Goal: Communication & Community: Answer question/provide support

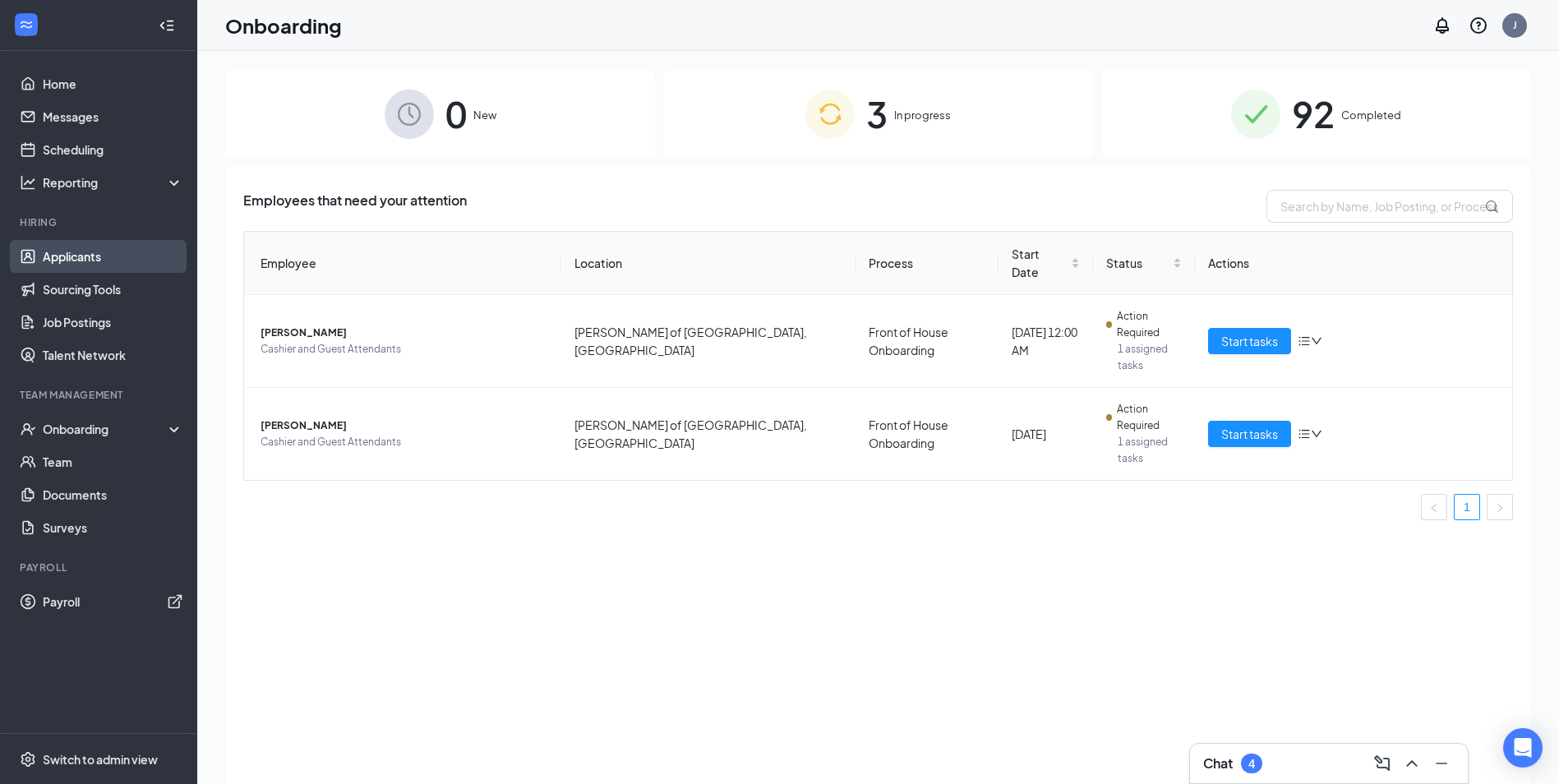
click at [86, 258] on link "Applicants" at bounding box center [113, 257] width 140 height 33
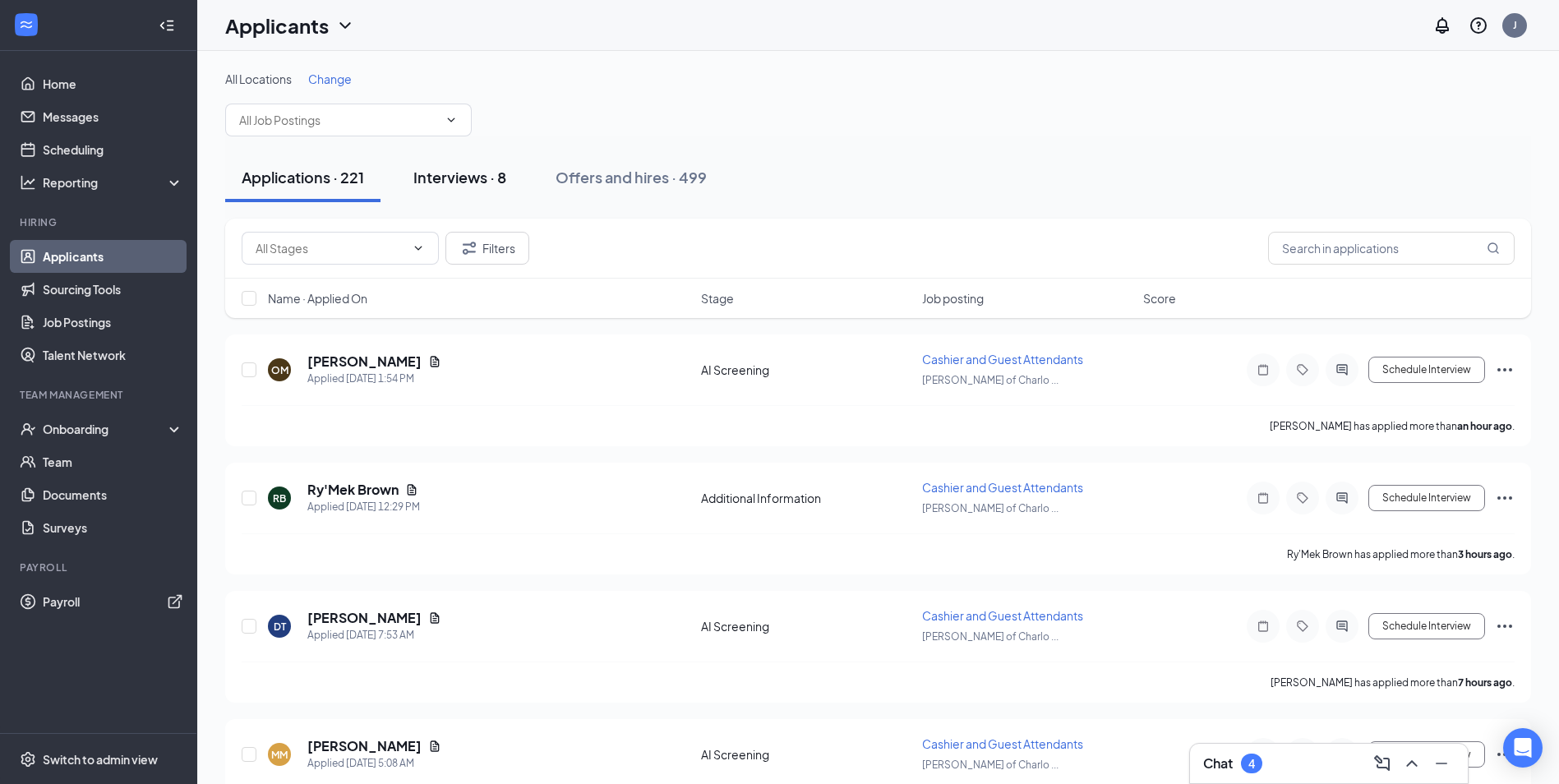
click at [462, 178] on div "Interviews · 8" at bounding box center [459, 176] width 93 height 21
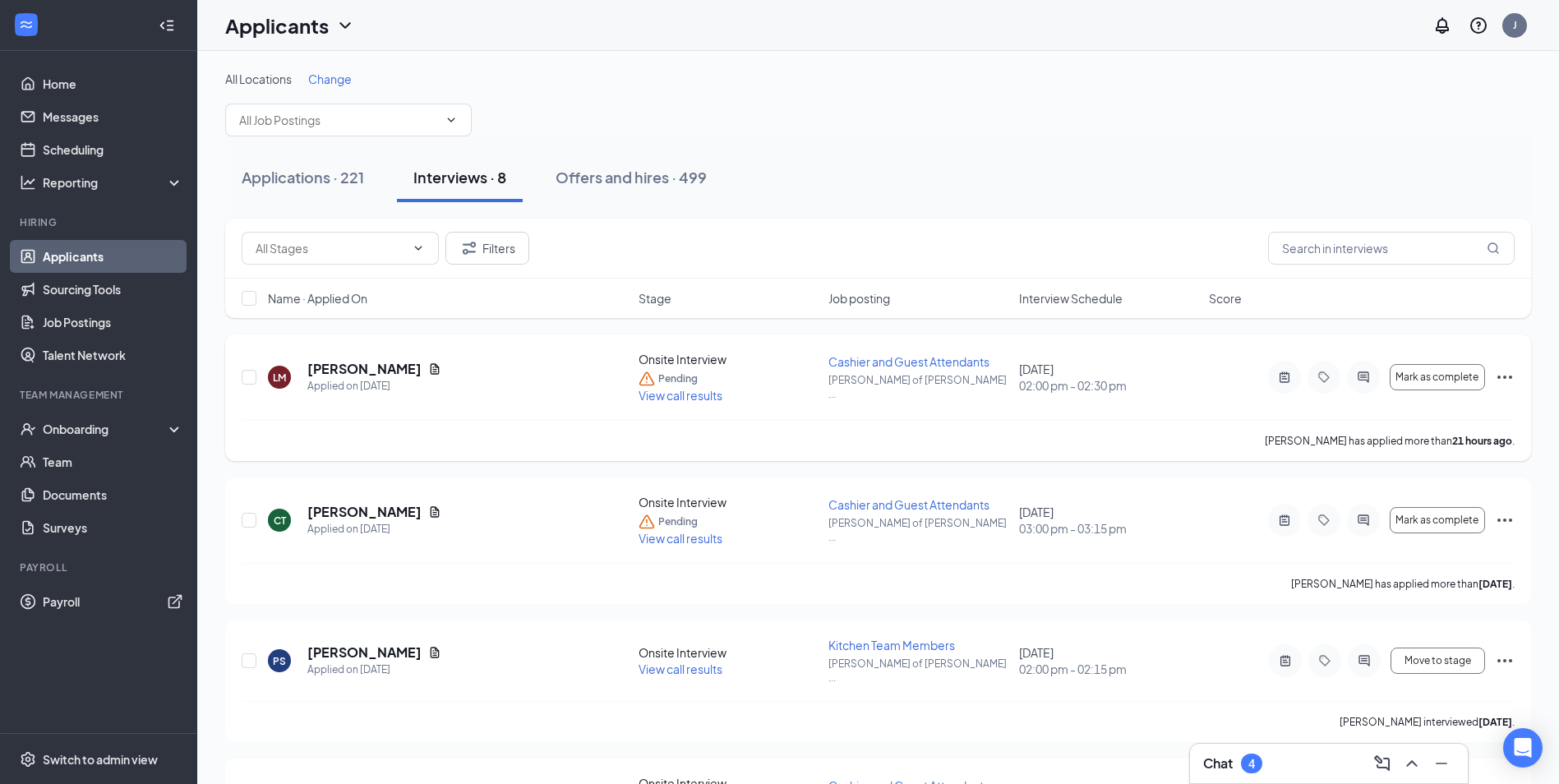
click at [1501, 378] on icon "Ellipses" at bounding box center [1505, 377] width 20 height 20
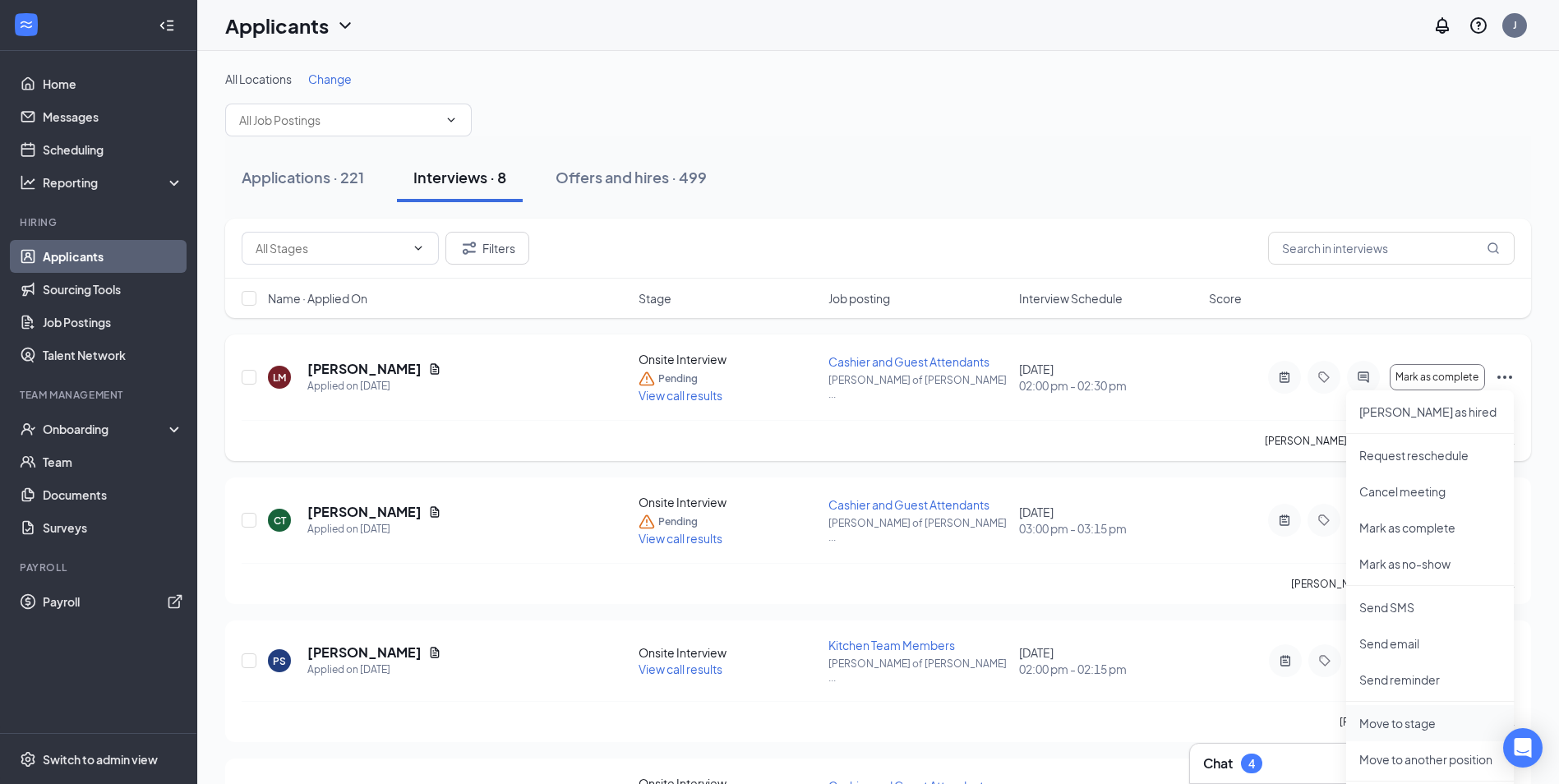
click at [1434, 729] on p "Move to stage" at bounding box center [1429, 723] width 141 height 16
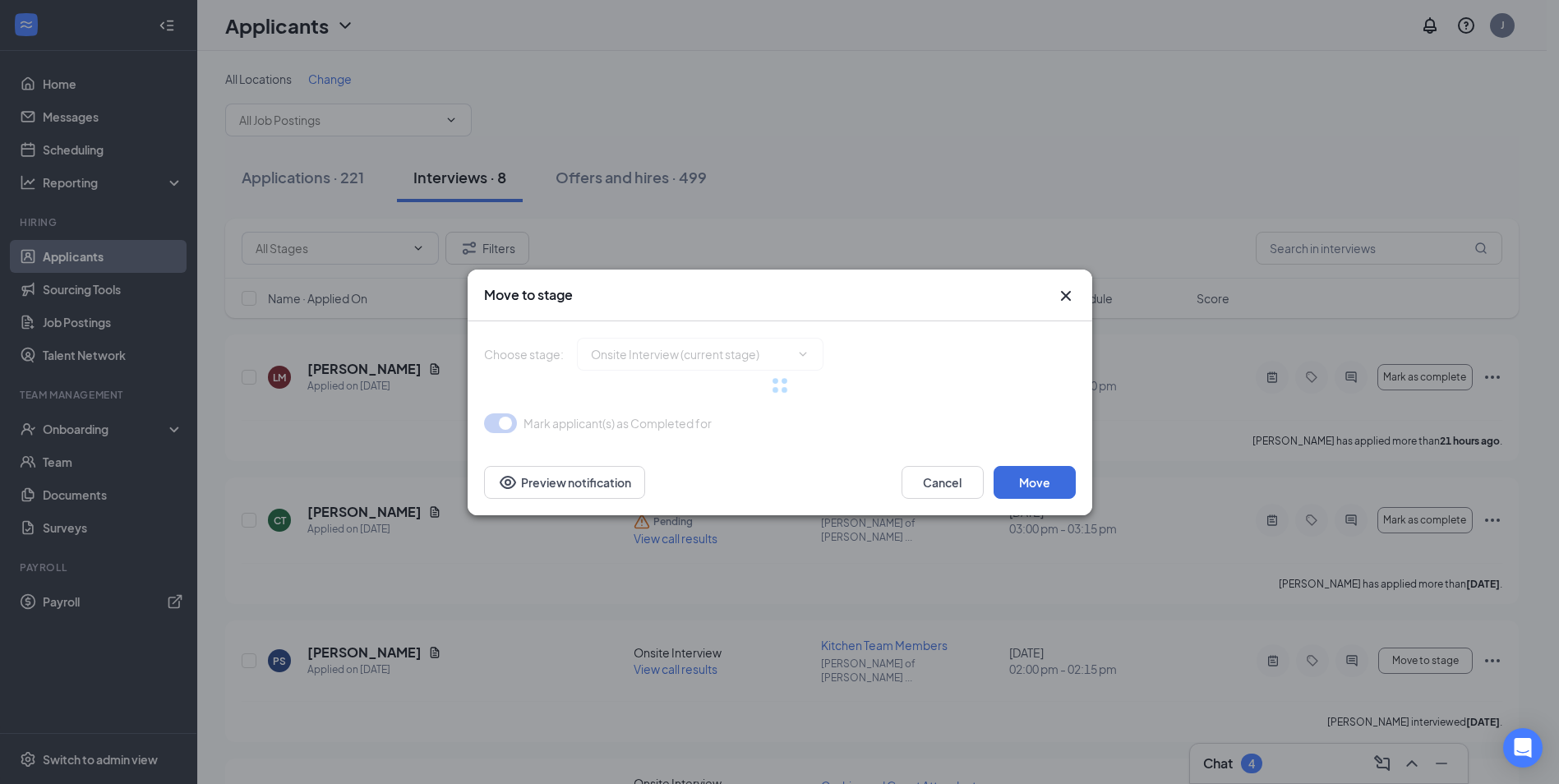
type input "Hiring Complete (final stage)"
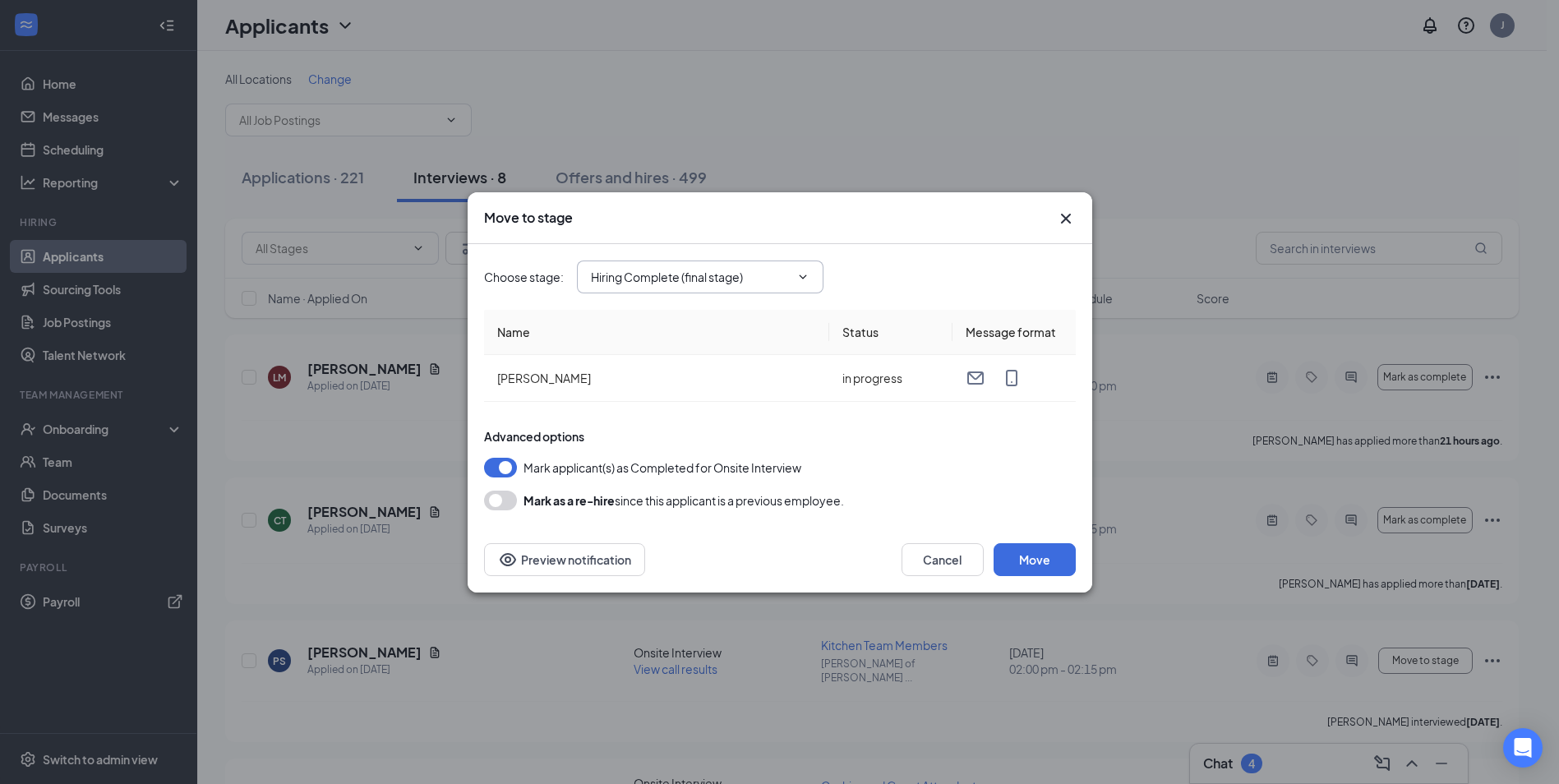
click at [815, 278] on span "Hiring Complete (final stage)" at bounding box center [700, 276] width 247 height 33
click at [1064, 563] on button "Move" at bounding box center [1034, 560] width 82 height 33
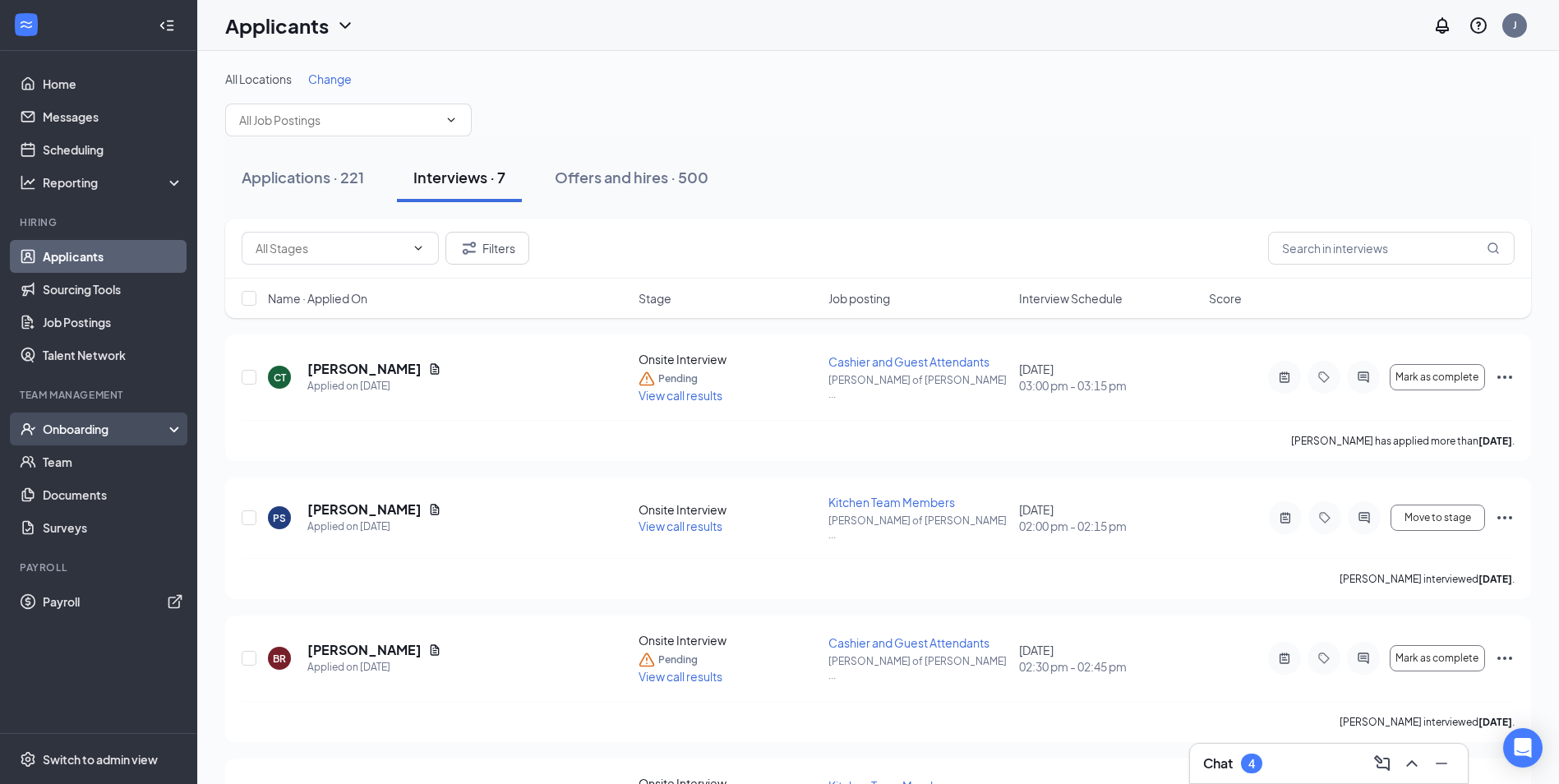
click at [91, 429] on div "Onboarding" at bounding box center [105, 429] width 127 height 16
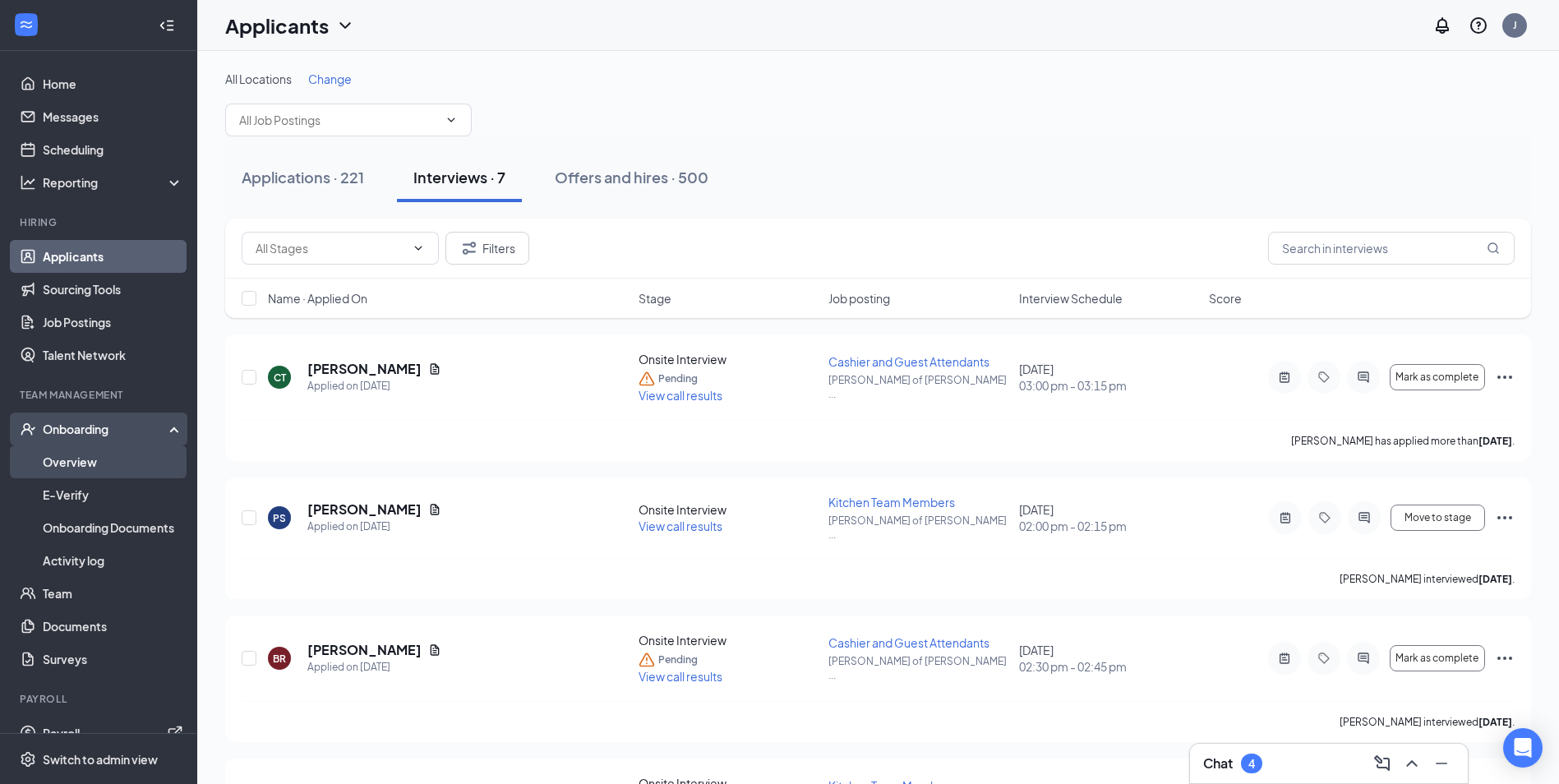
click at [88, 460] on link "Overview" at bounding box center [113, 462] width 140 height 33
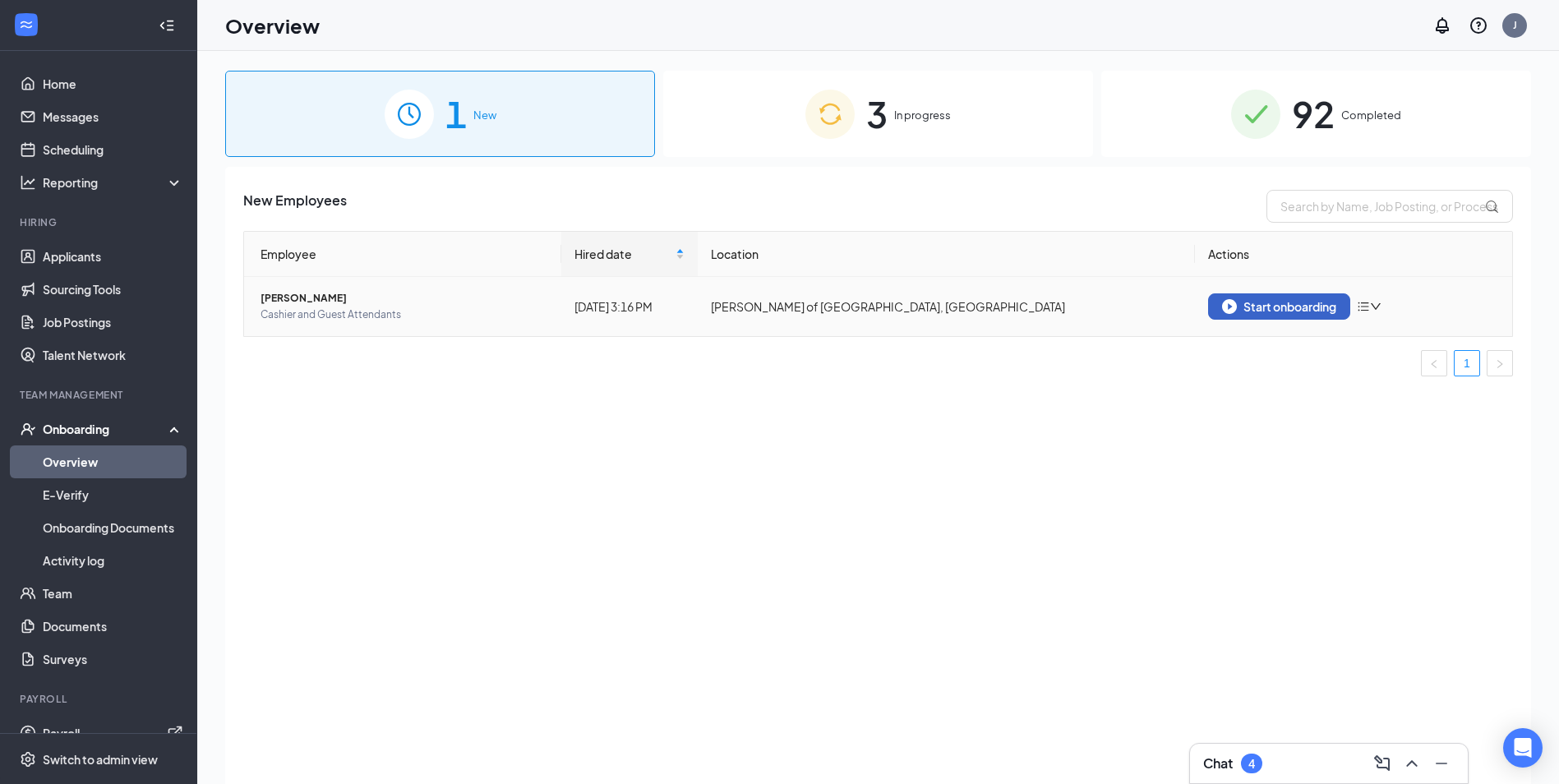
click at [1283, 311] on div "Start onboarding" at bounding box center [1279, 306] width 114 height 14
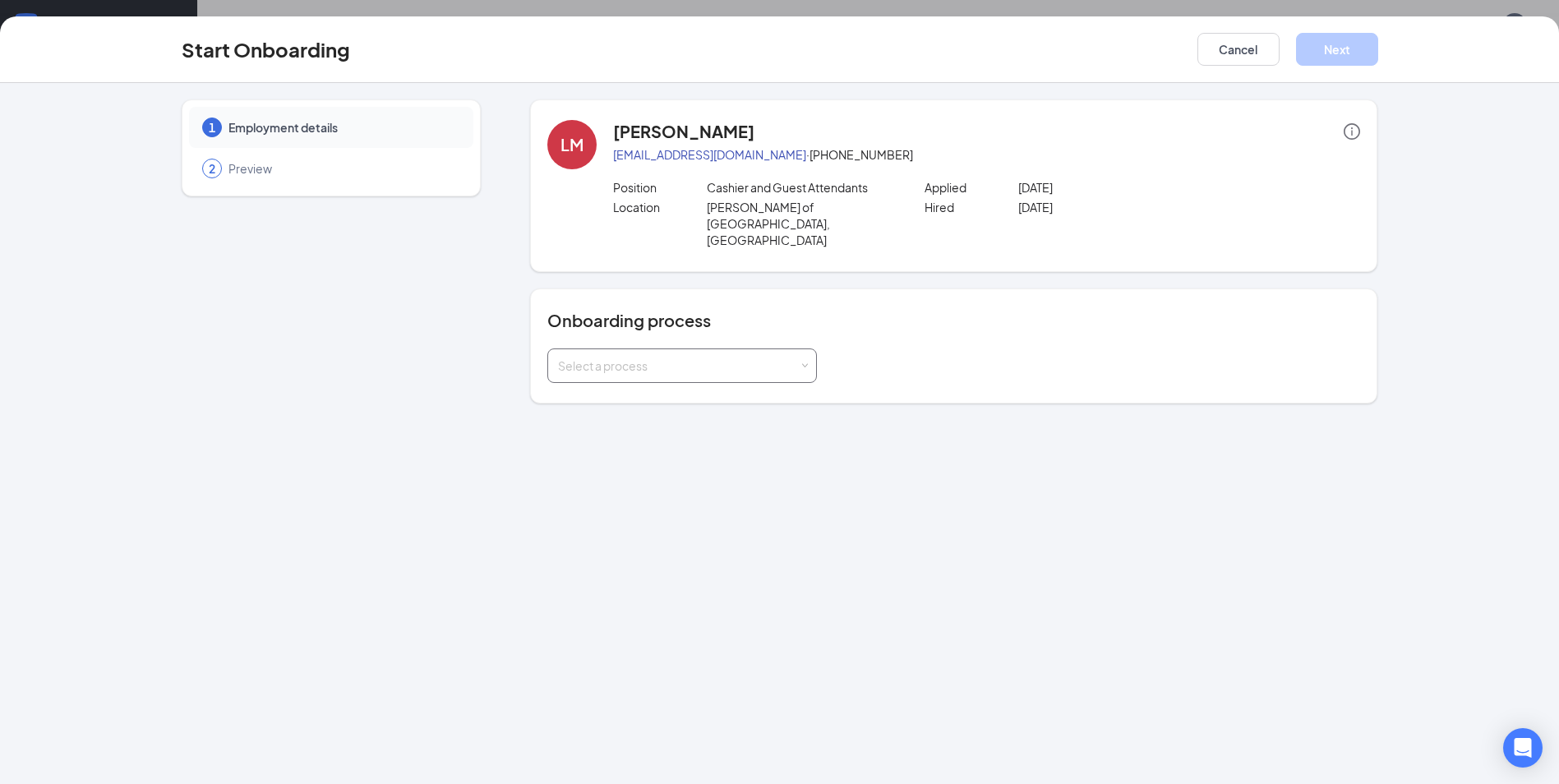
click at [816, 348] on div "Select a process" at bounding box center [681, 365] width 269 height 34
click at [744, 479] on li "Front of House Onboarding" at bounding box center [681, 485] width 269 height 30
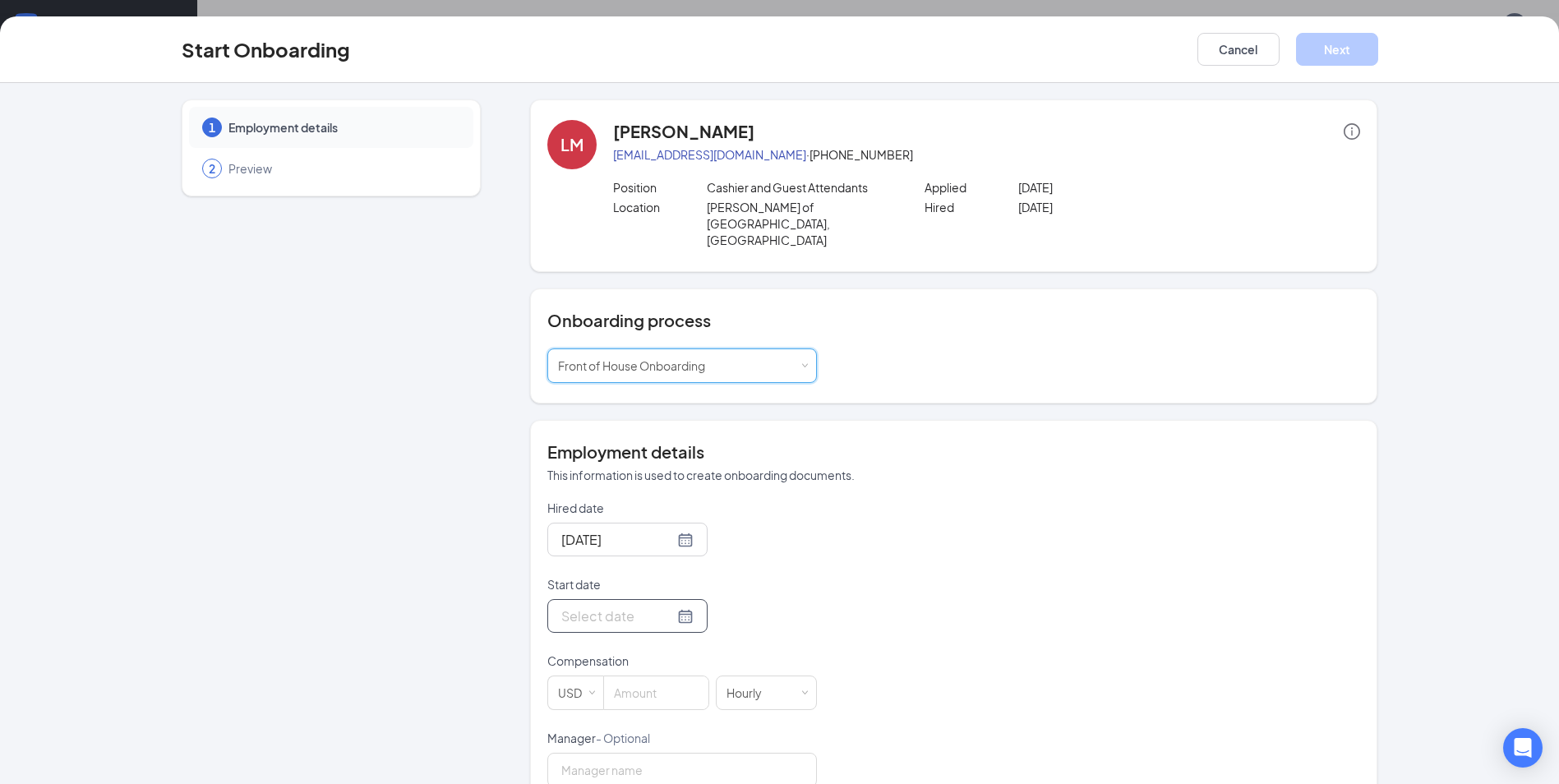
click at [618, 606] on input "Start date" at bounding box center [617, 616] width 113 height 21
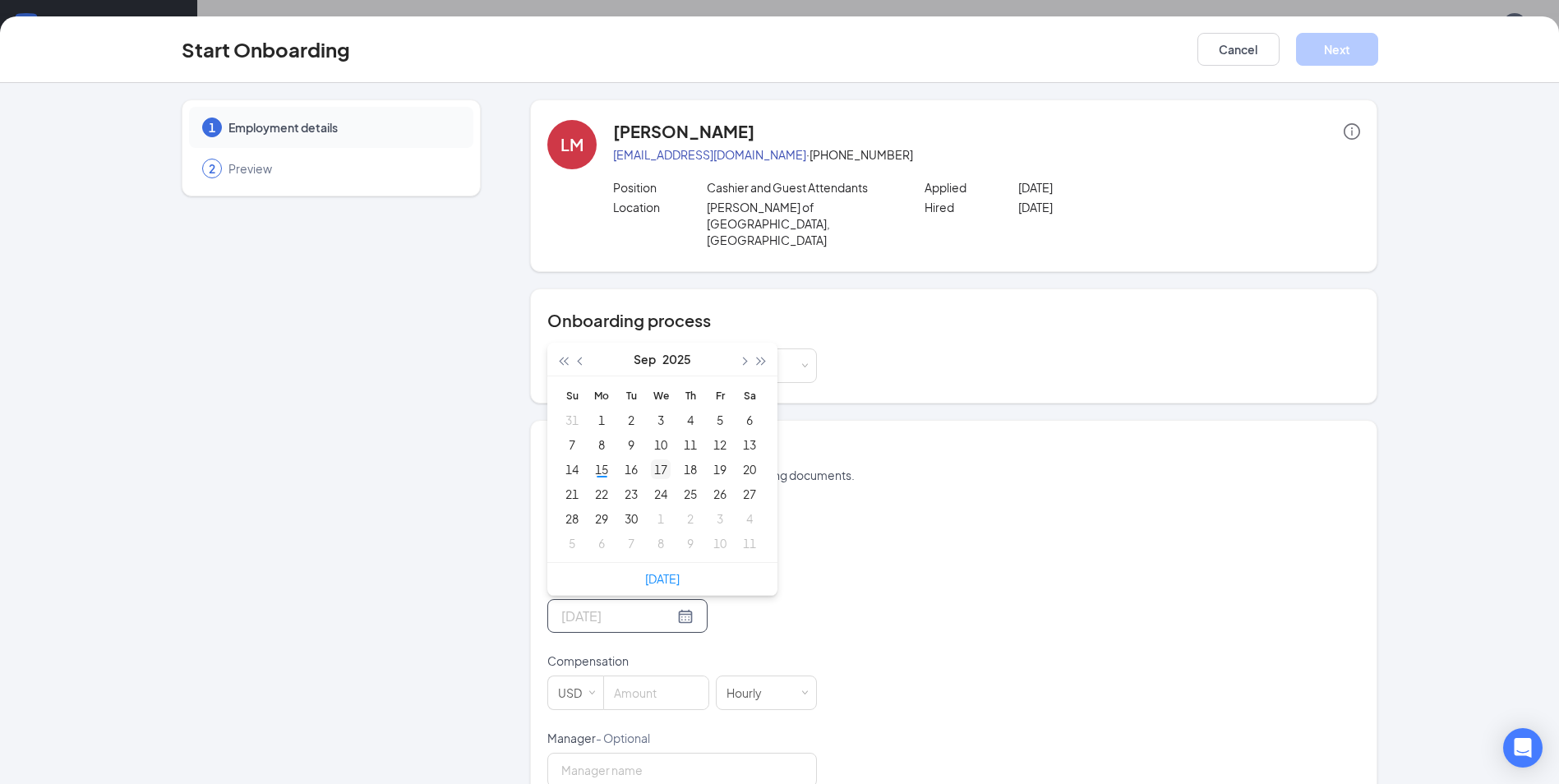
type input "[DATE]"
click at [655, 459] on div "17" at bounding box center [661, 469] width 20 height 20
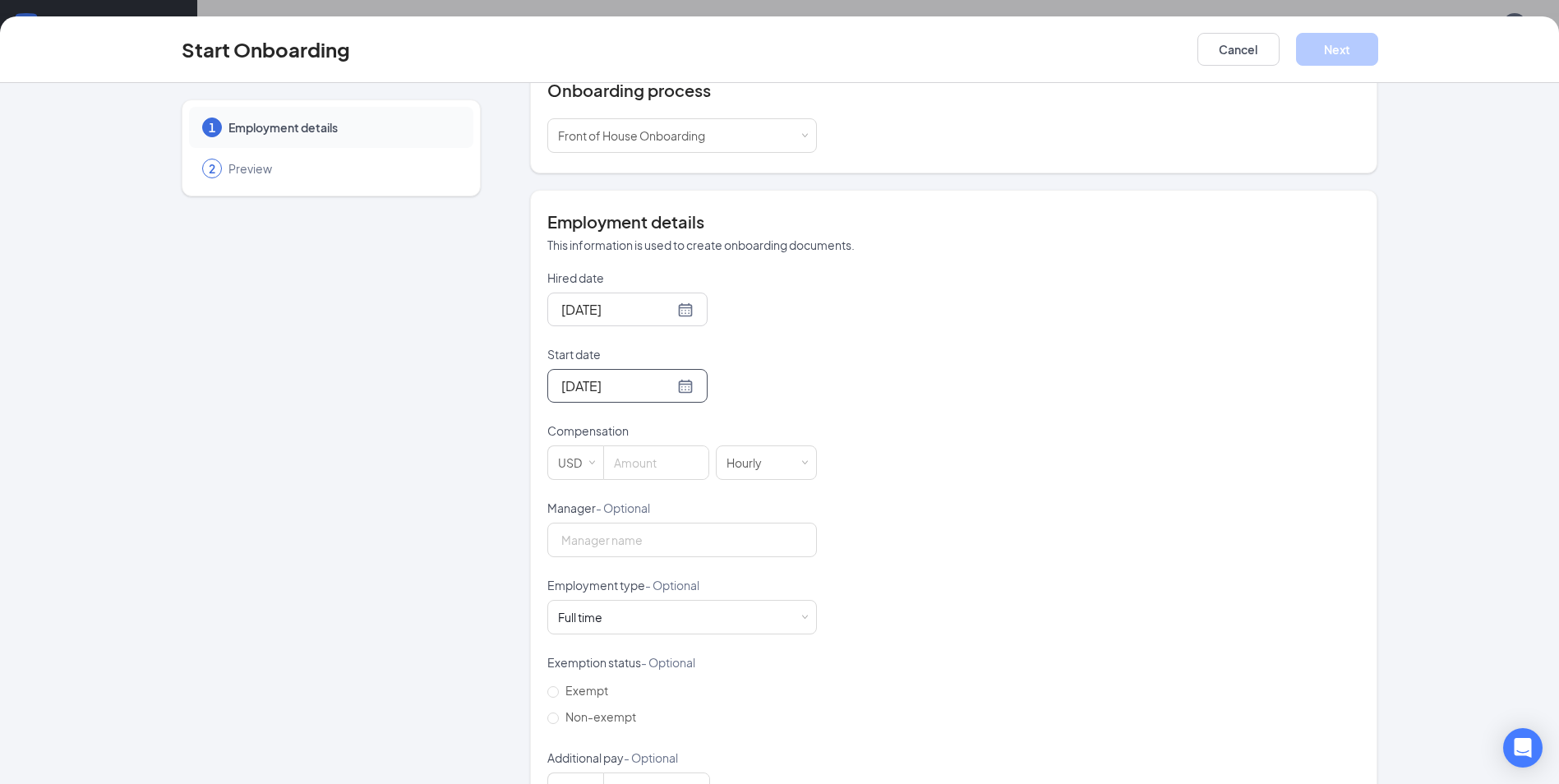
scroll to position [247, 0]
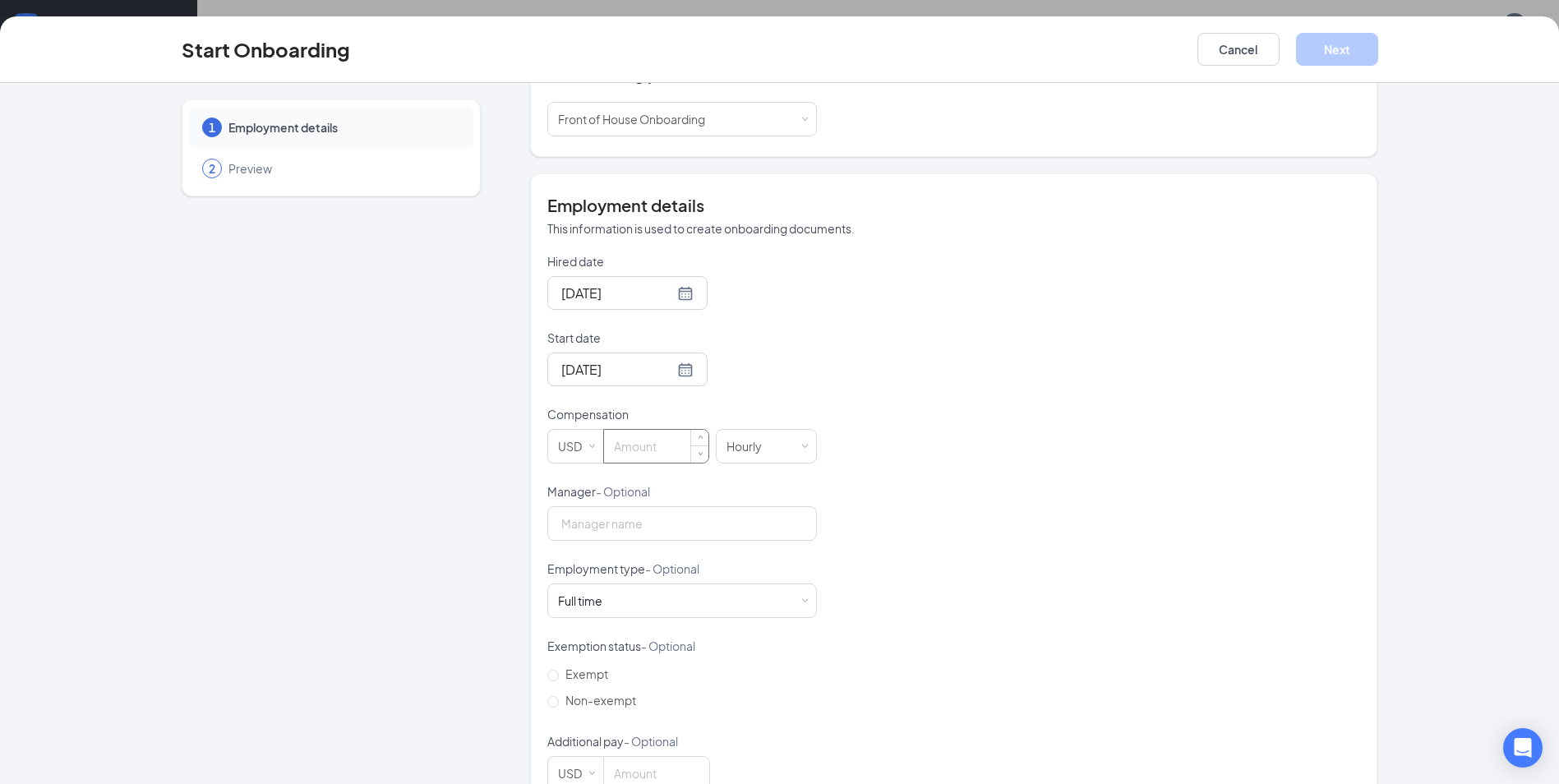
click at [642, 430] on input at bounding box center [656, 446] width 104 height 33
type input "15"
click at [943, 498] on div "Hired date [DATE] Start date [DATE] [DATE] Su Mo Tu We Th Fr Sa 31 1 2 3 4 5 6 …" at bounding box center [953, 521] width 813 height 537
click at [619, 584] on div "Full time Works 30+ hours per week and is reasonably expected to work" at bounding box center [682, 600] width 248 height 33
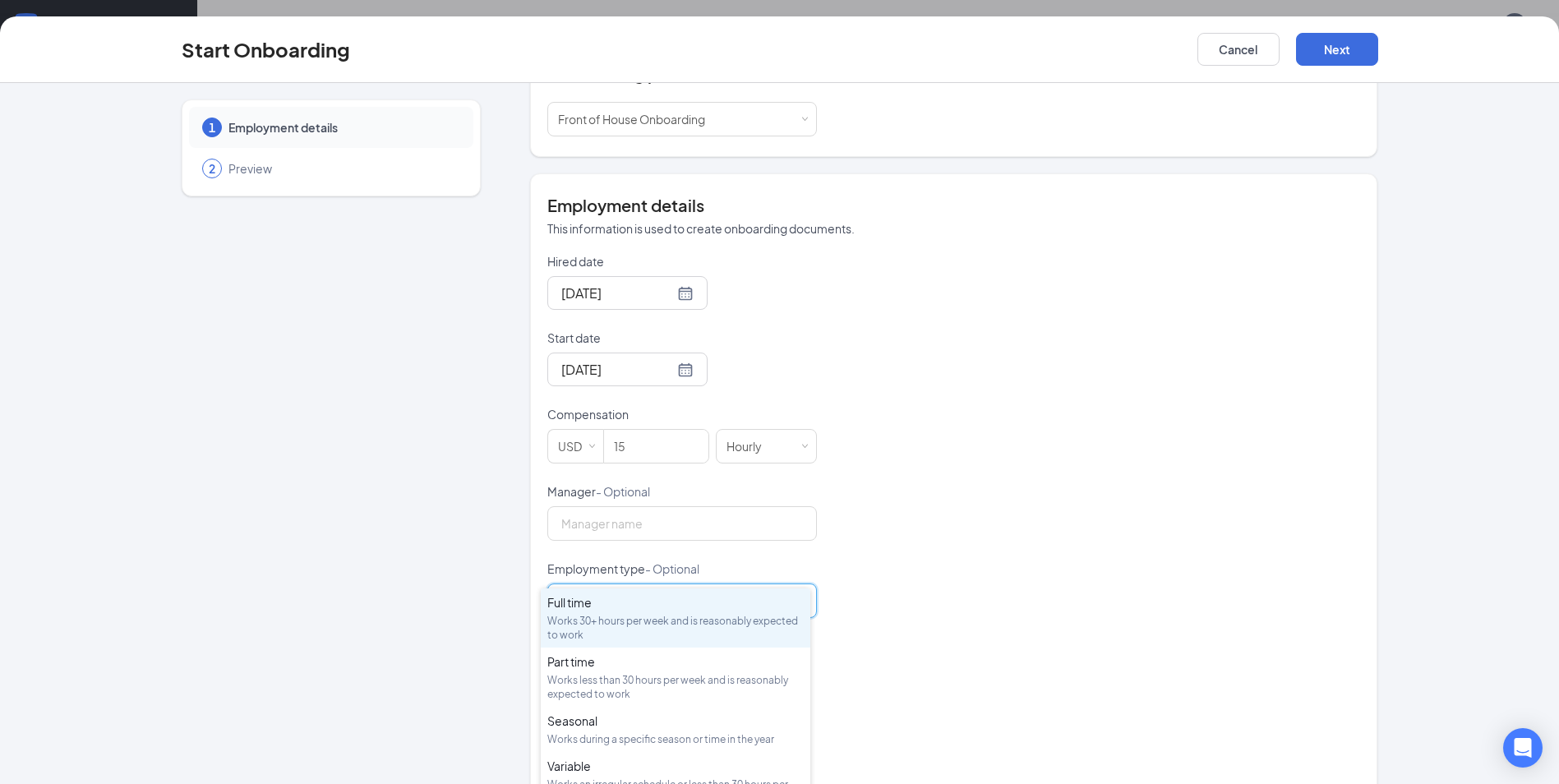
click at [930, 536] on div "Hired date [DATE] Start date [DATE] [DATE] Su Mo Tu We Th Fr Sa 31 1 2 3 4 5 6 …" at bounding box center [953, 521] width 813 height 537
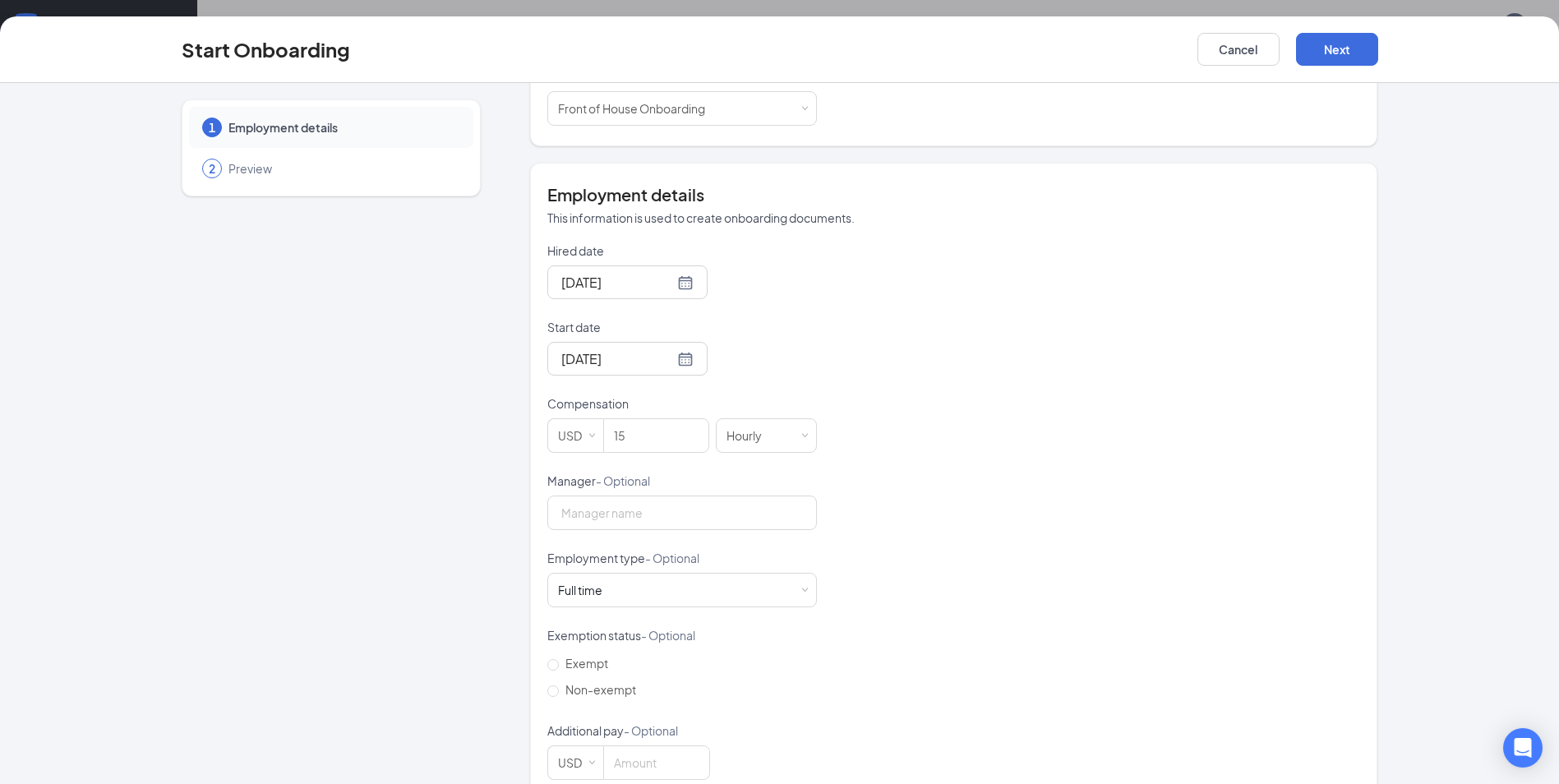
scroll to position [74, 0]
click at [559, 682] on span "Non-exempt" at bounding box center [600, 689] width 84 height 14
click at [555, 686] on input "Non-exempt" at bounding box center [553, 691] width 12 height 12
radio input "true"
click at [1338, 50] on button "Next" at bounding box center [1337, 50] width 82 height 33
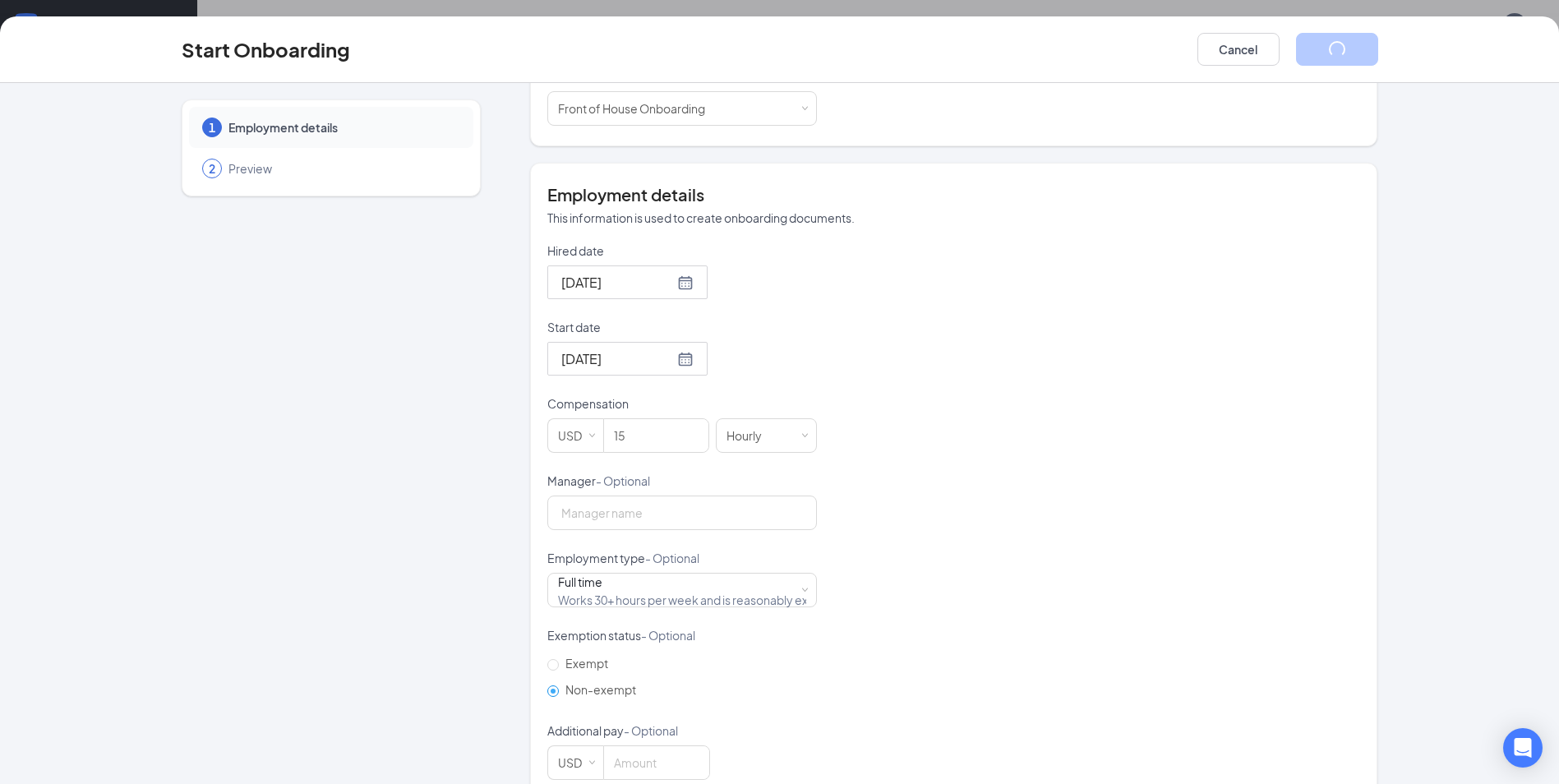
scroll to position [0, 0]
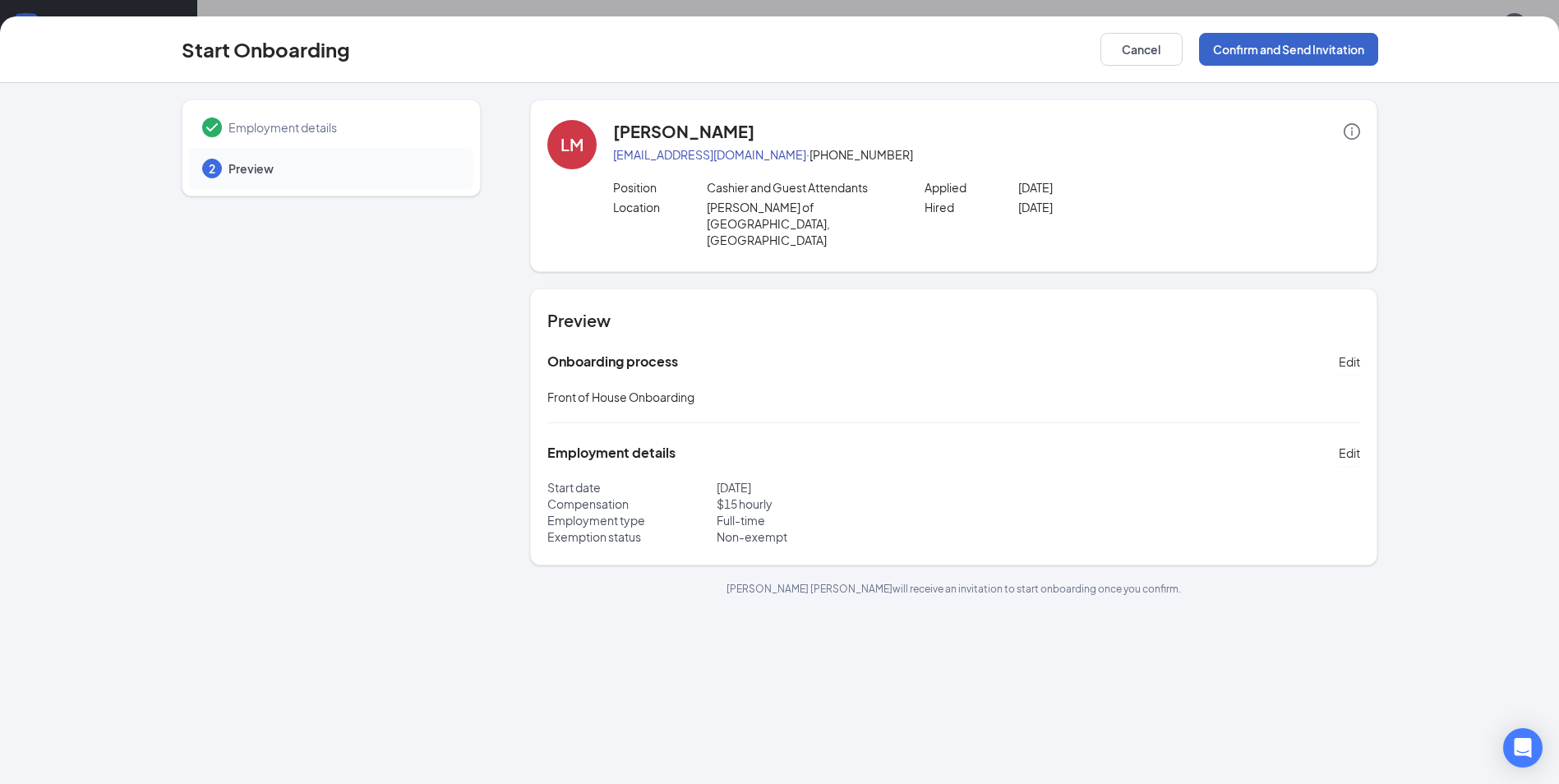
click at [1350, 53] on button "Confirm and Send Invitation" at bounding box center [1288, 50] width 179 height 33
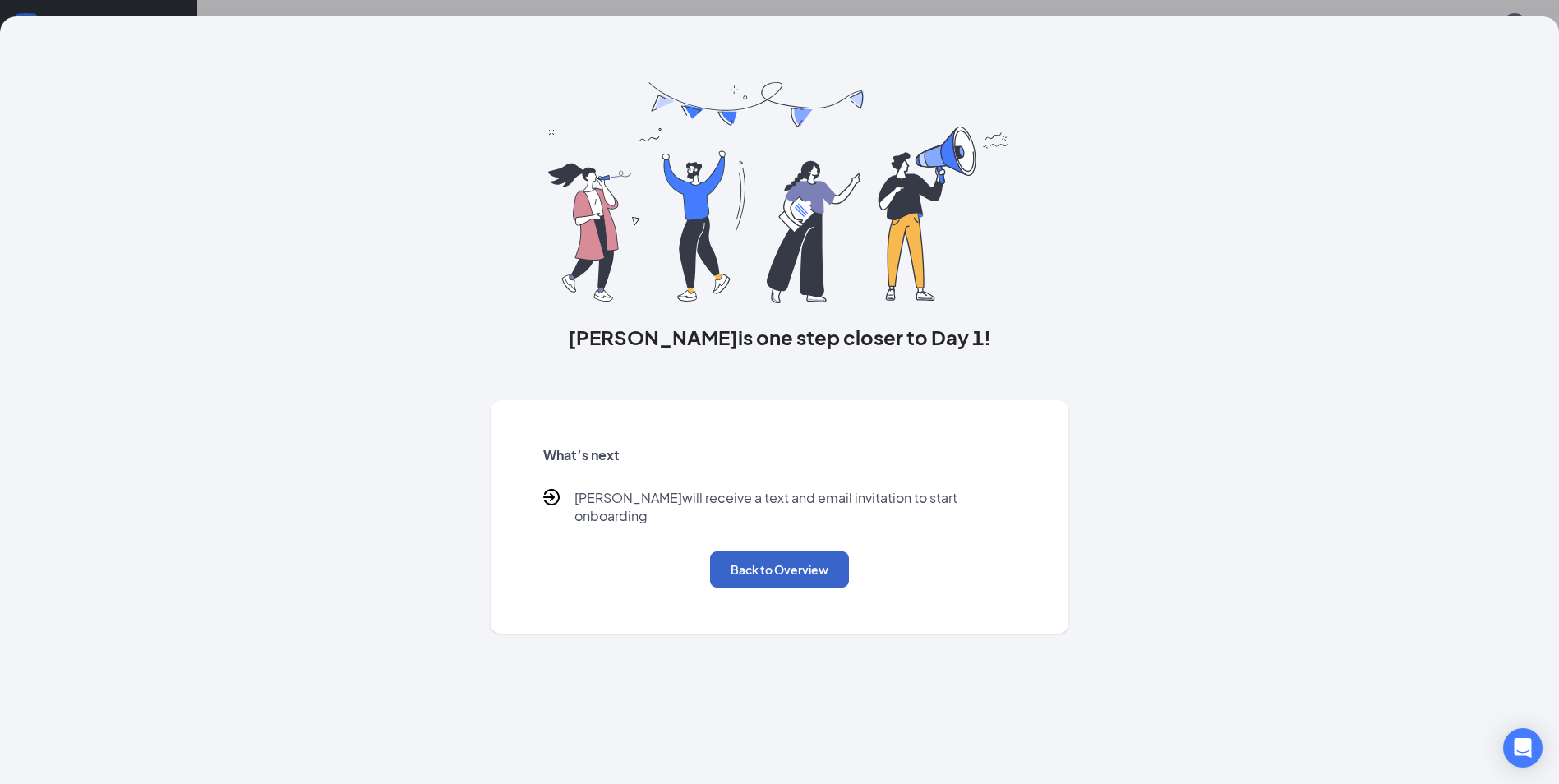
click at [838, 552] on button "Back to Overview" at bounding box center [780, 570] width 139 height 36
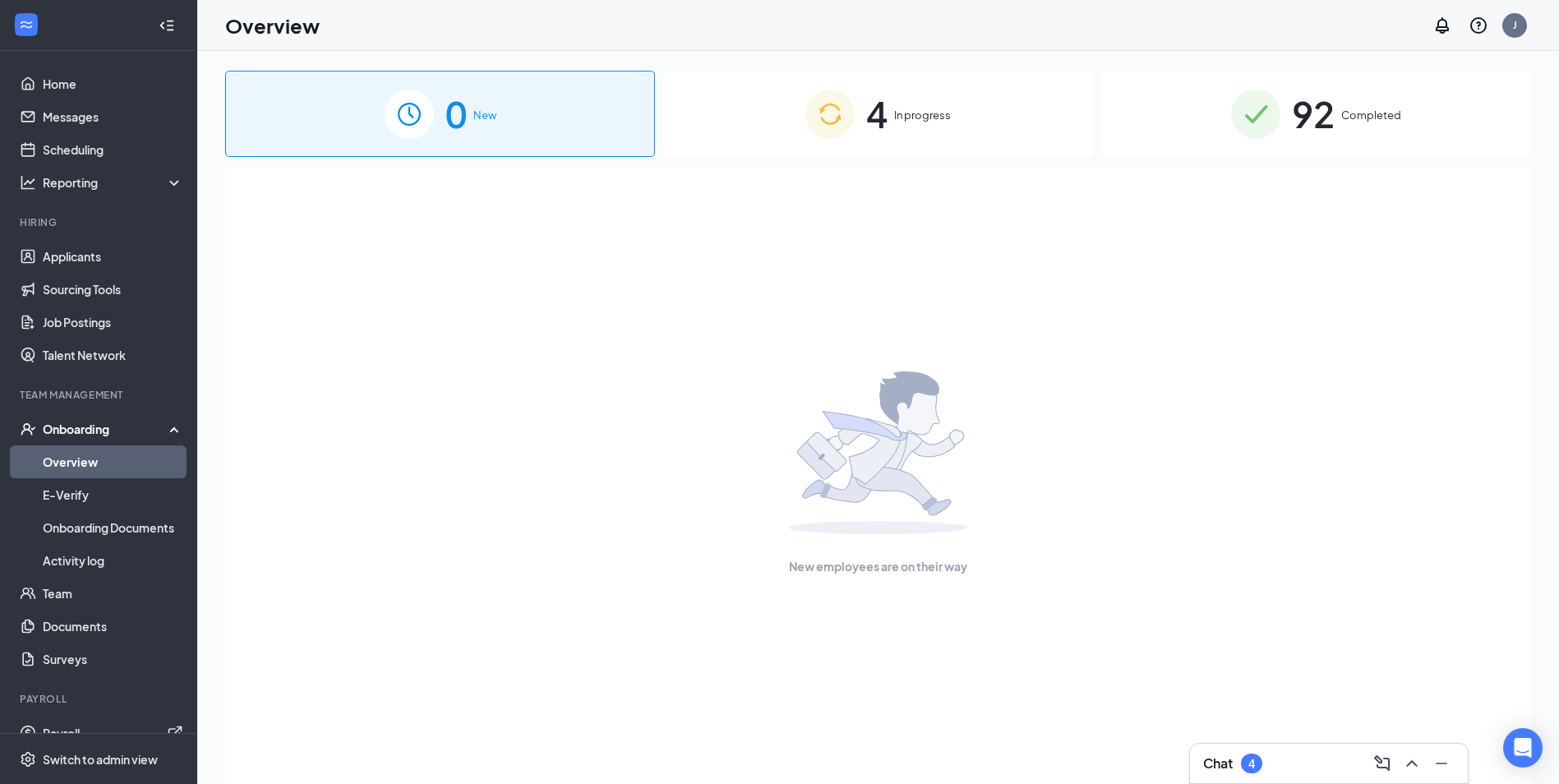
click at [964, 109] on div "4 In progress" at bounding box center [879, 114] width 430 height 86
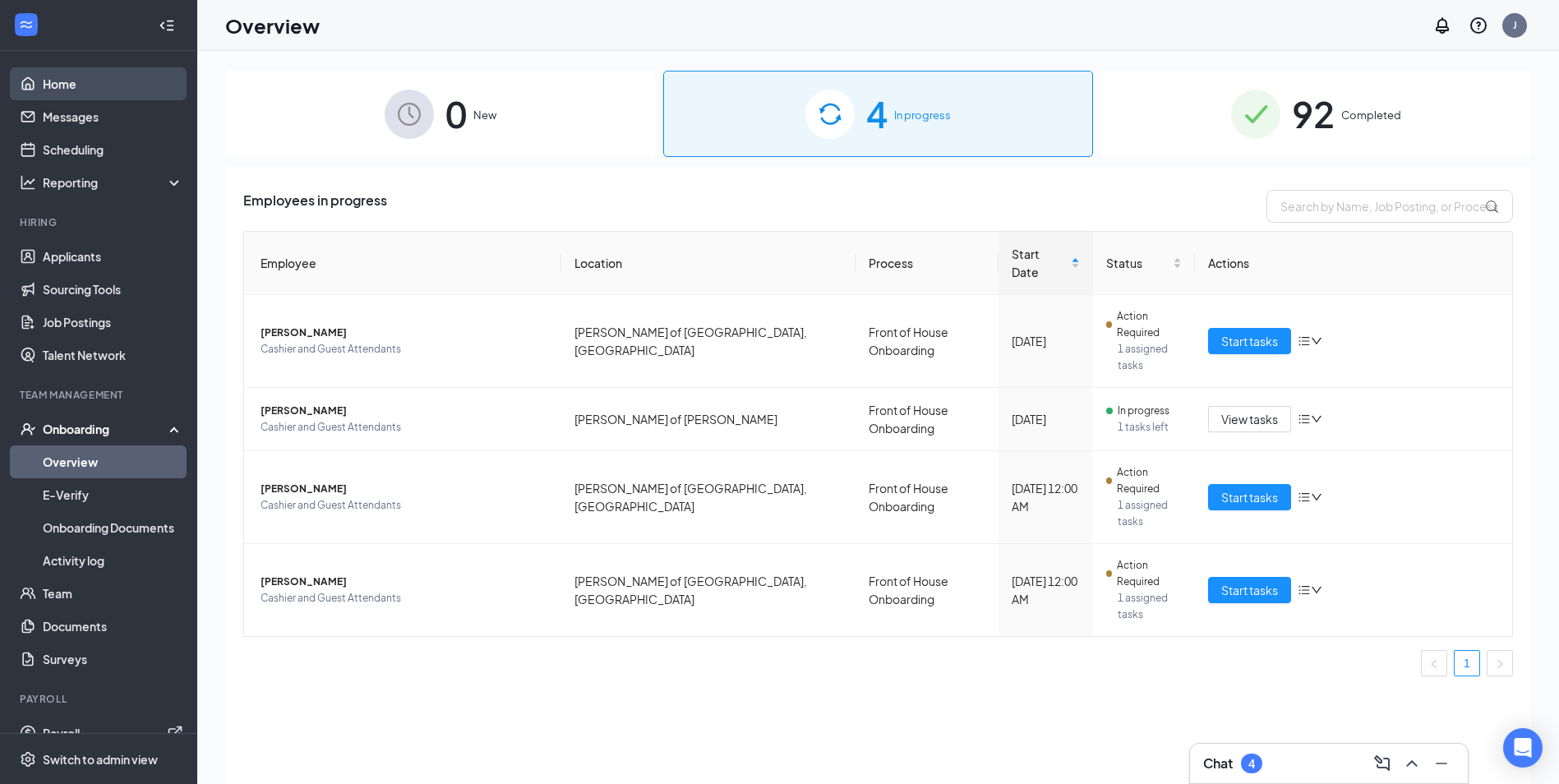
click at [45, 90] on link "Home" at bounding box center [113, 84] width 140 height 33
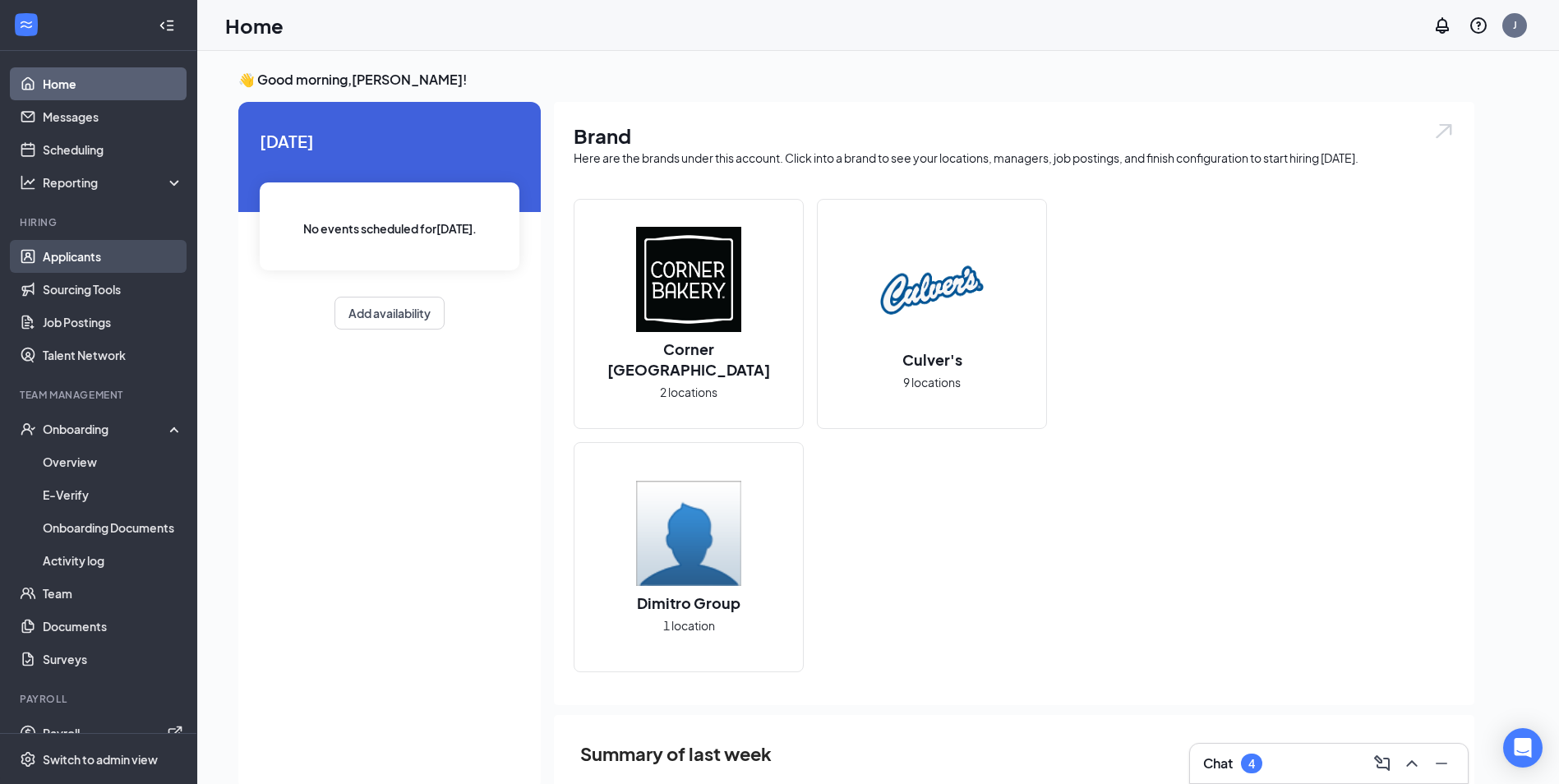
click at [95, 264] on link "Applicants" at bounding box center [113, 257] width 140 height 33
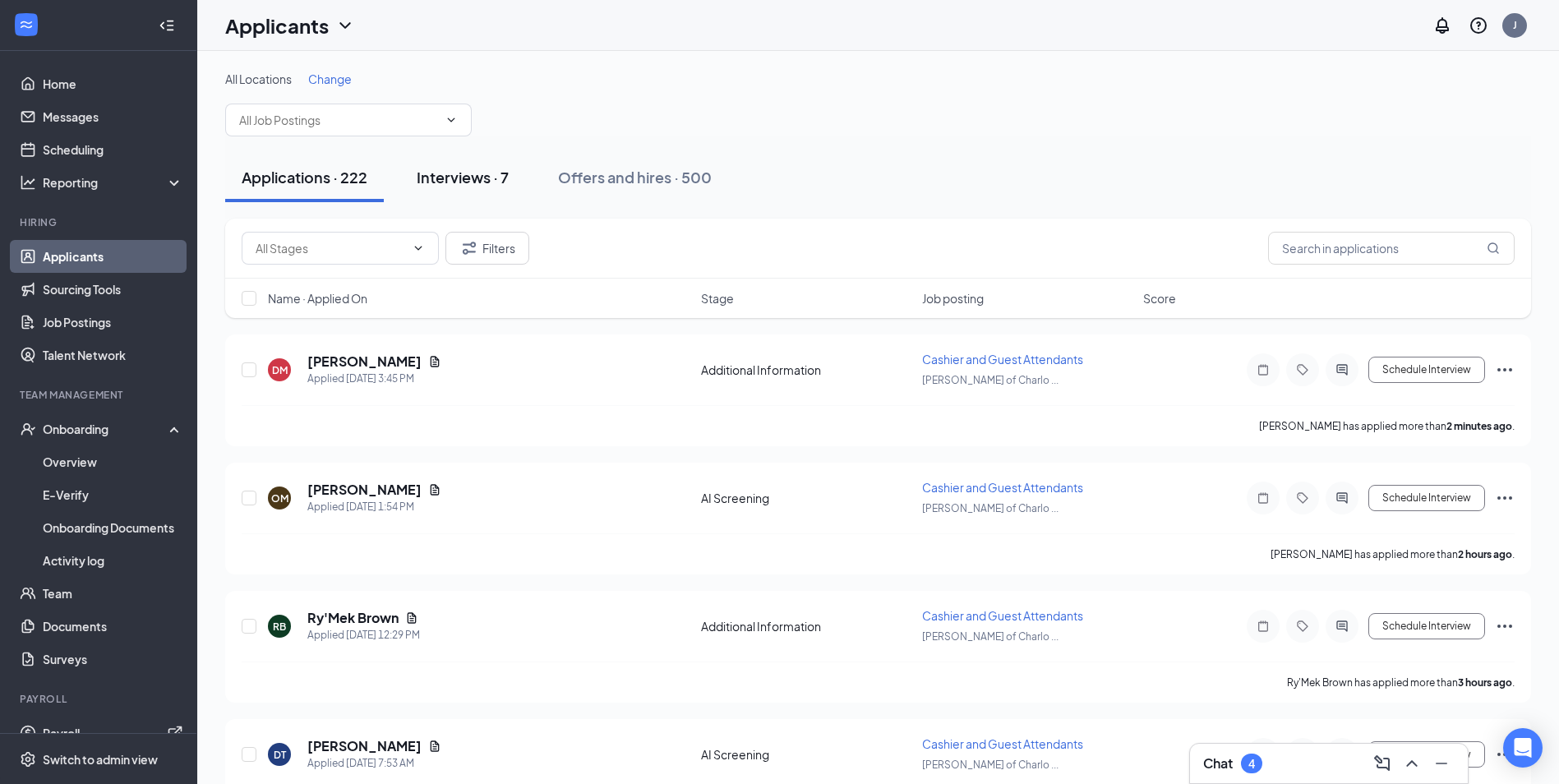
click at [433, 180] on div "Interviews · 7" at bounding box center [463, 176] width 92 height 21
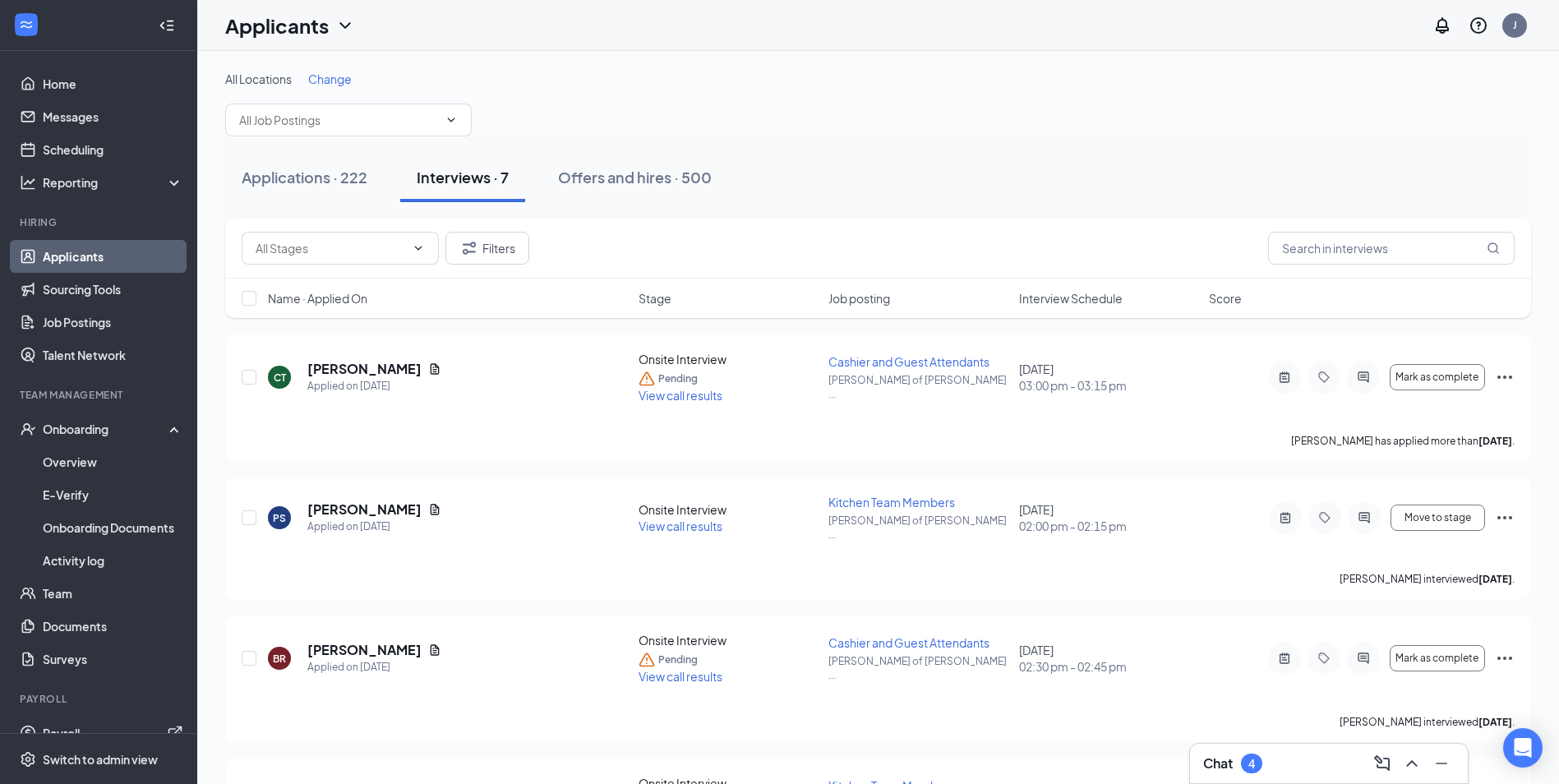
click at [333, 85] on span "Change" at bounding box center [329, 78] width 43 height 14
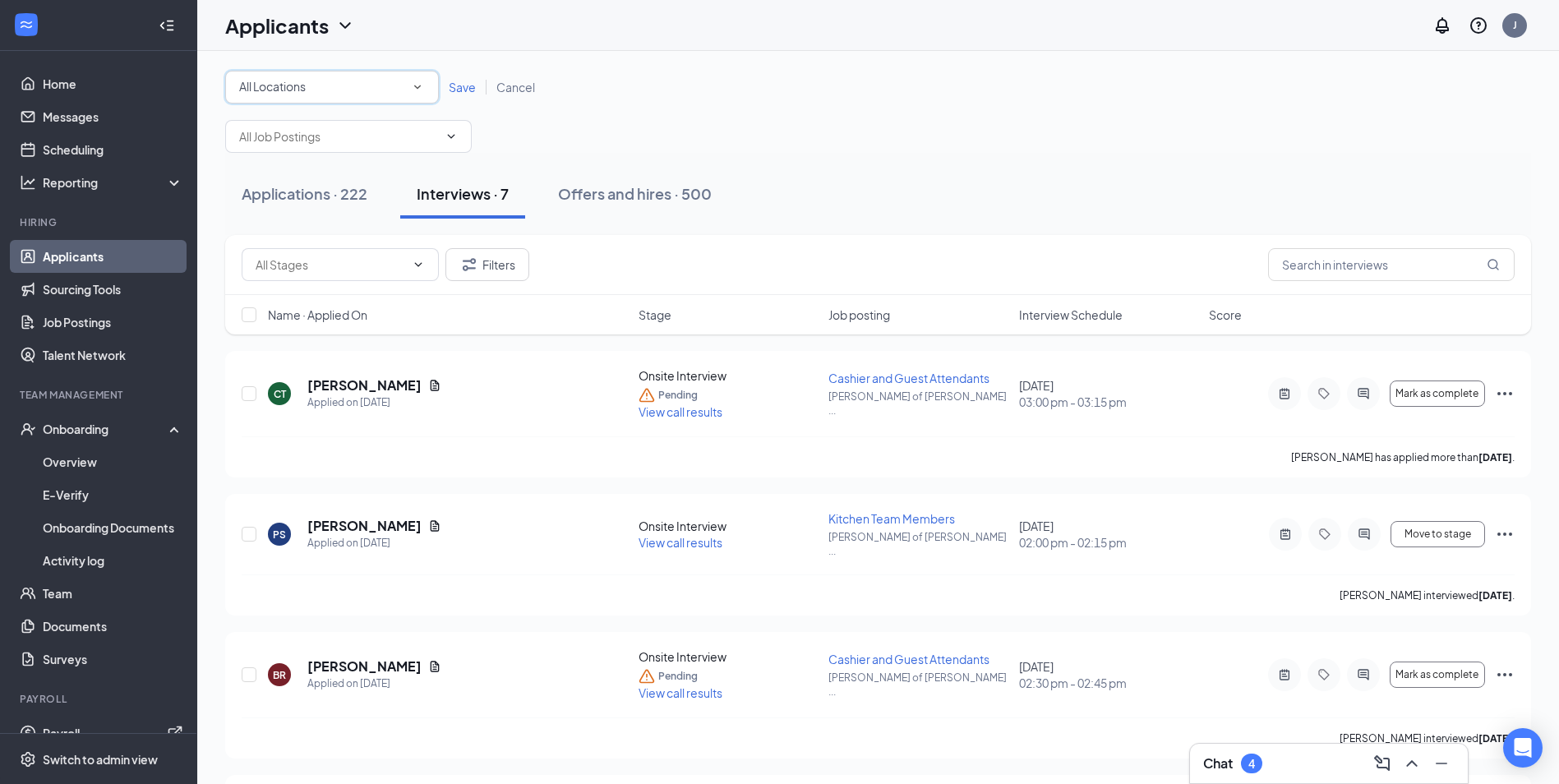
click at [350, 89] on div "All Locations" at bounding box center [332, 87] width 185 height 20
click at [350, 212] on span "[PERSON_NAME] of [GEOGRAPHIC_DATA], [GEOGRAPHIC_DATA]" at bounding box center [416, 212] width 355 height 14
click at [456, 89] on span "Save" at bounding box center [463, 87] width 27 height 14
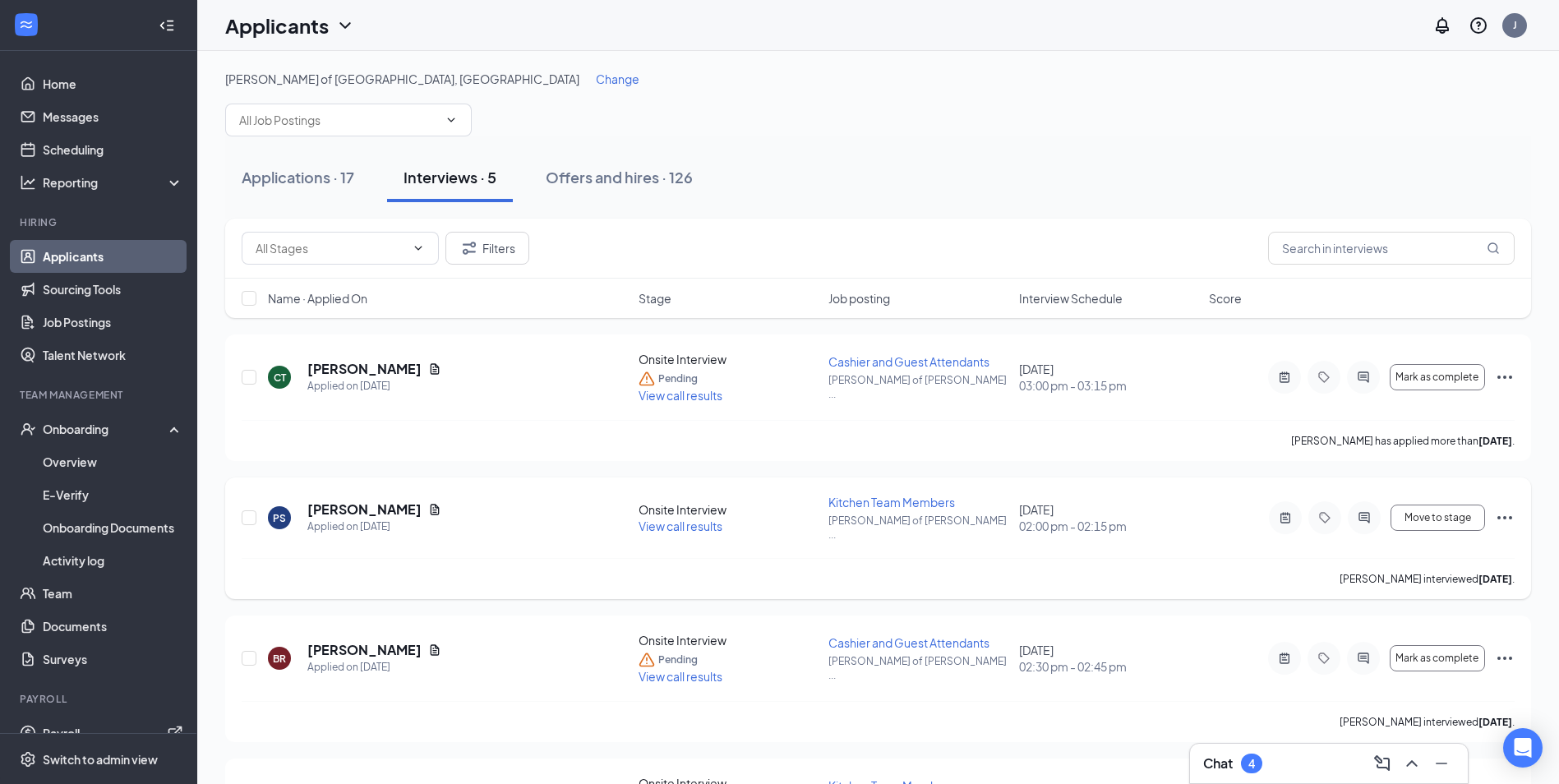
click at [1511, 516] on icon "Ellipses" at bounding box center [1505, 518] width 20 height 20
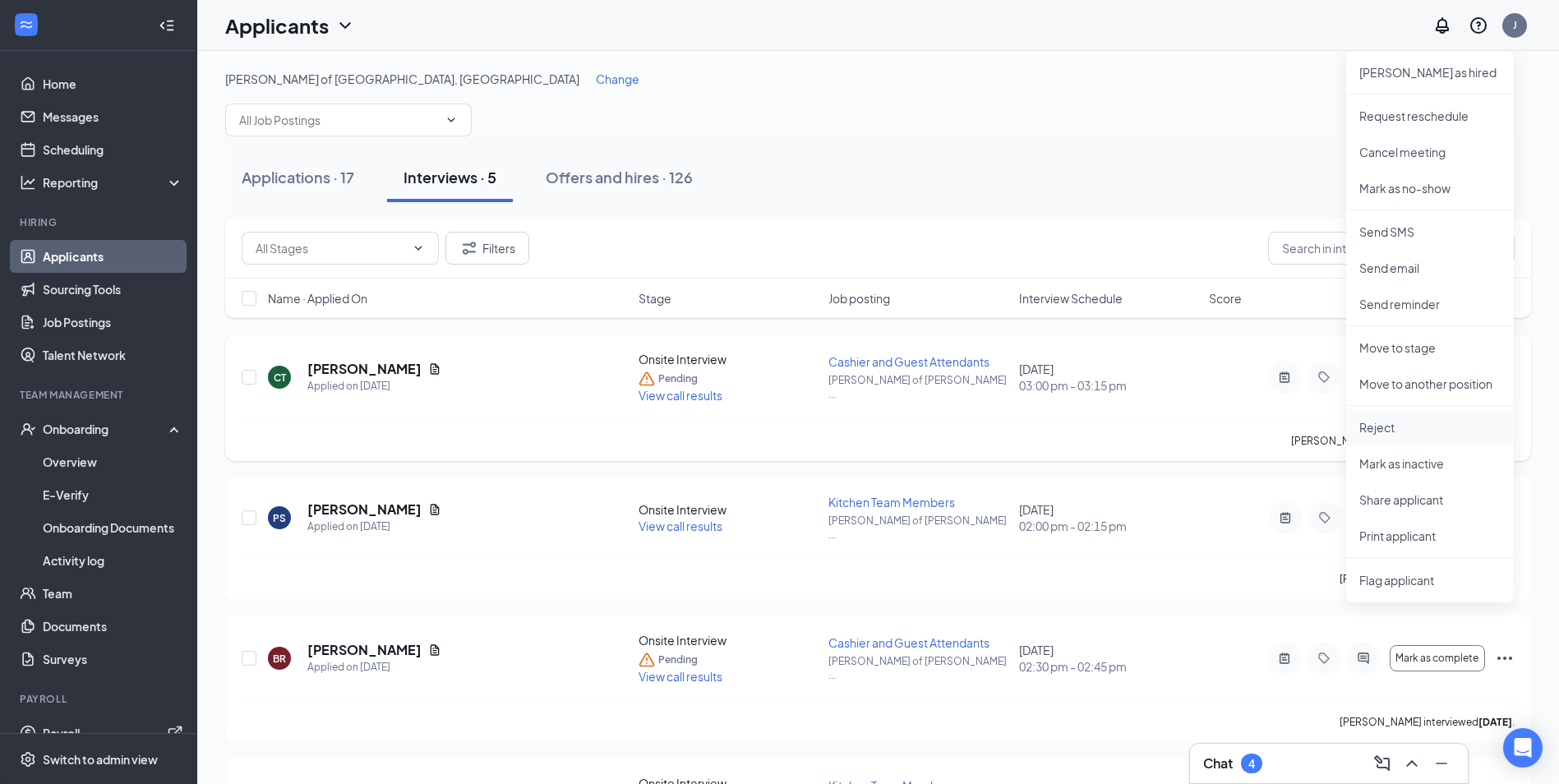
click at [1421, 429] on p "Reject" at bounding box center [1429, 428] width 141 height 16
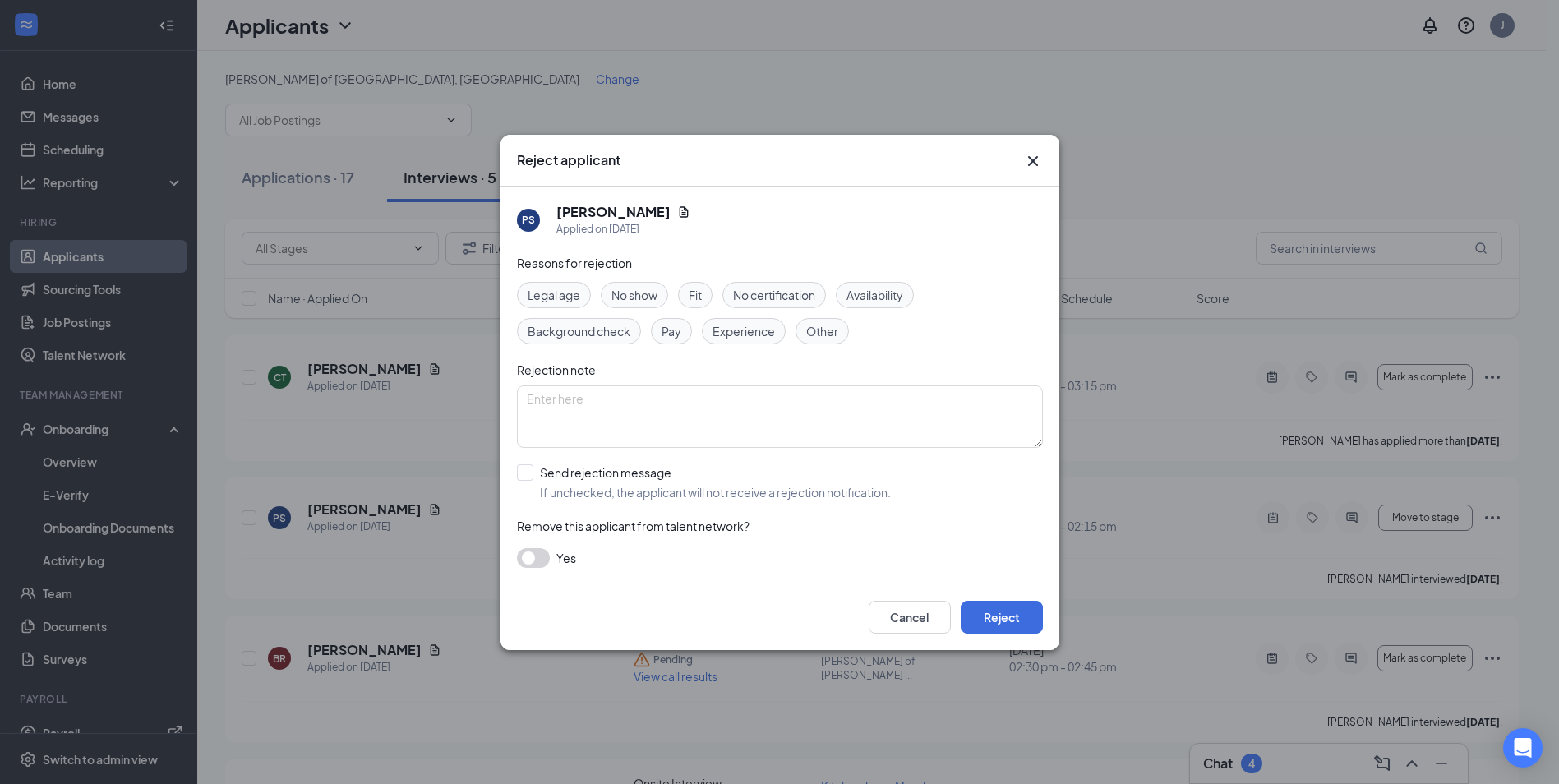
click at [690, 294] on span "Fit" at bounding box center [695, 295] width 14 height 18
click at [1009, 622] on button "Reject" at bounding box center [1001, 617] width 82 height 33
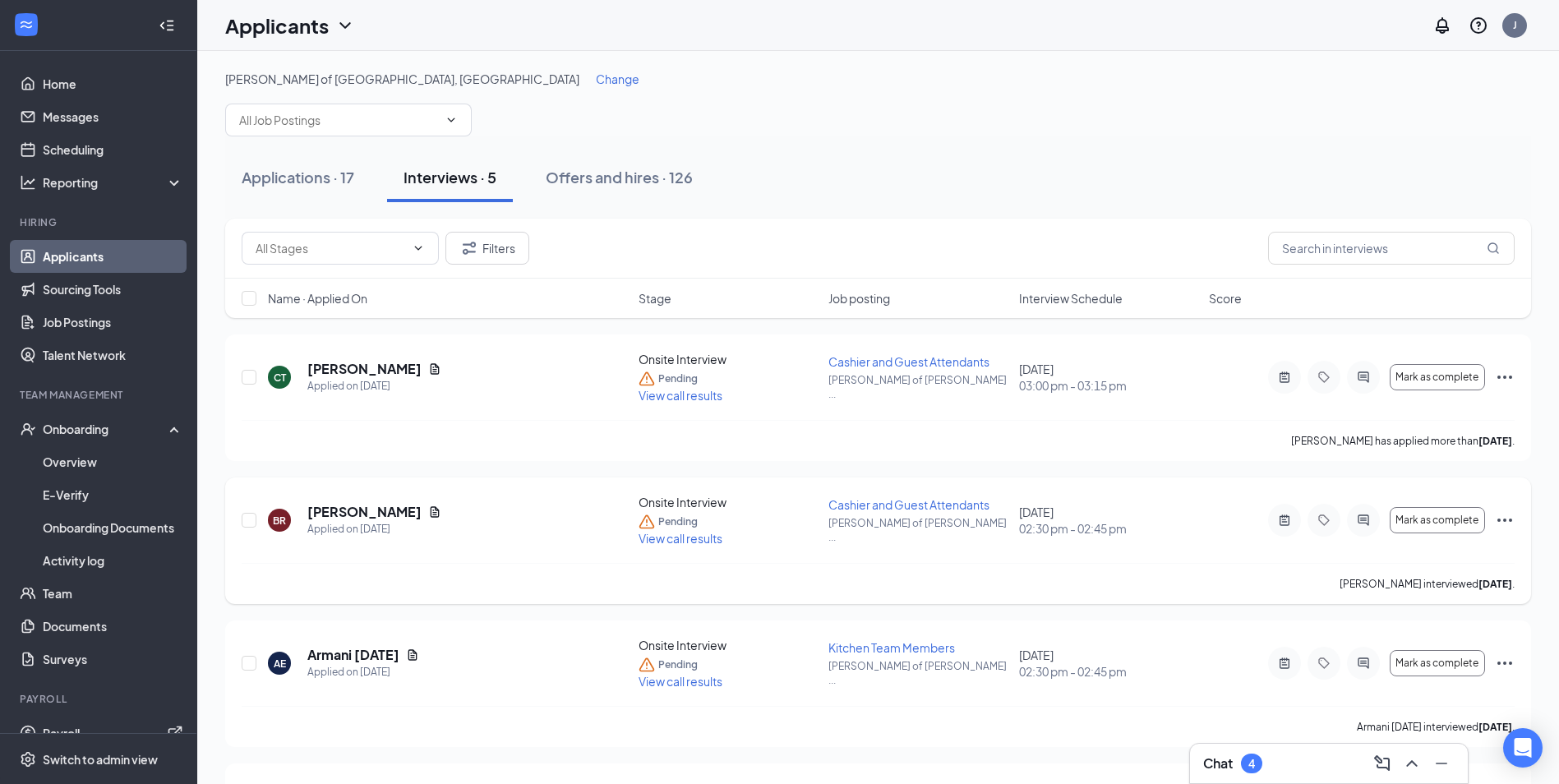
click at [1509, 522] on icon "Ellipses" at bounding box center [1505, 520] width 20 height 20
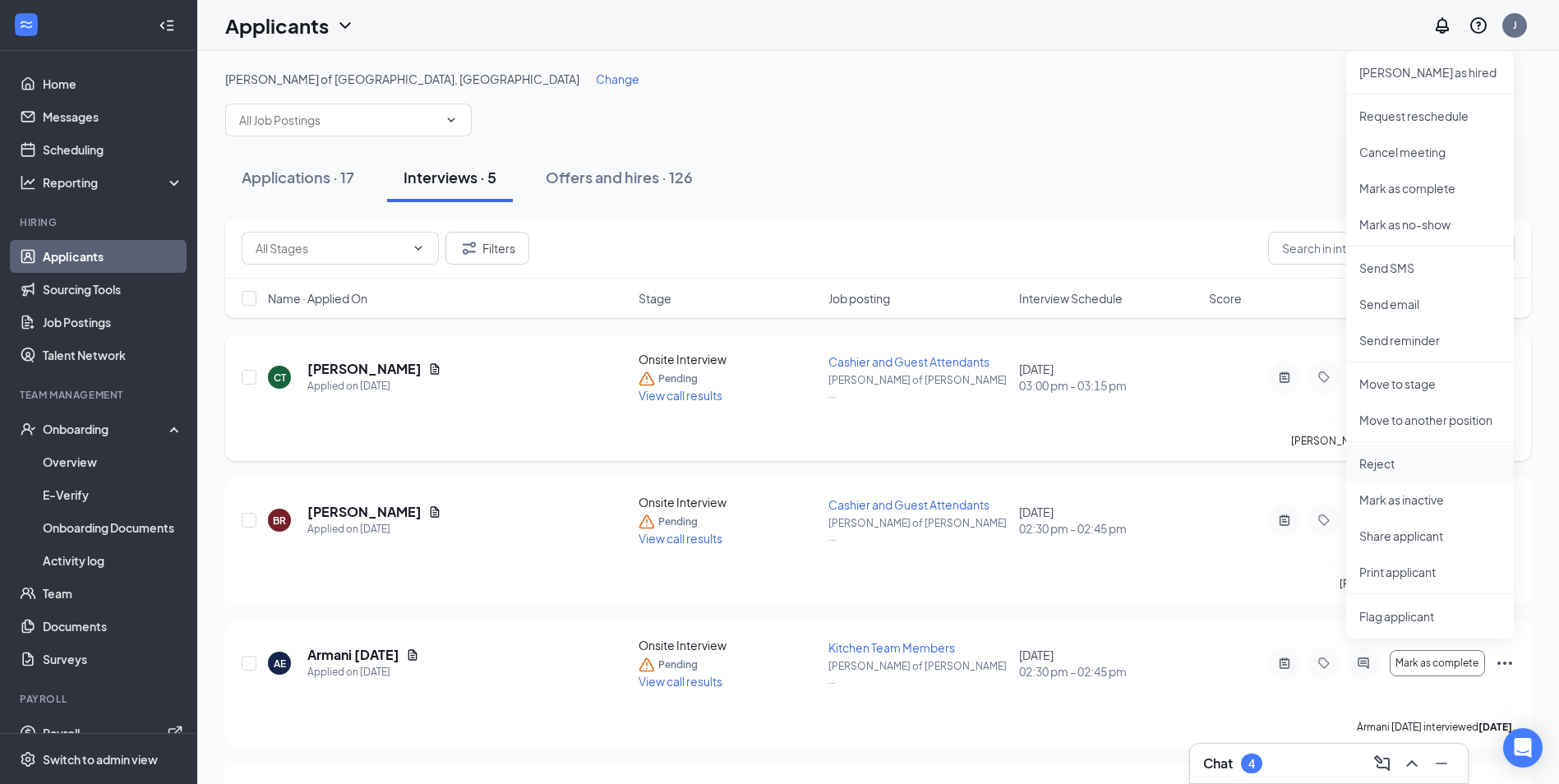
click at [1398, 466] on p "Reject" at bounding box center [1429, 464] width 141 height 16
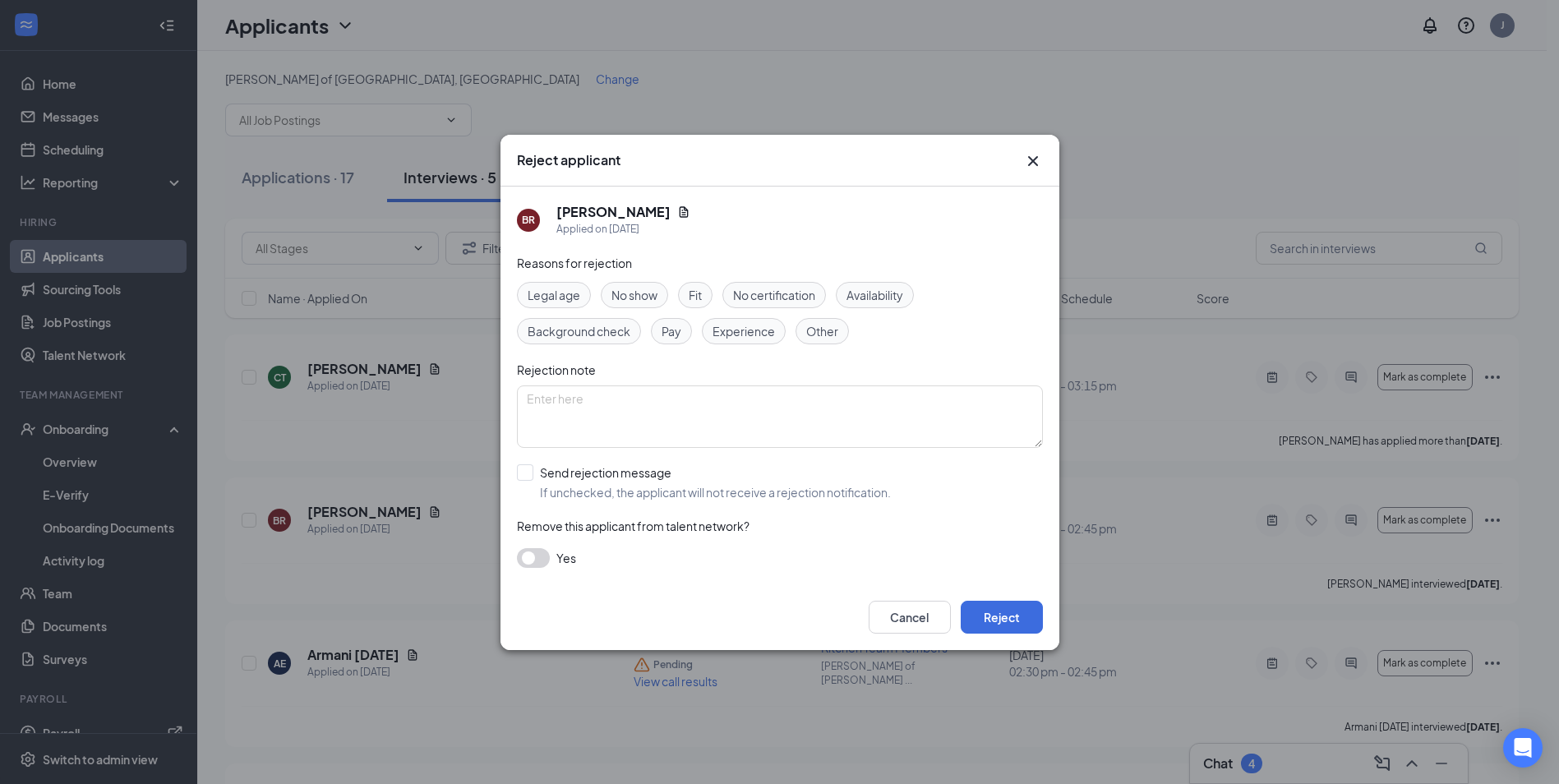
click at [708, 298] on div "Fit" at bounding box center [695, 294] width 34 height 26
click at [988, 616] on button "Reject" at bounding box center [1001, 617] width 82 height 33
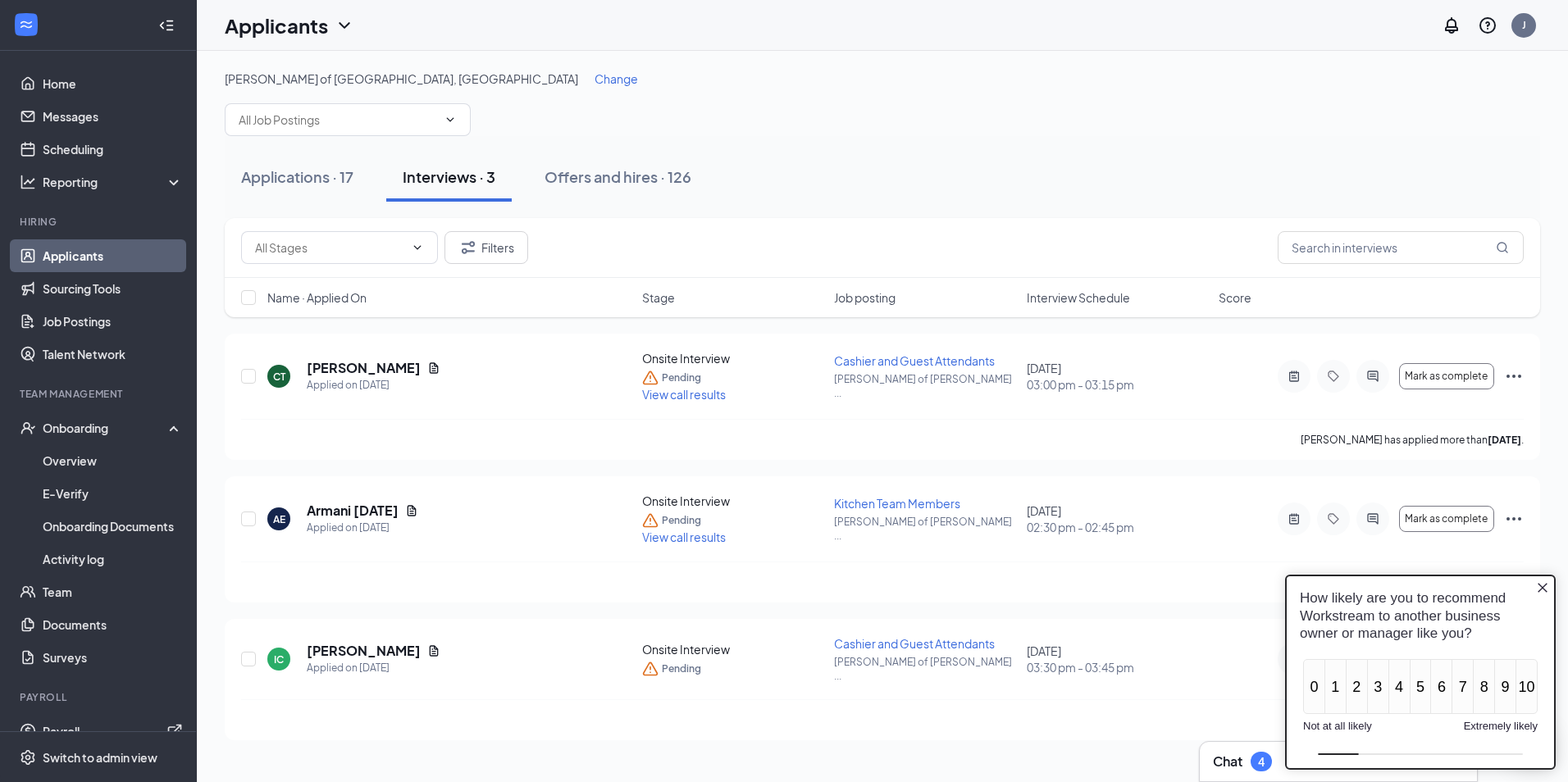
click at [1541, 589] on icon "Close button" at bounding box center [1542, 587] width 13 height 13
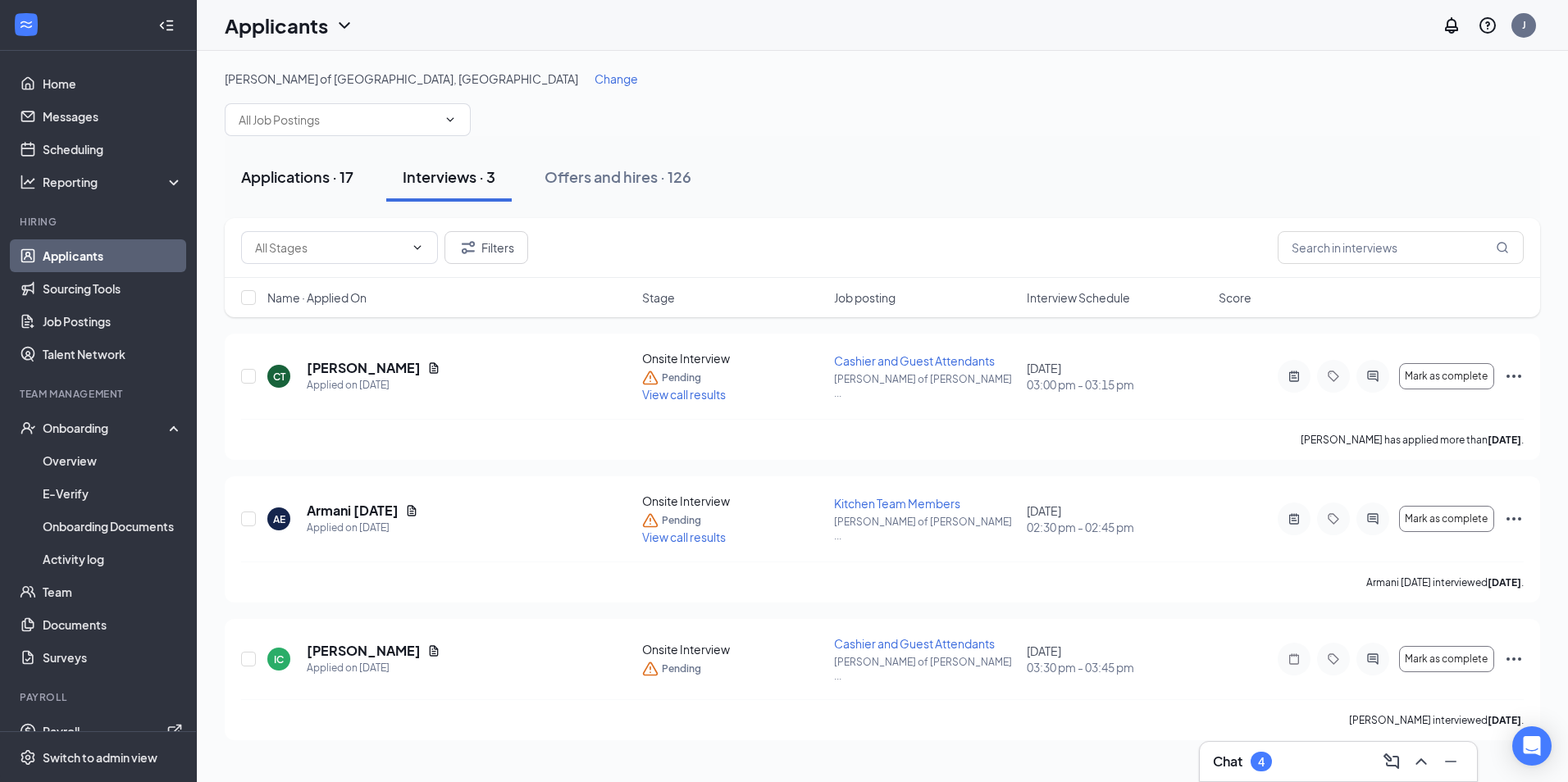
click at [322, 171] on div "Applications · 17" at bounding box center [296, 176] width 112 height 21
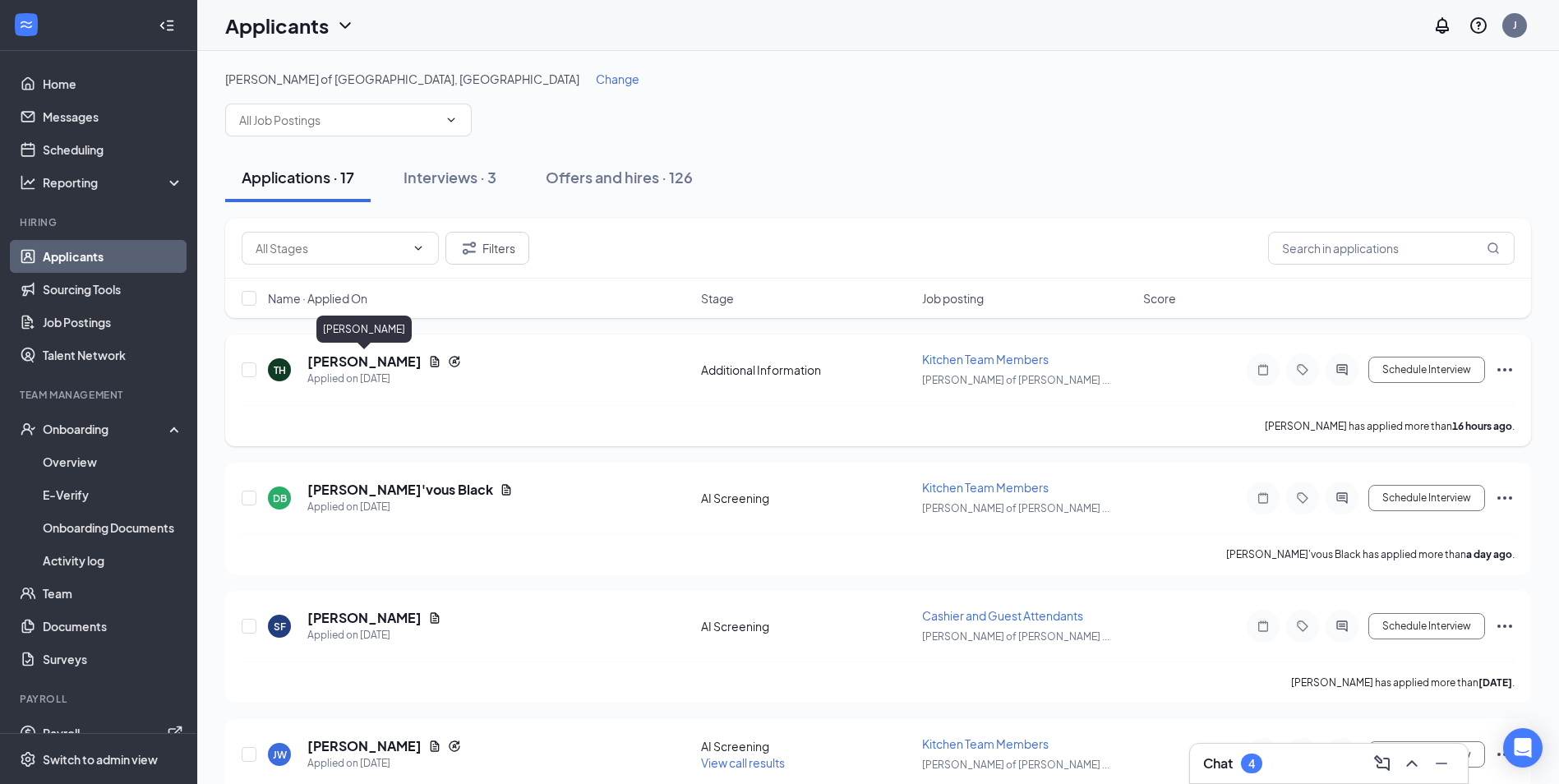
click at [392, 358] on h5 "[PERSON_NAME]" at bounding box center [364, 362] width 114 height 18
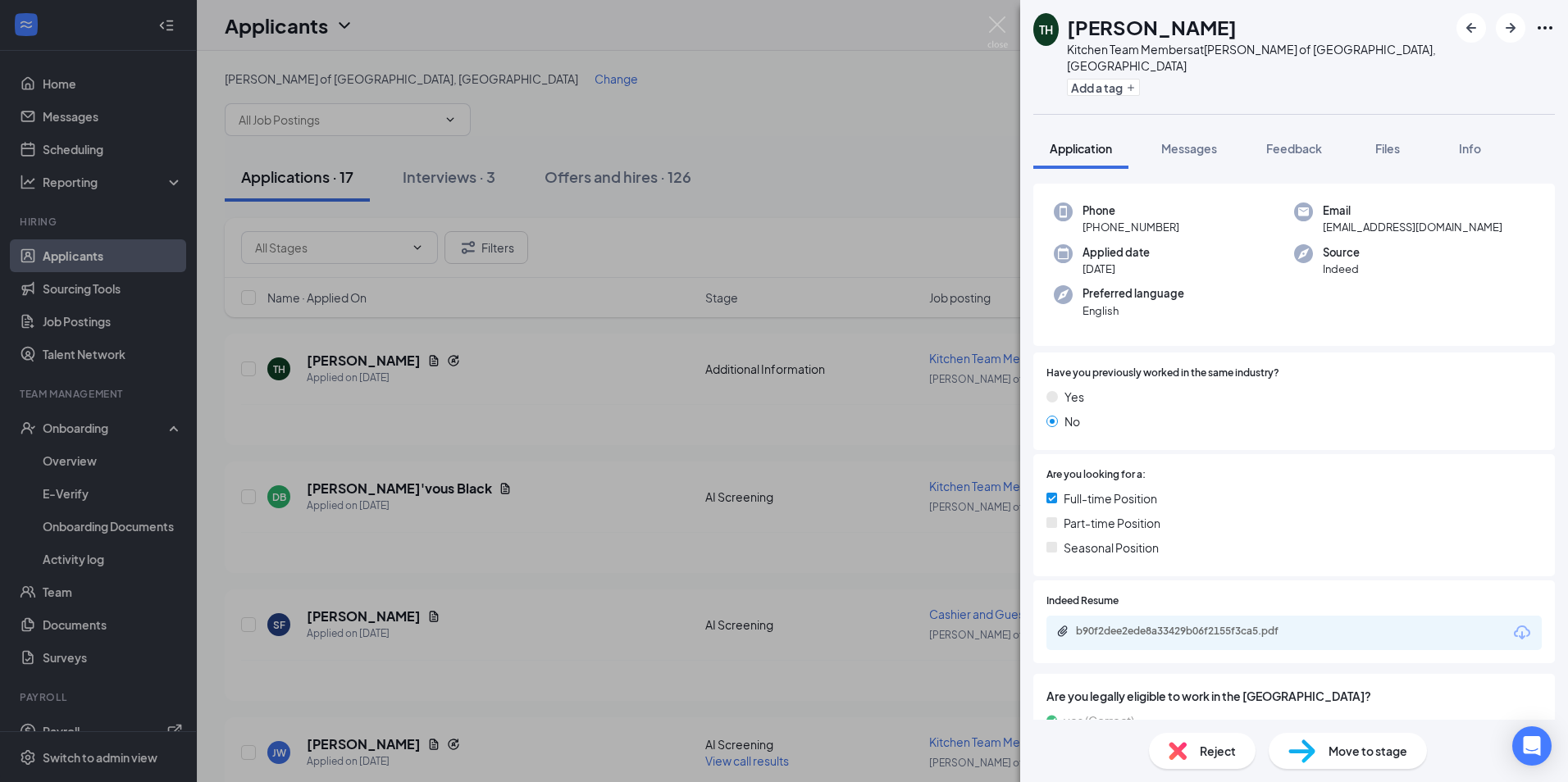
scroll to position [246, 0]
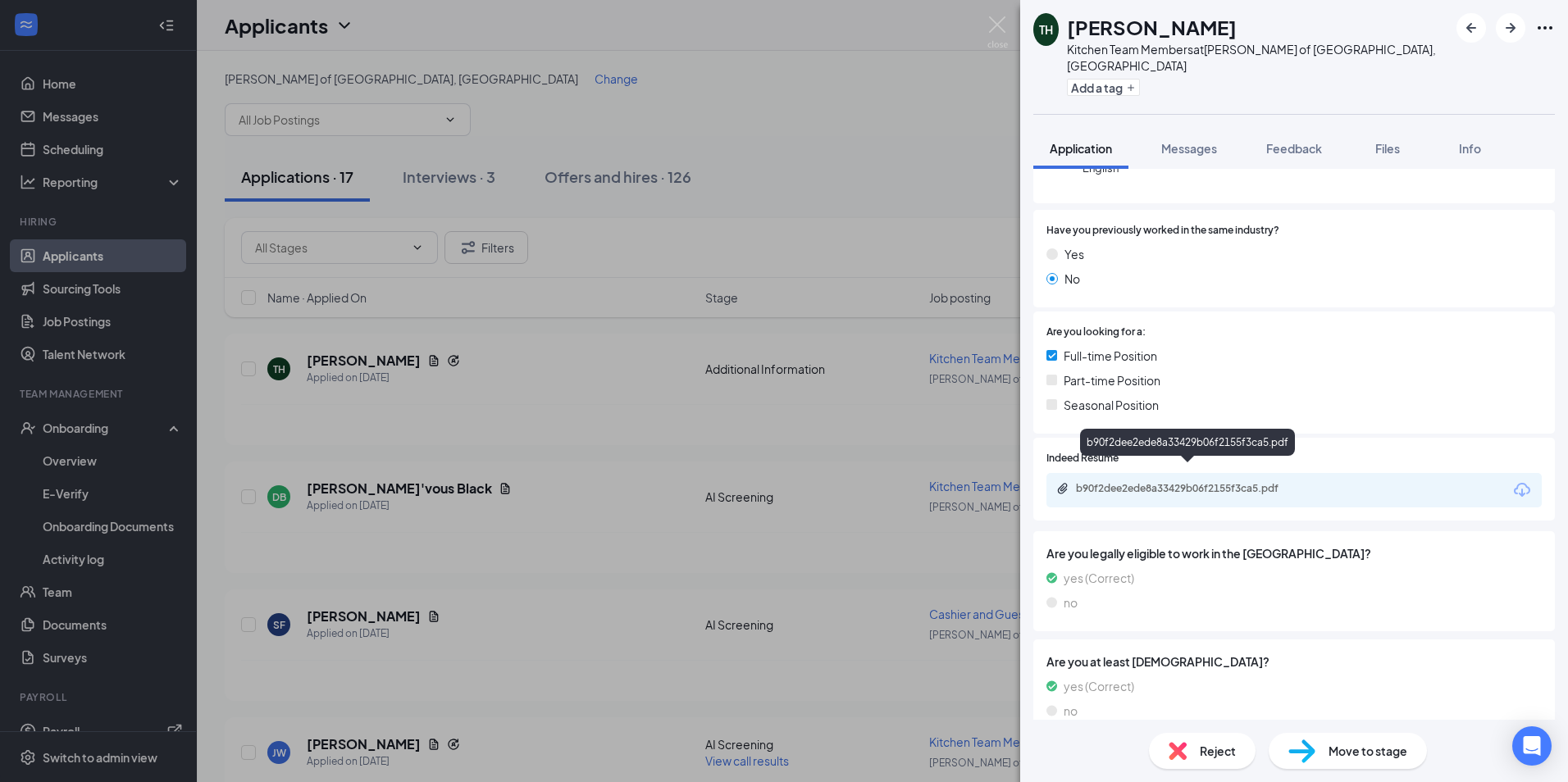
click at [1261, 482] on div "b90f2dee2ede8a33429b06f2155f3ca5.pdf" at bounding box center [1191, 488] width 230 height 13
click at [553, 431] on div "TH [PERSON_NAME] Kitchen Team Members at [PERSON_NAME] of [GEOGRAPHIC_DATA], [G…" at bounding box center [784, 391] width 1568 height 782
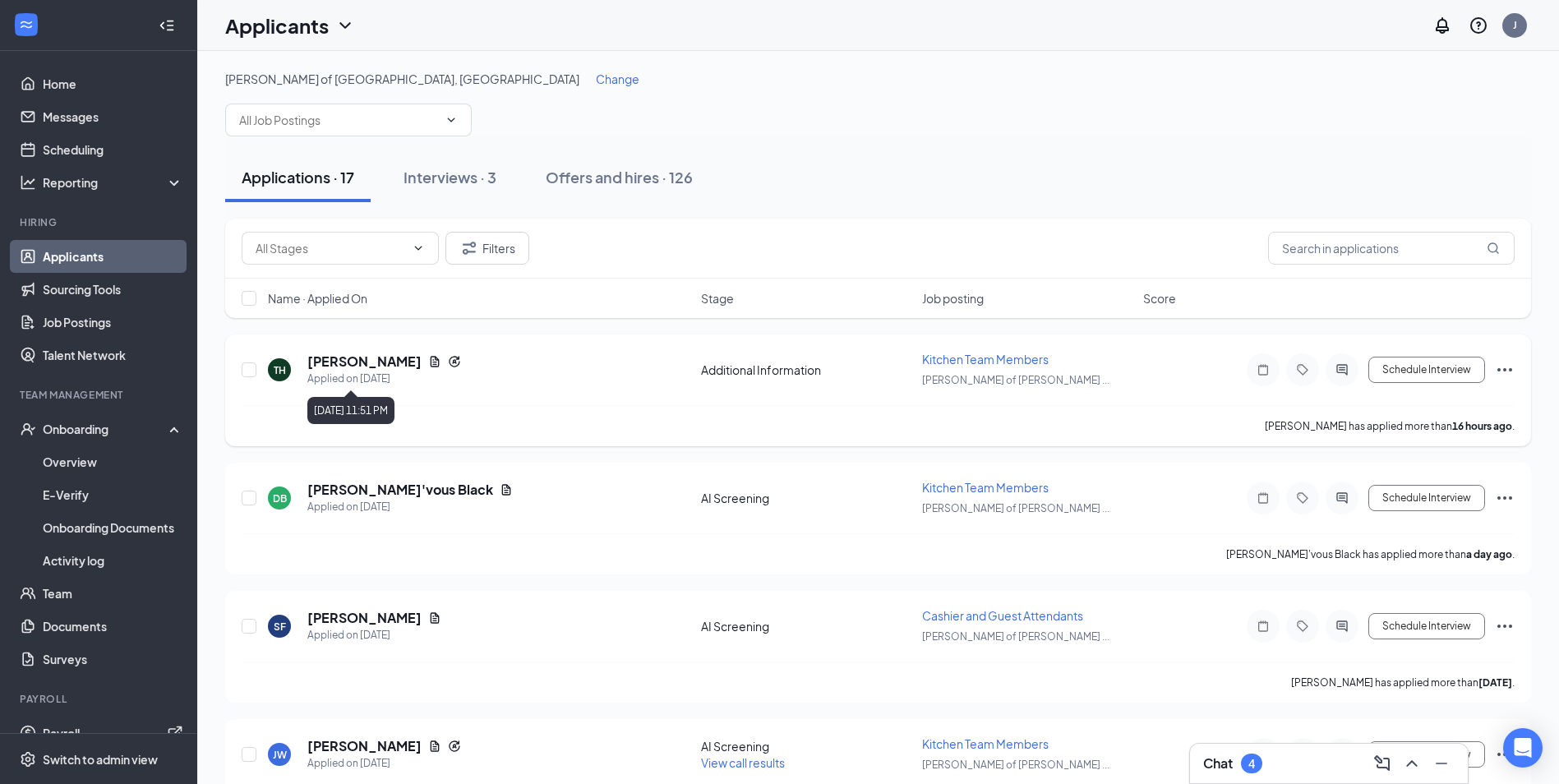
click at [371, 368] on h5 "[PERSON_NAME]" at bounding box center [364, 362] width 114 height 18
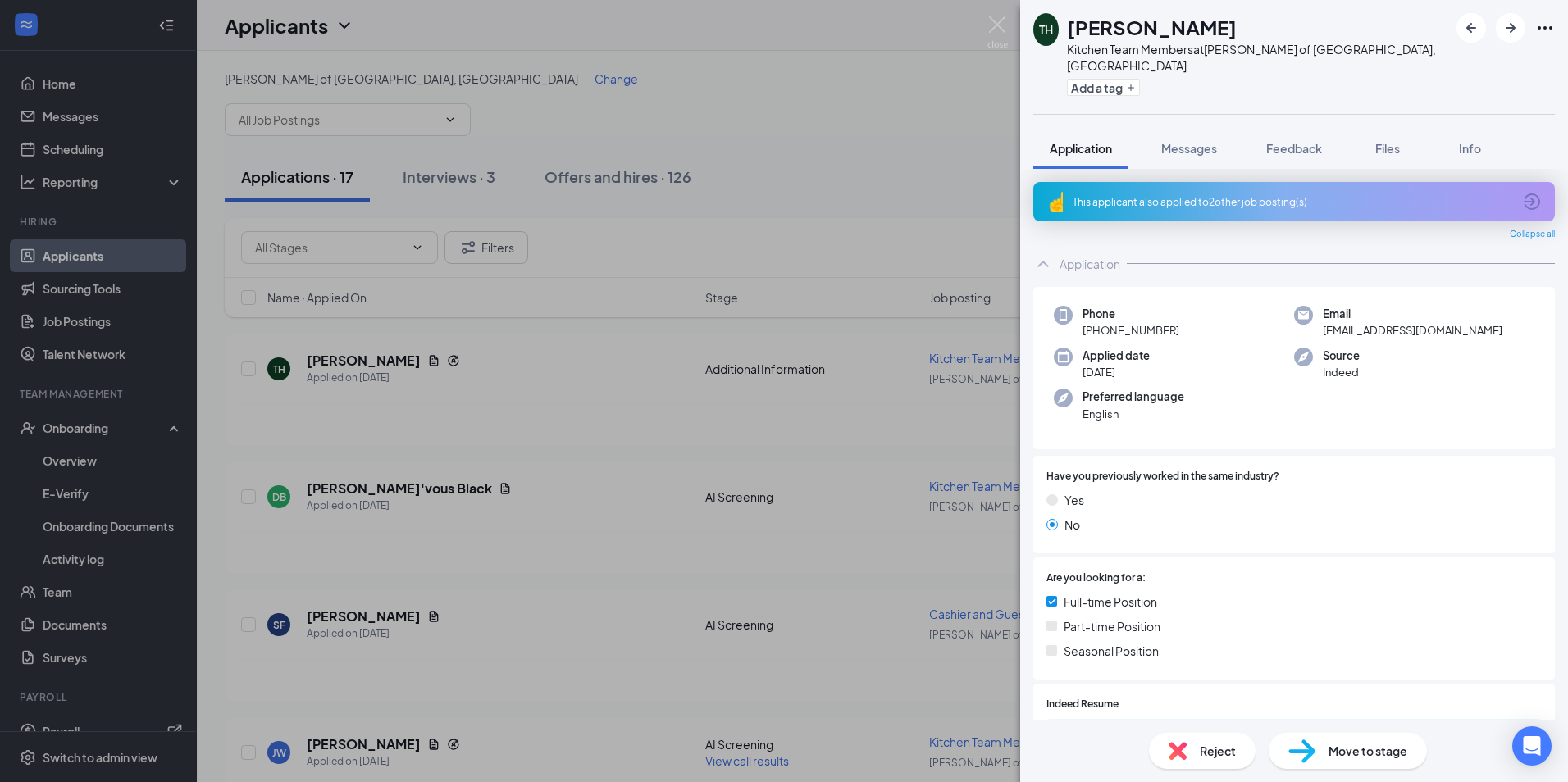
click at [821, 488] on div "TH [PERSON_NAME] Kitchen Team Members at [PERSON_NAME] of [GEOGRAPHIC_DATA], [G…" at bounding box center [784, 391] width 1568 height 782
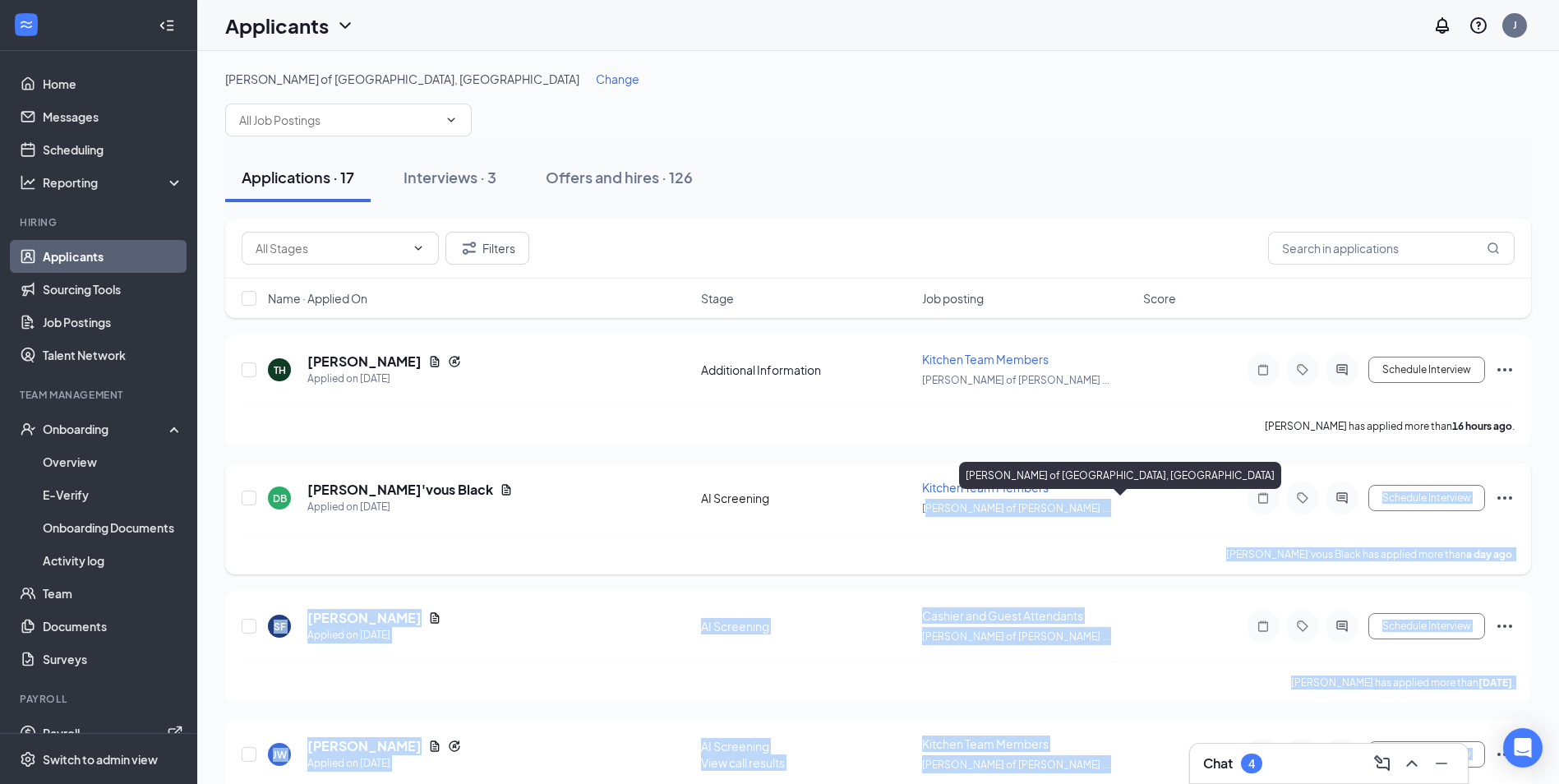
drag, startPoint x: 1051, startPoint y: 496, endPoint x: 926, endPoint y: 500, distance: 125.1
drag, startPoint x: 926, startPoint y: 500, endPoint x: 1092, endPoint y: 514, distance: 166.6
click at [1092, 514] on div "[PERSON_NAME] of [PERSON_NAME] ..." at bounding box center [1027, 508] width 212 height 18
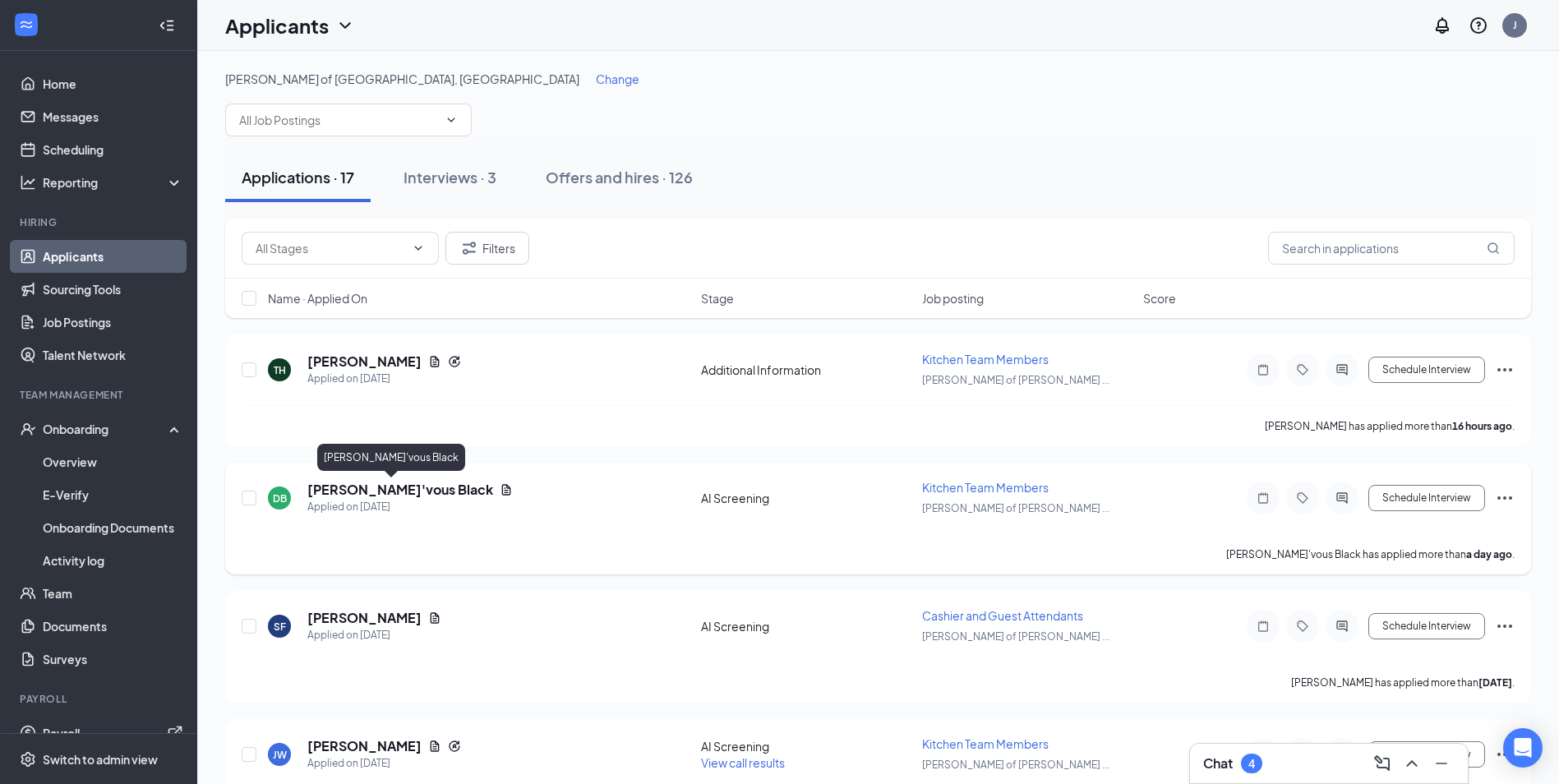
click at [391, 498] on h5 "[PERSON_NAME]'vous Black" at bounding box center [400, 490] width 185 height 18
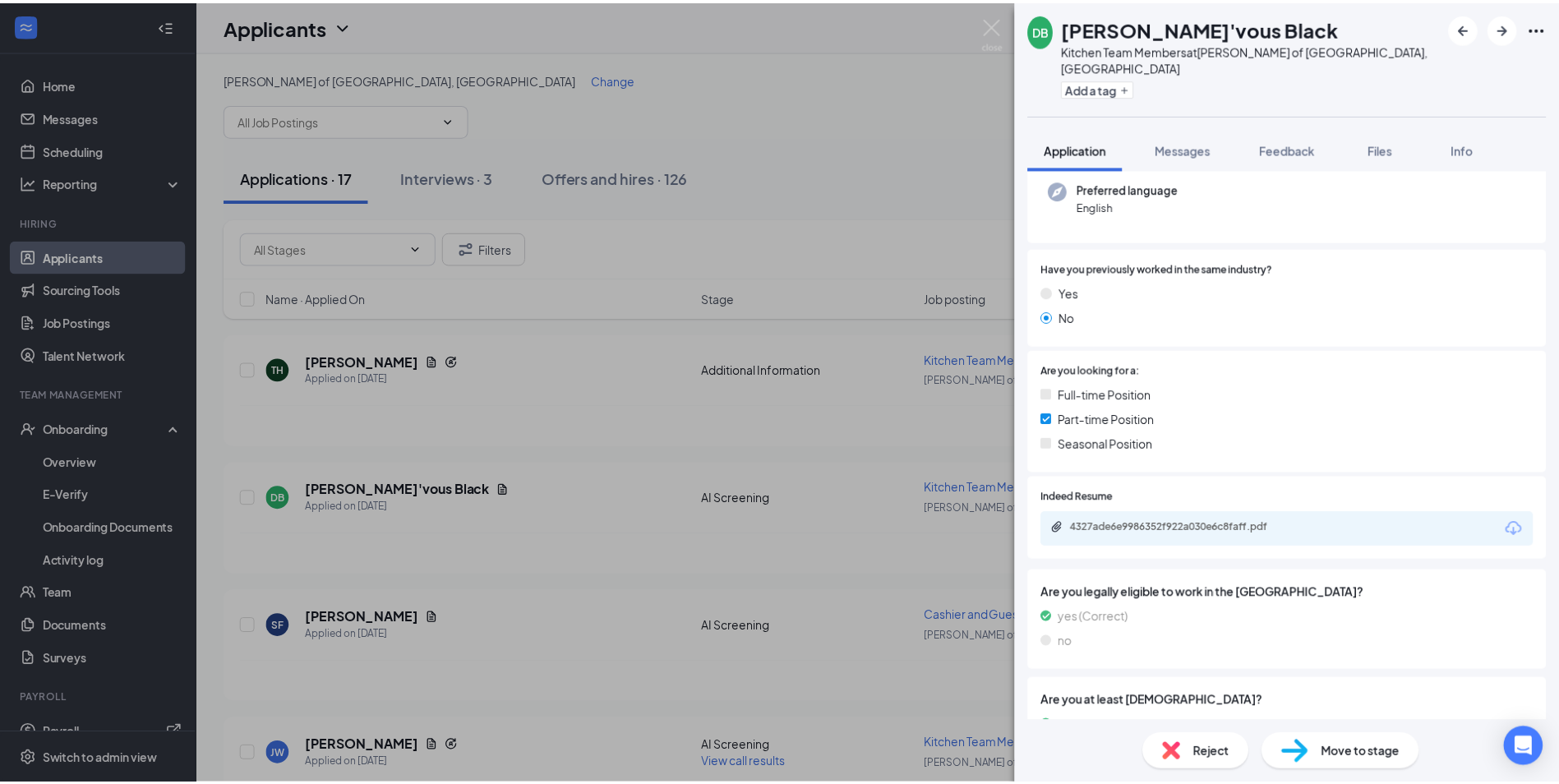
scroll to position [165, 0]
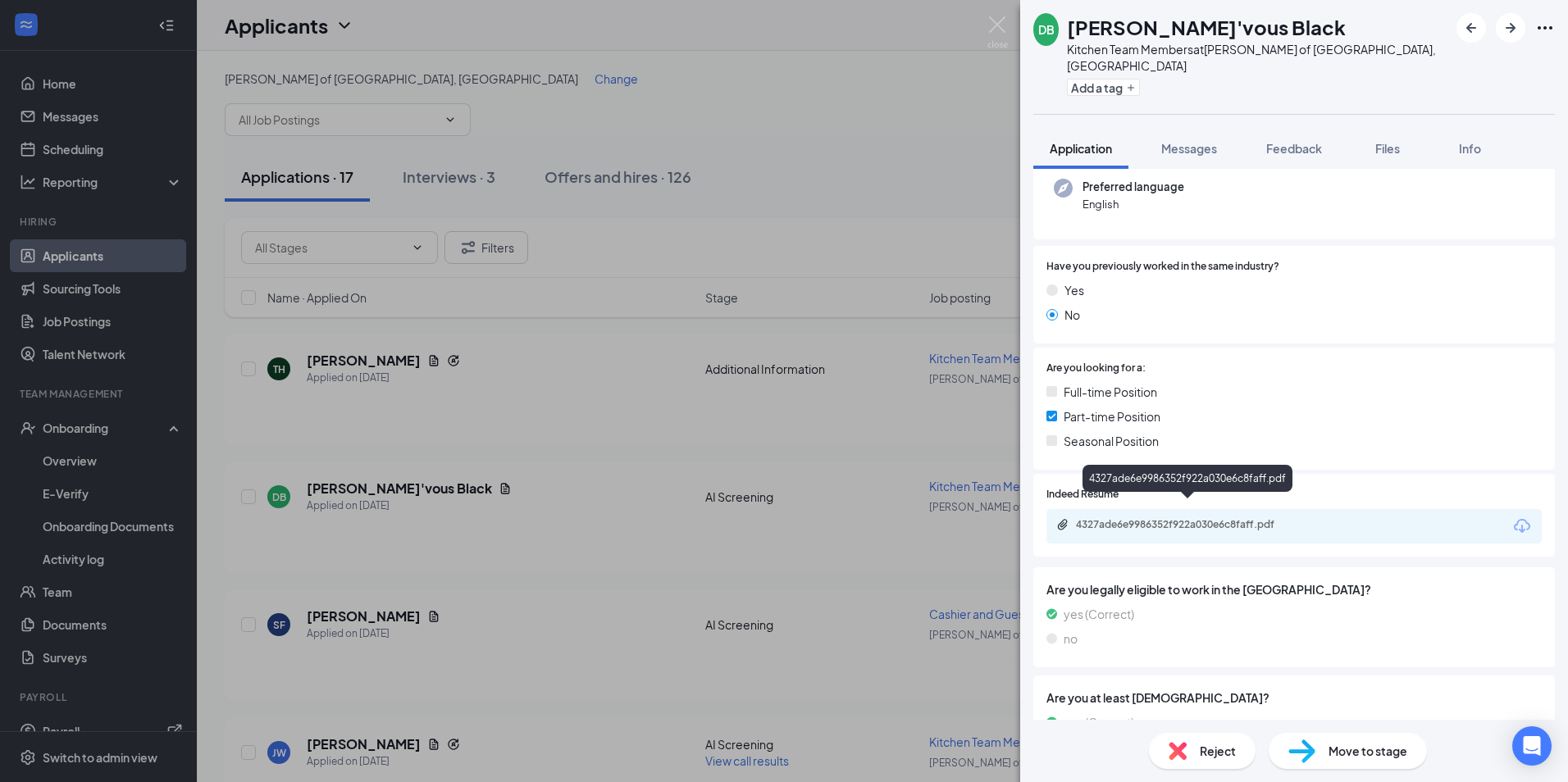
click at [1249, 518] on div "4327ade6e9986352f922a030e6c8faff.pdf" at bounding box center [1191, 524] width 230 height 13
click at [567, 427] on div "DB [PERSON_NAME]'vous Black Kitchen Team Members at [PERSON_NAME] of [GEOGRAPHI…" at bounding box center [784, 391] width 1568 height 782
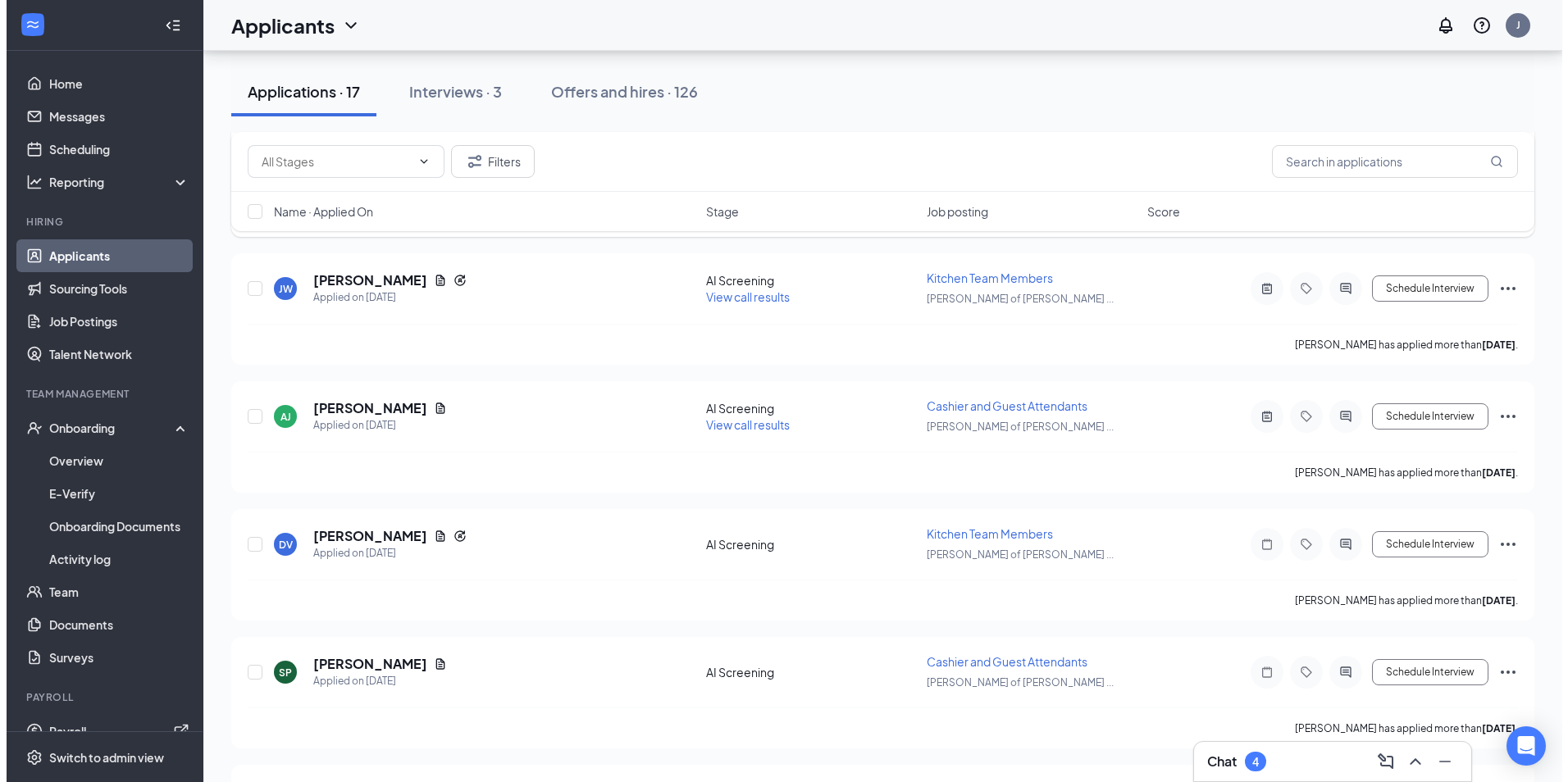
scroll to position [492, 0]
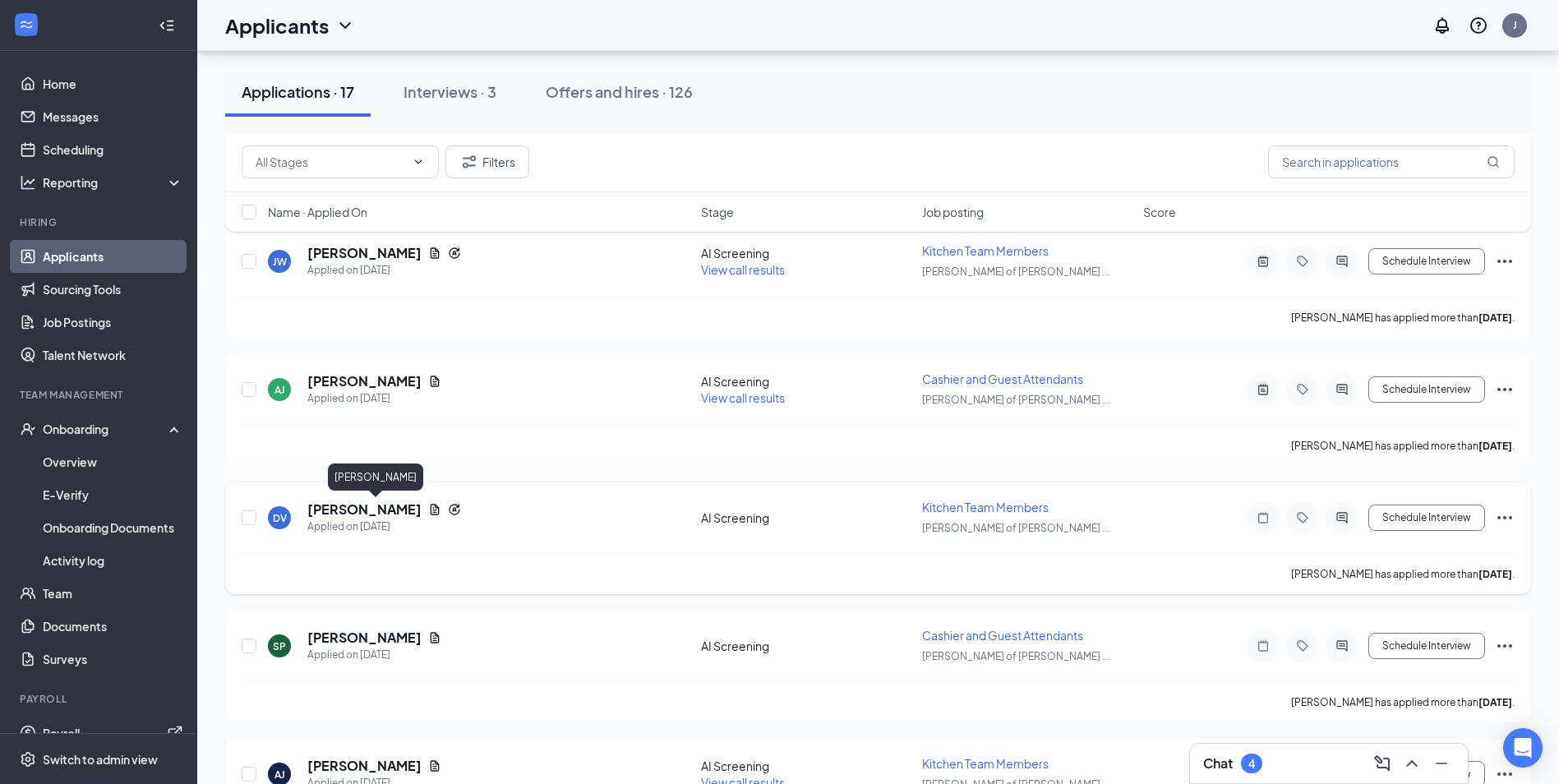
click at [414, 509] on h5 "[PERSON_NAME]" at bounding box center [364, 509] width 114 height 18
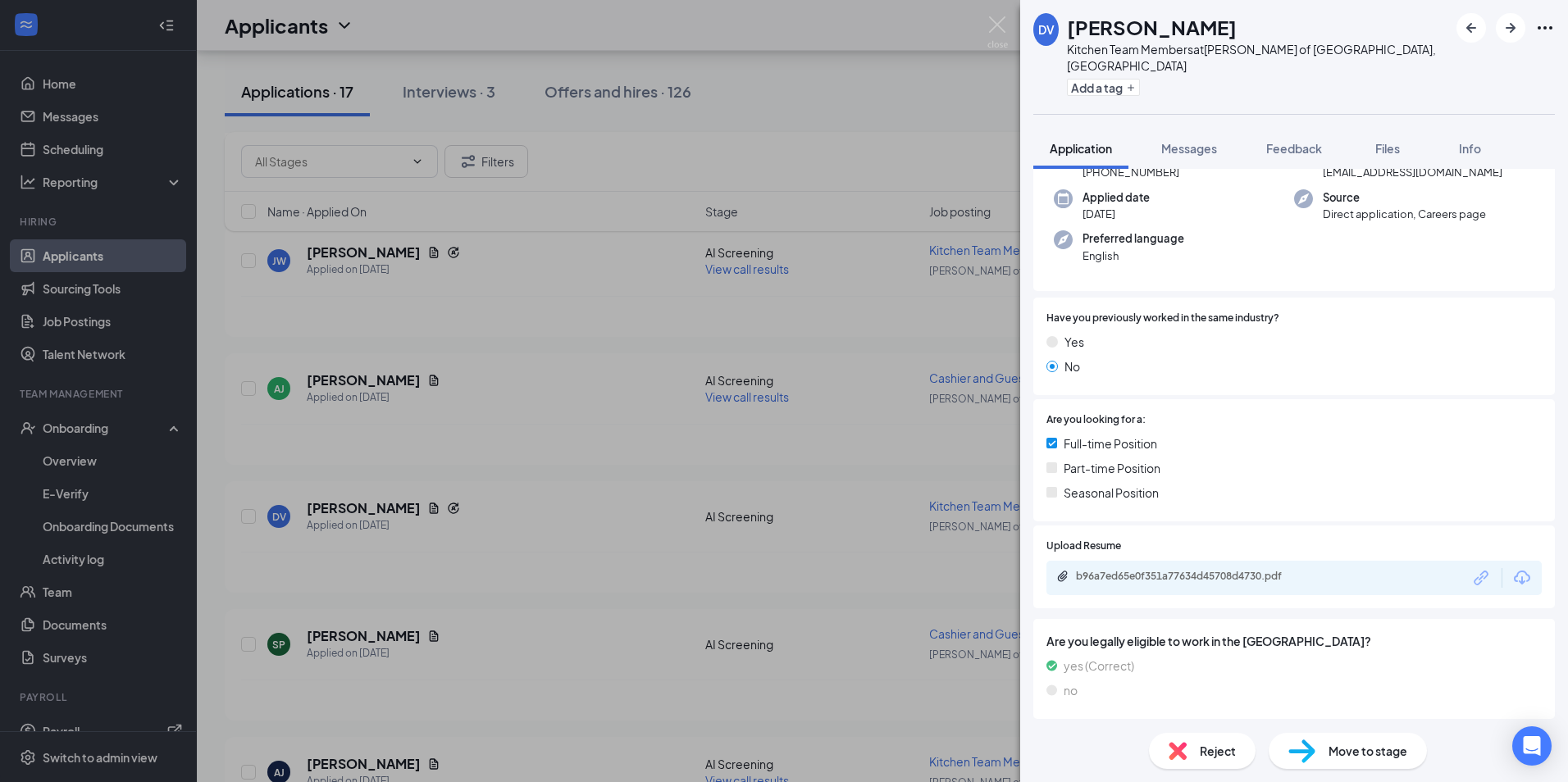
scroll to position [164, 0]
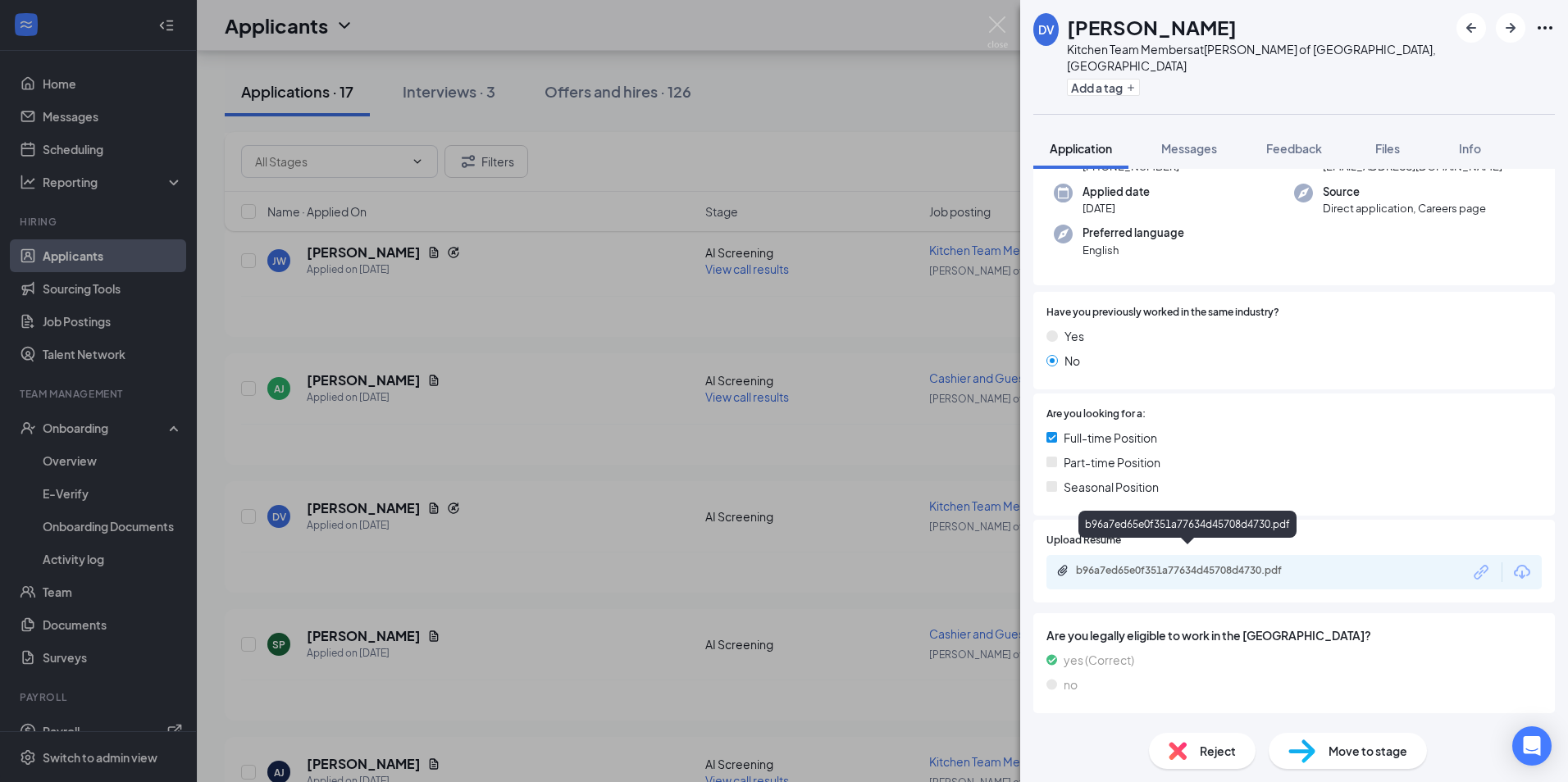
click at [1226, 564] on div "b96a7ed65e0f351a77634d45708d4730.pdf" at bounding box center [1191, 570] width 230 height 13
click at [342, 257] on div "DV [PERSON_NAME] Kitchen Team Members at [PERSON_NAME] of [GEOGRAPHIC_DATA], [G…" at bounding box center [784, 391] width 1568 height 782
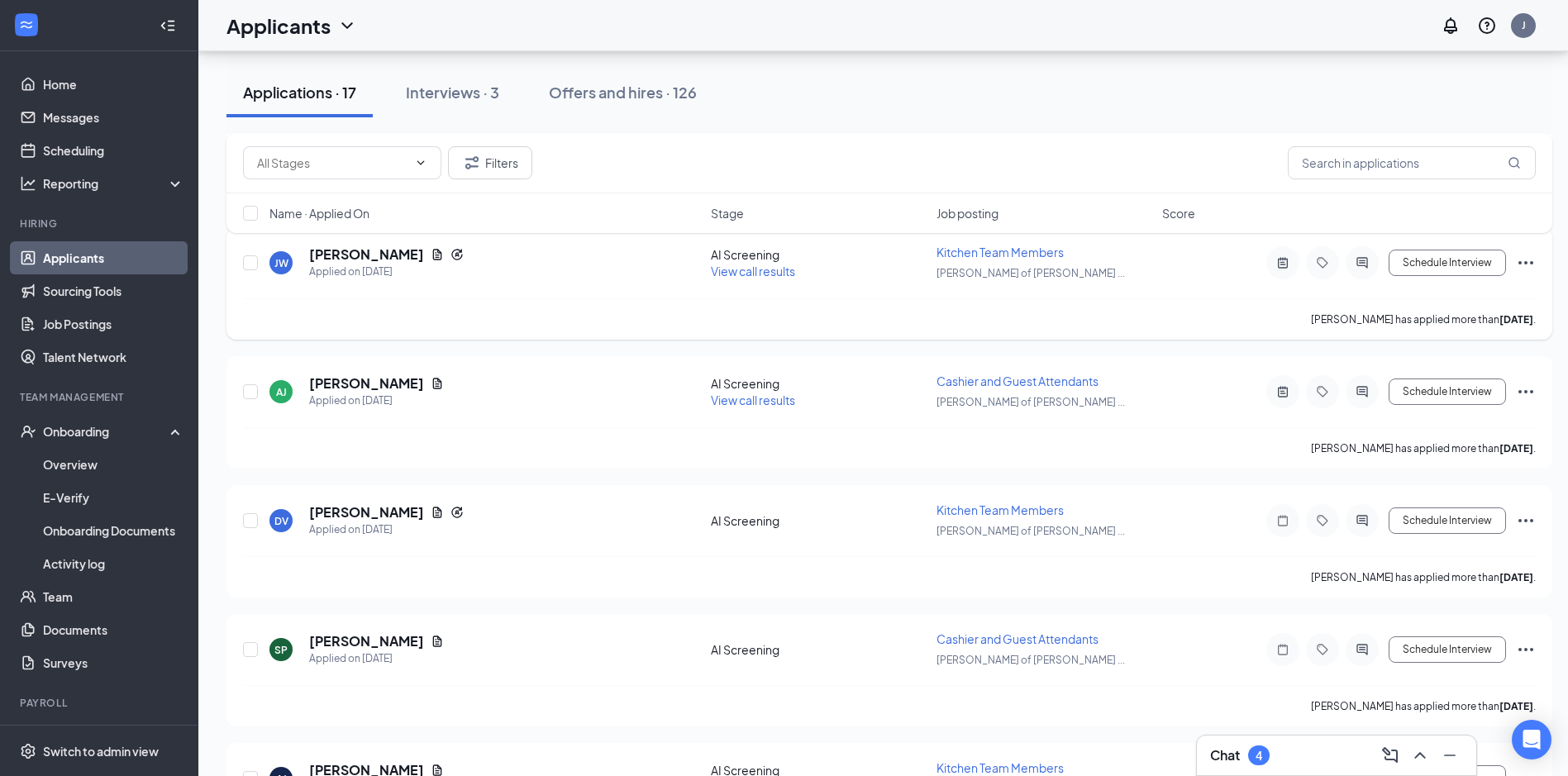
click at [361, 261] on h5 "[PERSON_NAME]" at bounding box center [366, 254] width 115 height 18
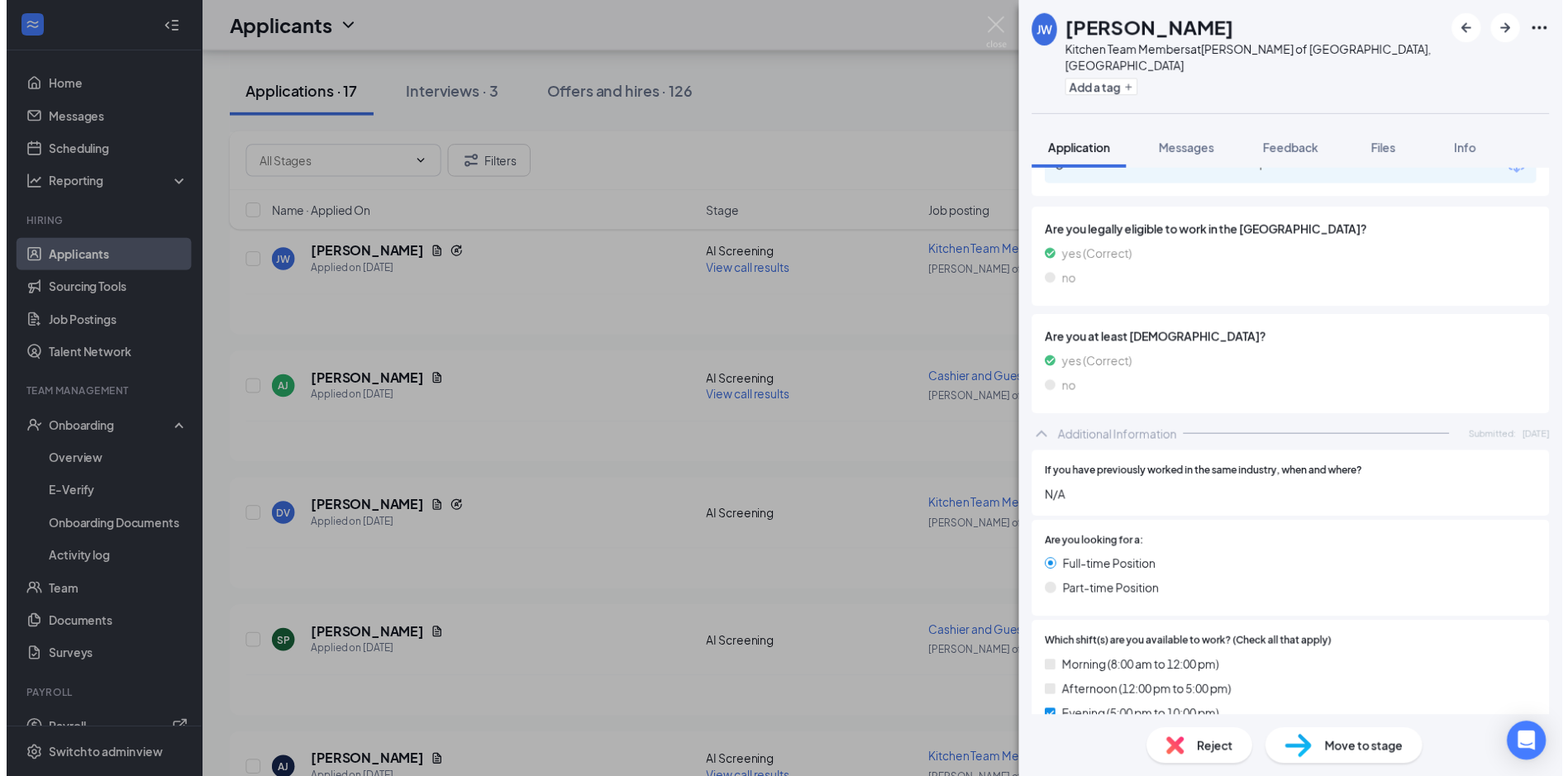
scroll to position [539, 0]
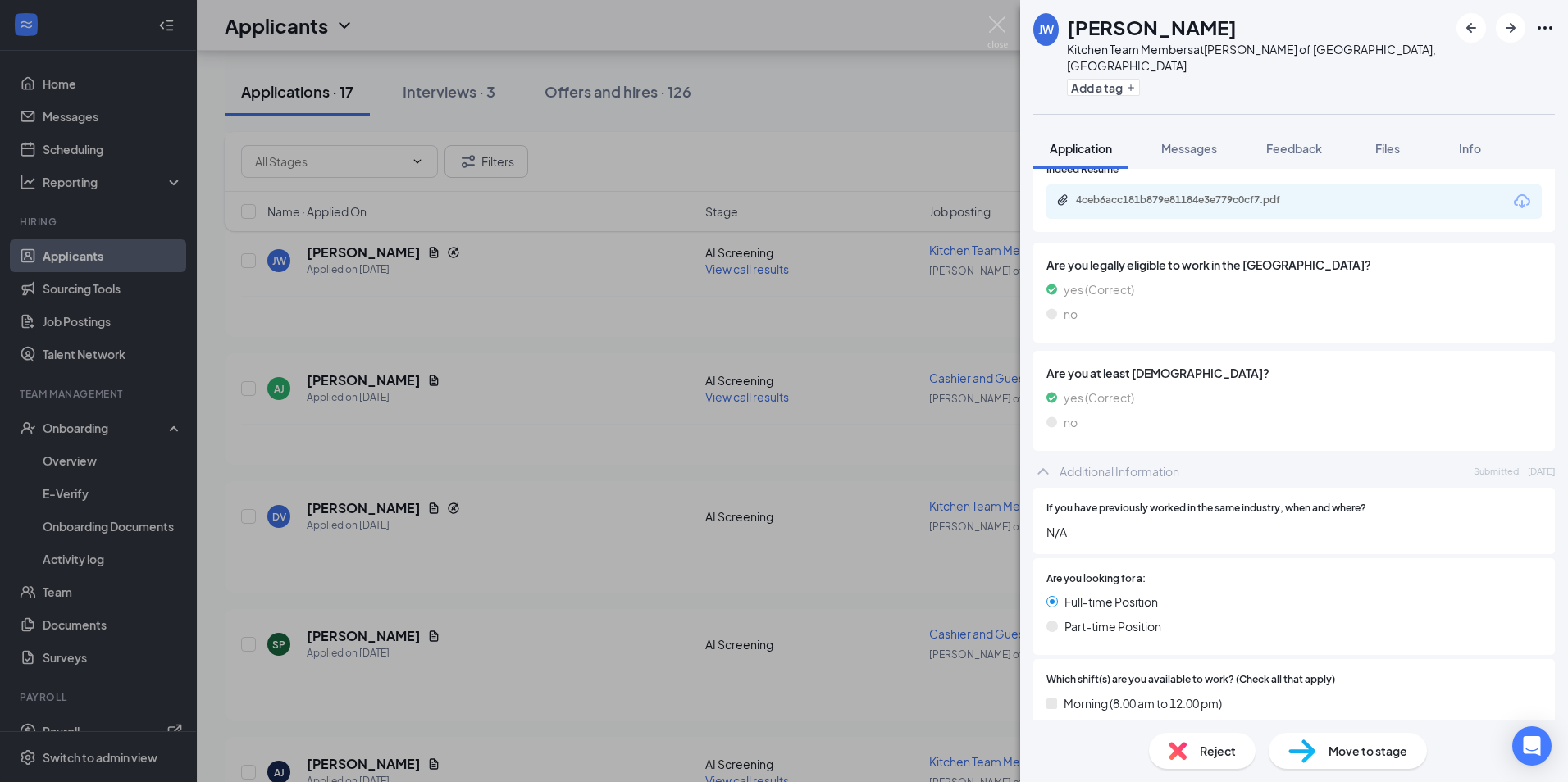
click at [1160, 193] on div "4ceb6acc181b879e81184e3e779c0cf7.pdf" at bounding box center [1189, 200] width 266 height 15
click at [1003, 16] on img at bounding box center [997, 32] width 21 height 32
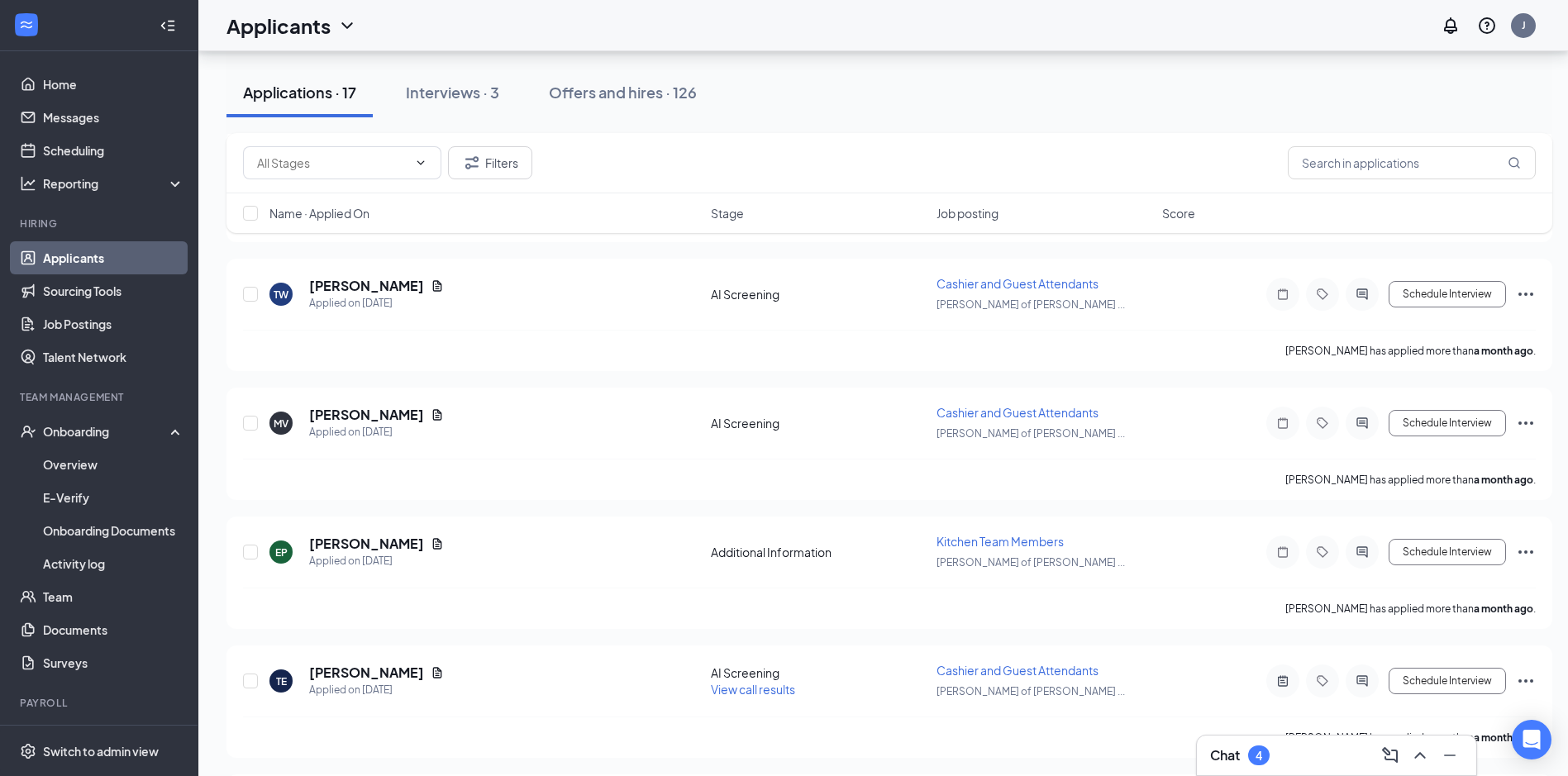
scroll to position [1405, 0]
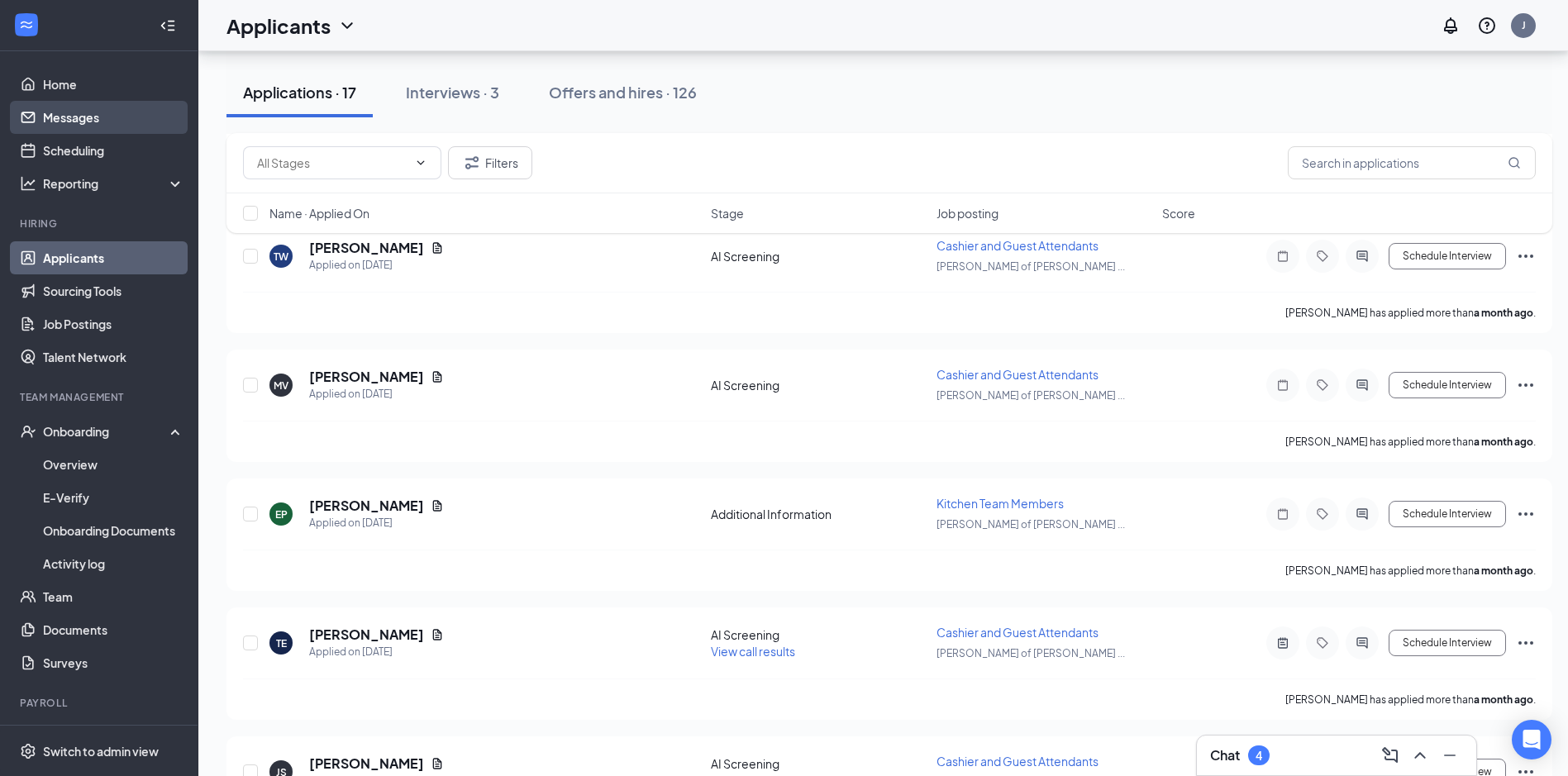
click at [67, 120] on link "Messages" at bounding box center [113, 117] width 141 height 34
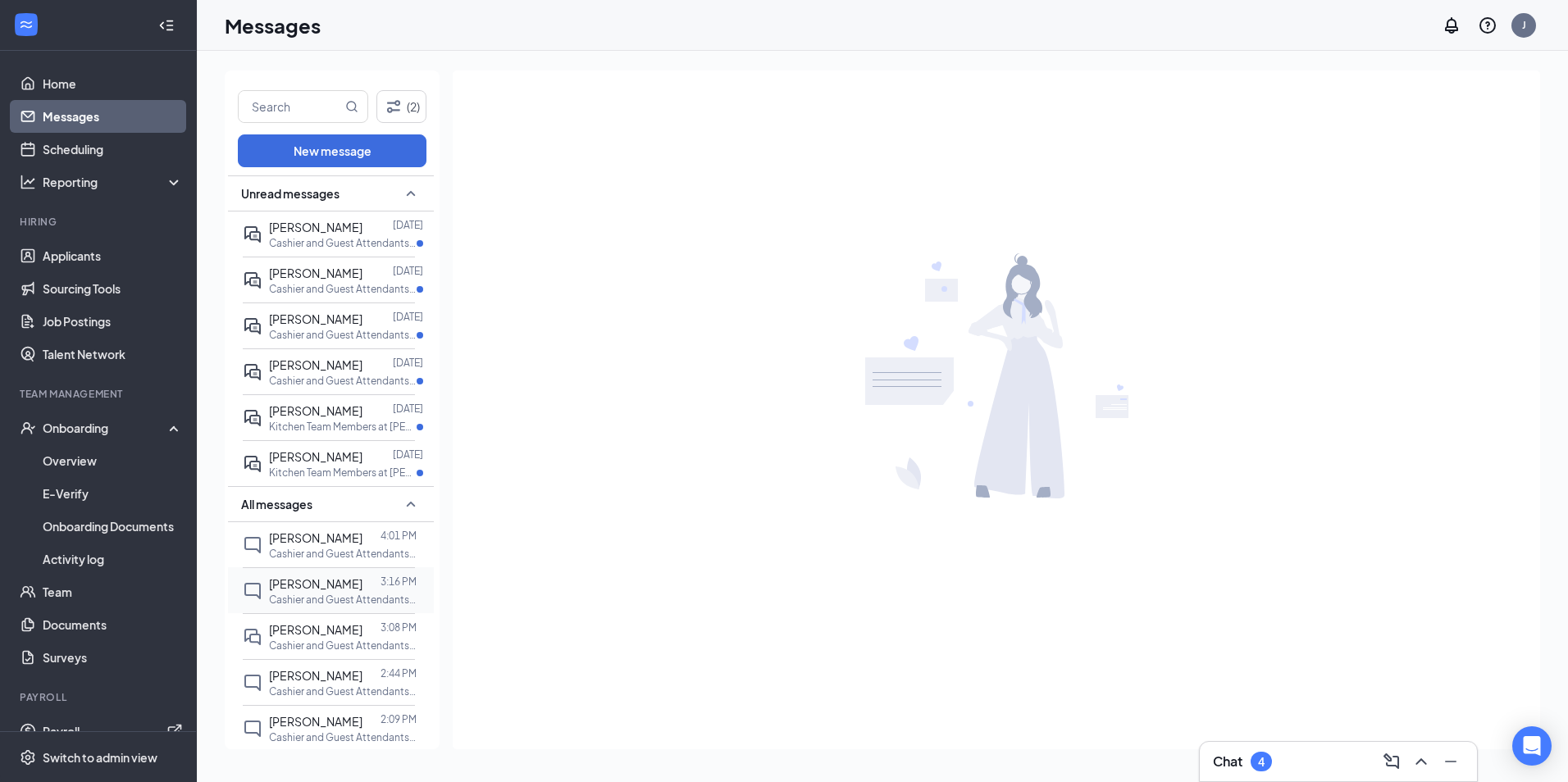
click at [353, 599] on p "Cashier and Guest Attendants at [PERSON_NAME] of [GEOGRAPHIC_DATA], [GEOGRAPHIC…" at bounding box center [342, 600] width 147 height 14
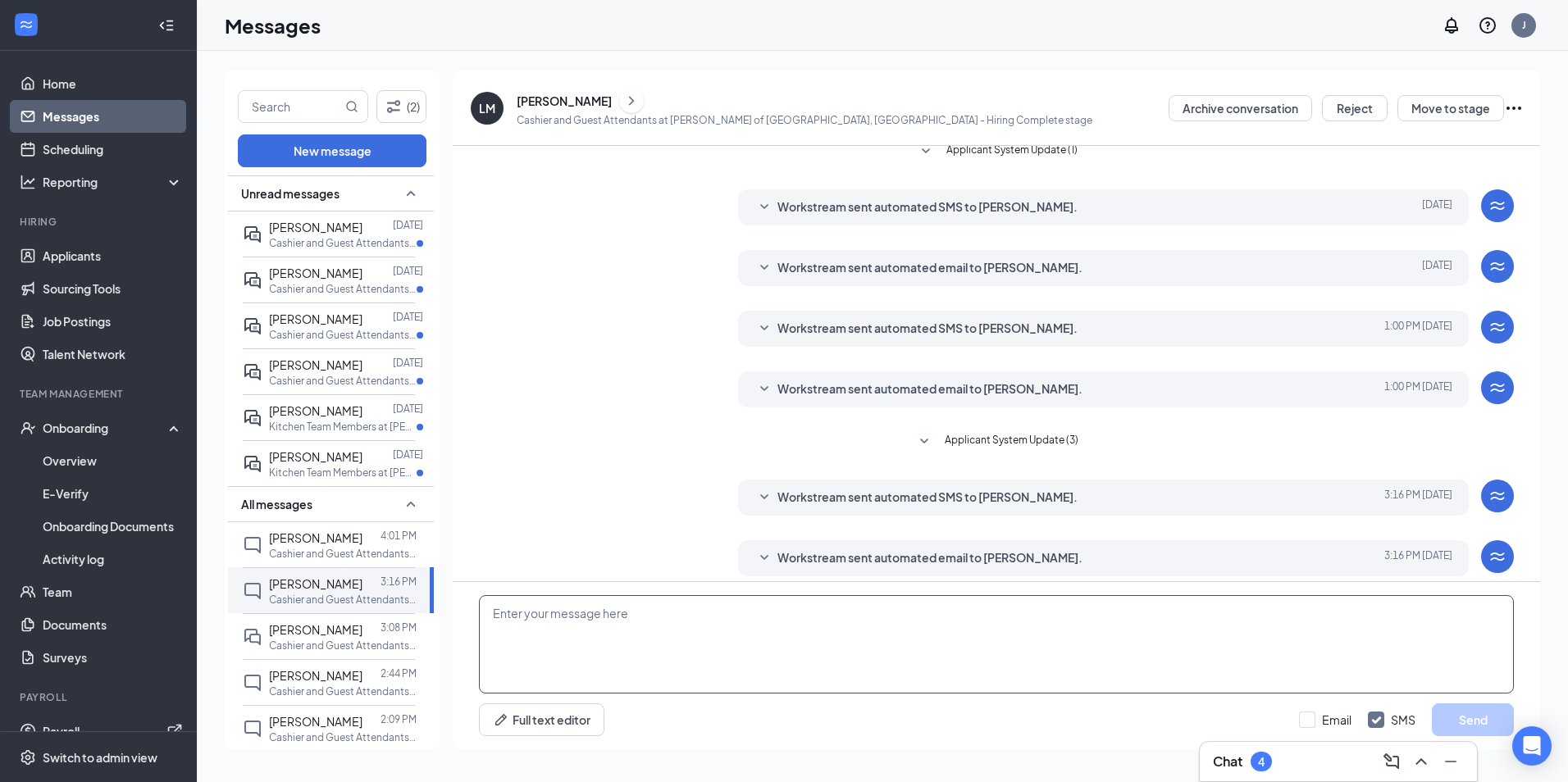
scroll to position [76, 0]
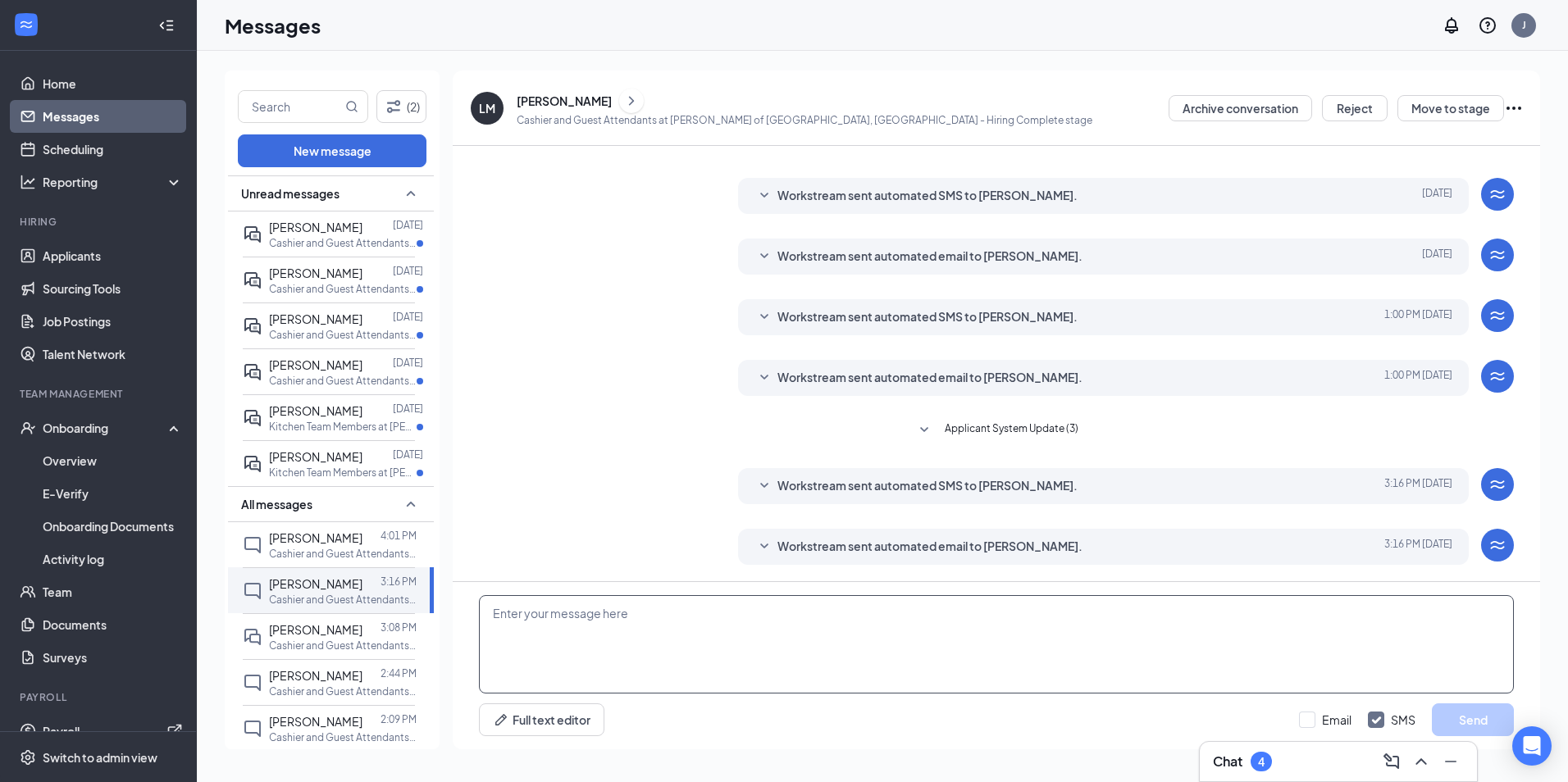
click at [816, 632] on textarea at bounding box center [996, 645] width 1035 height 99
click at [674, 636] on textarea "[DATE] 11-5 [DATE] 10:30-5 [DATE] 10:30-5 [DATE] 10:30-5 [DATE] 10:30-5" at bounding box center [996, 645] width 1035 height 99
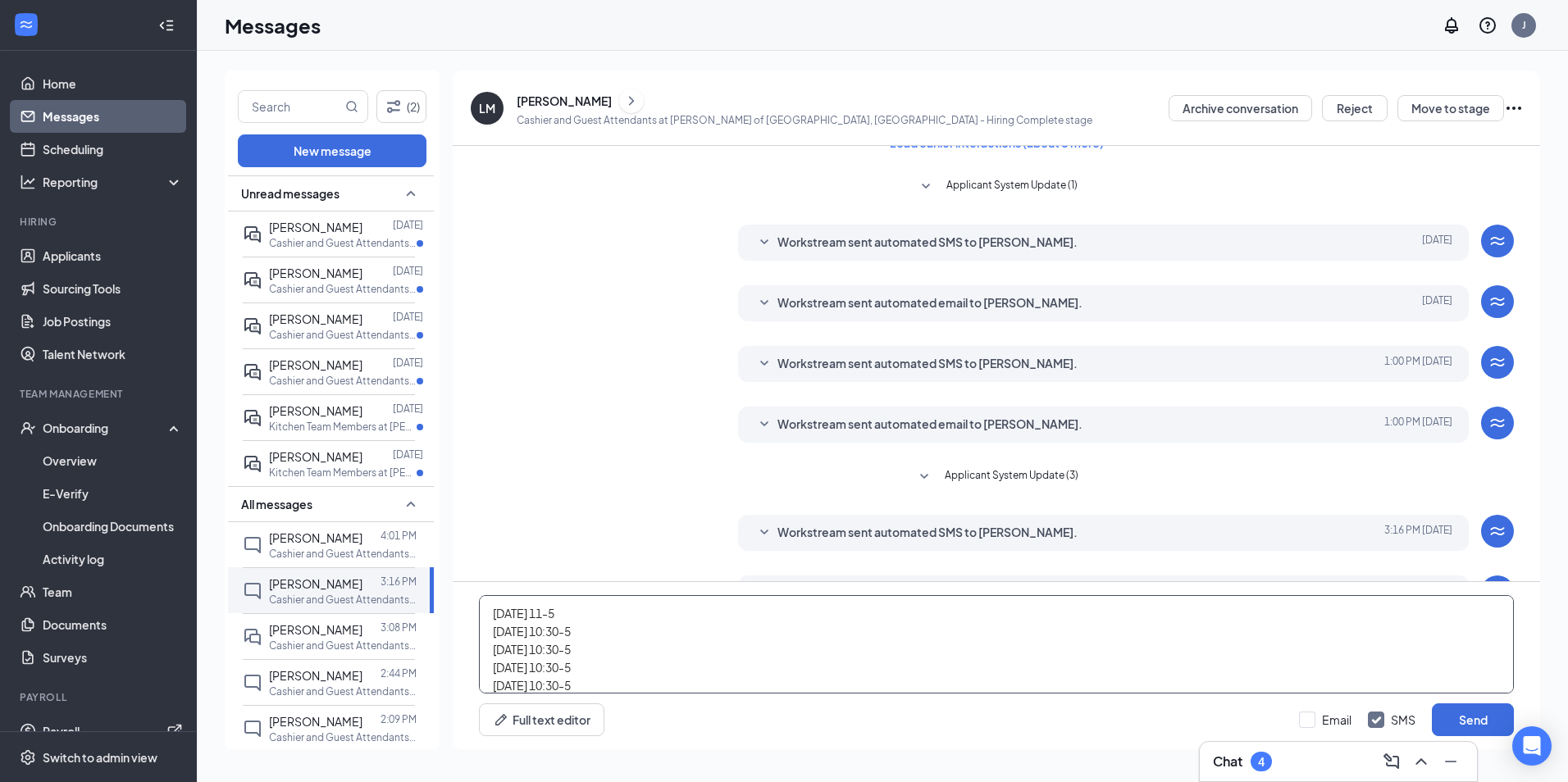
scroll to position [0, 0]
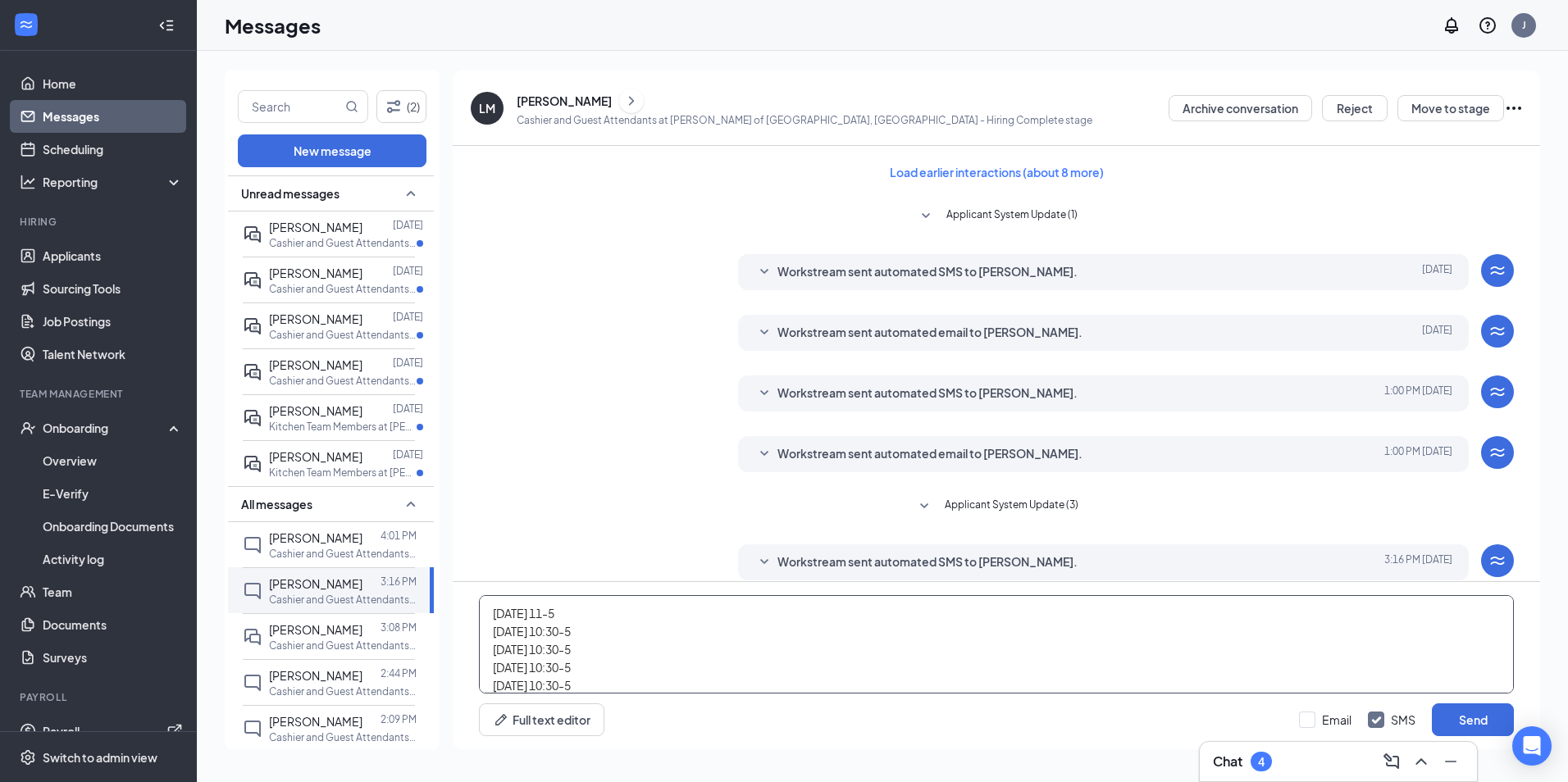
click at [495, 619] on textarea "[DATE] 11-5 [DATE] 10:30-5 [DATE] 10:30-5 [DATE] 10:30-5 [DATE] 10:30-5" at bounding box center [996, 645] width 1035 height 99
type textarea "Hello [PERSON_NAME], Here is your schedule for this week. Please let me know th…"
click at [1497, 721] on button "Send" at bounding box center [1472, 719] width 82 height 33
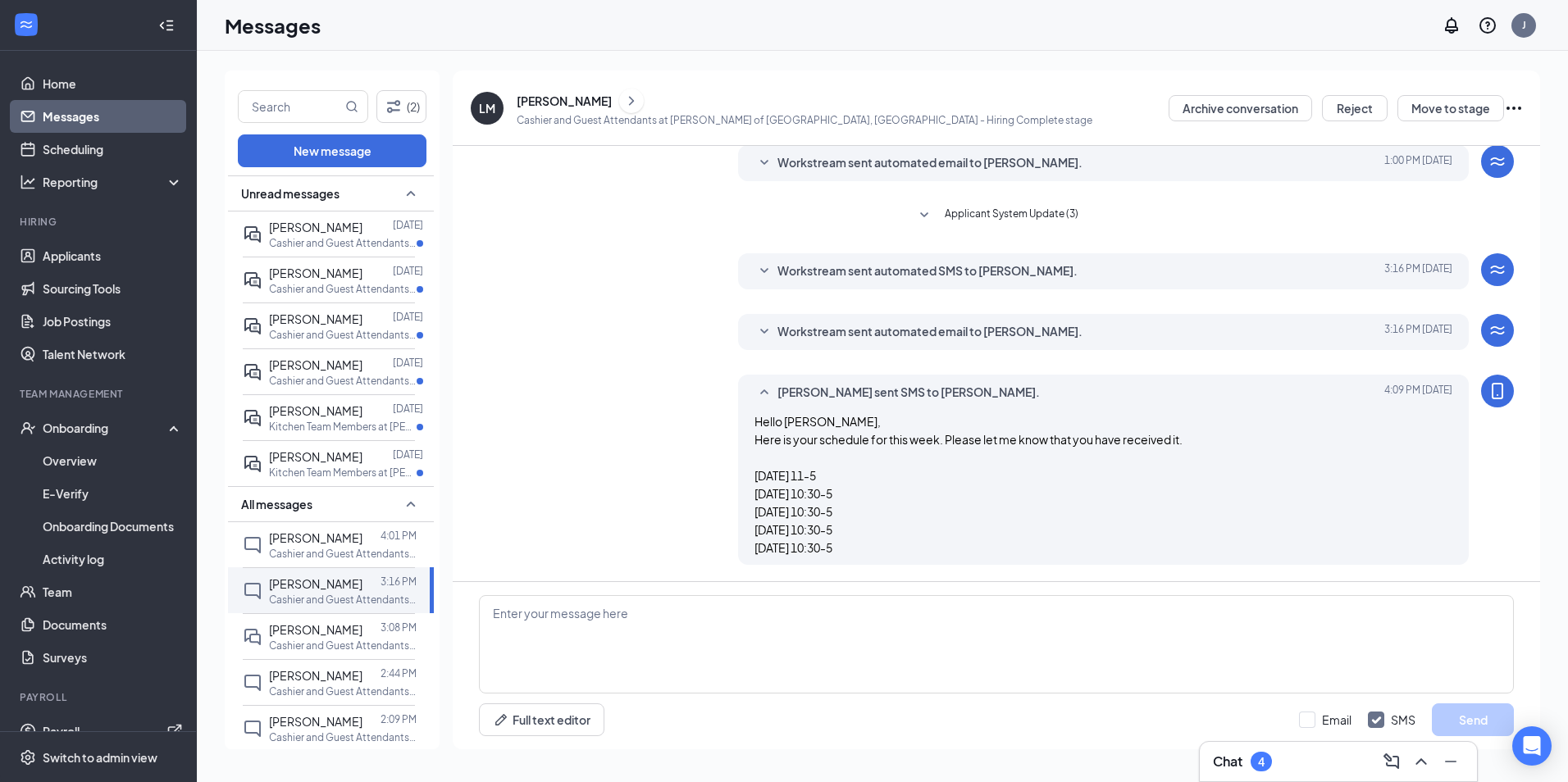
click at [73, 124] on link "Messages" at bounding box center [112, 116] width 140 height 33
click at [66, 118] on link "Messages" at bounding box center [112, 116] width 140 height 33
click at [354, 108] on icon "MagnifyingGlass" at bounding box center [351, 106] width 13 height 13
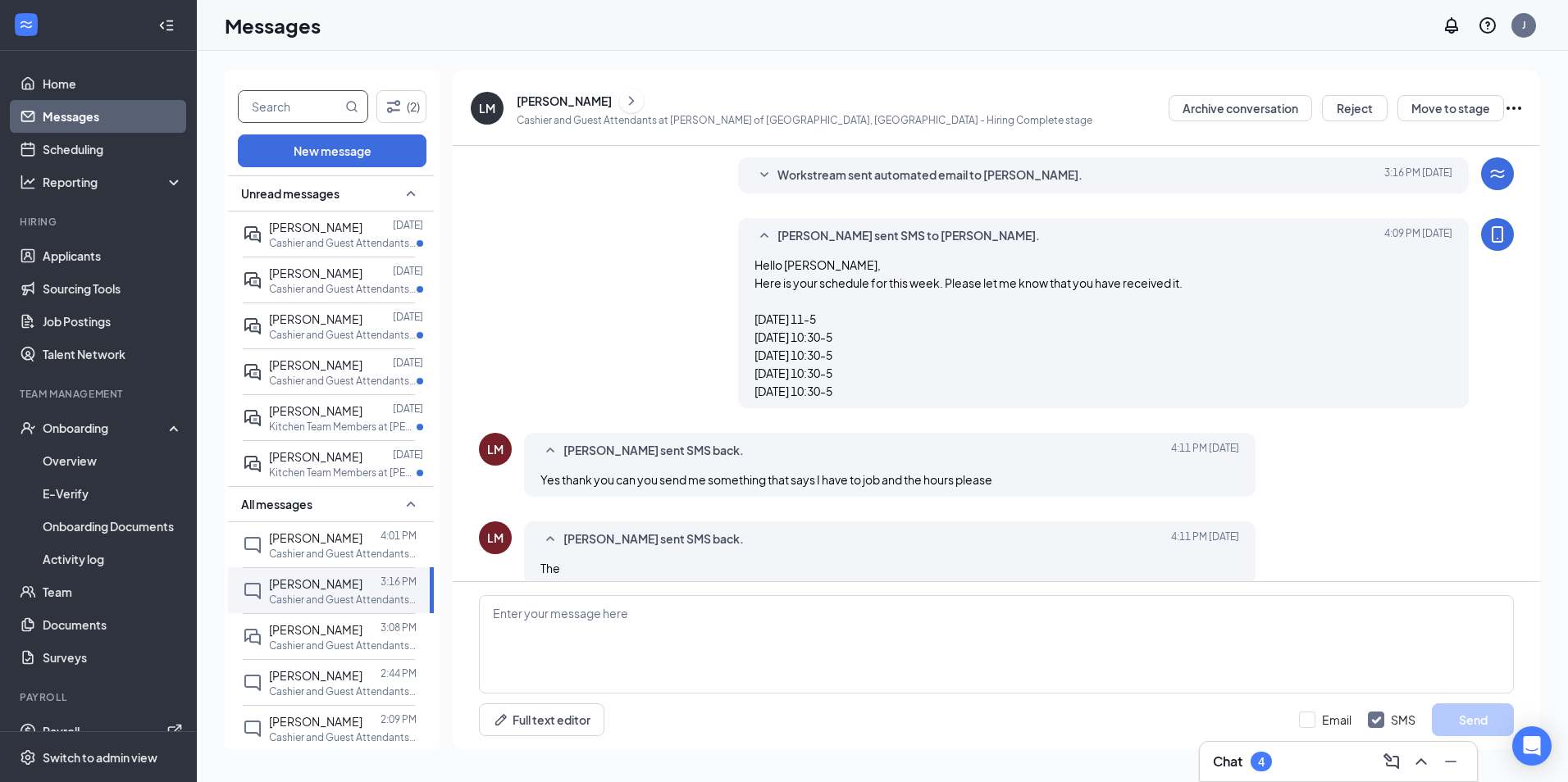
scroll to position [468, 0]
